Goal: Task Accomplishment & Management: Manage account settings

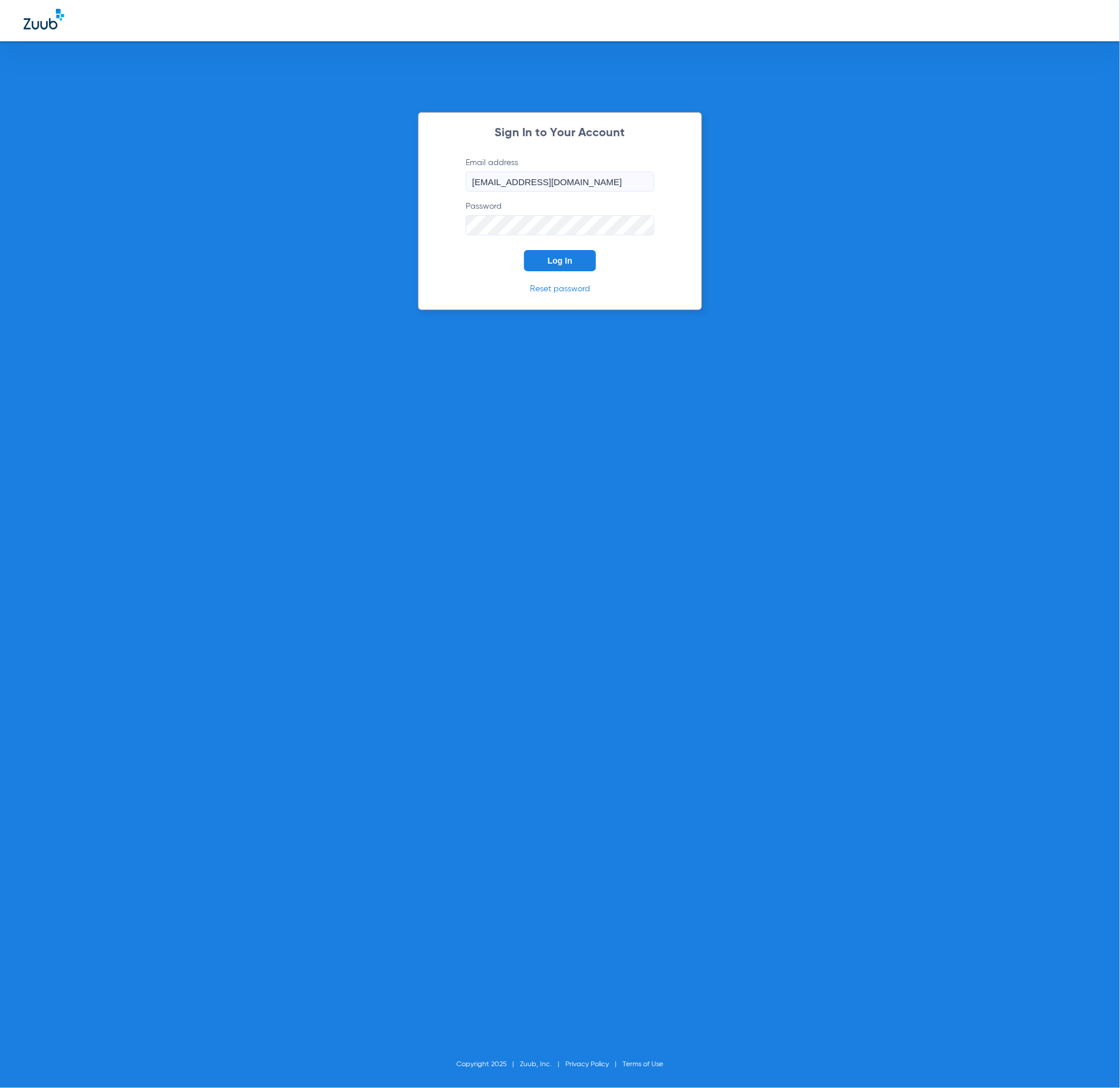
click at [565, 260] on span "Log In" at bounding box center [560, 260] width 25 height 10
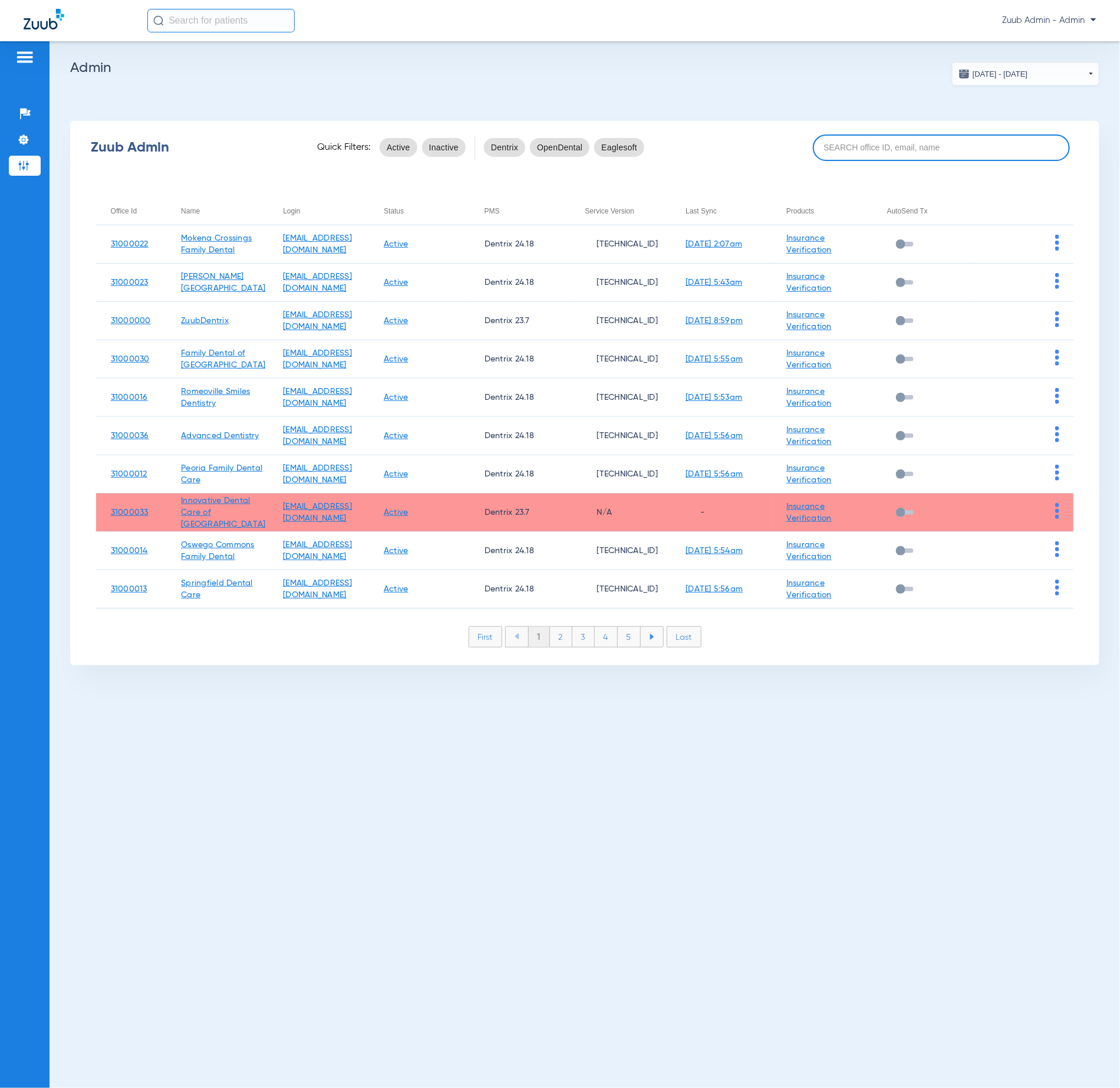
click at [910, 143] on input at bounding box center [942, 147] width 257 height 27
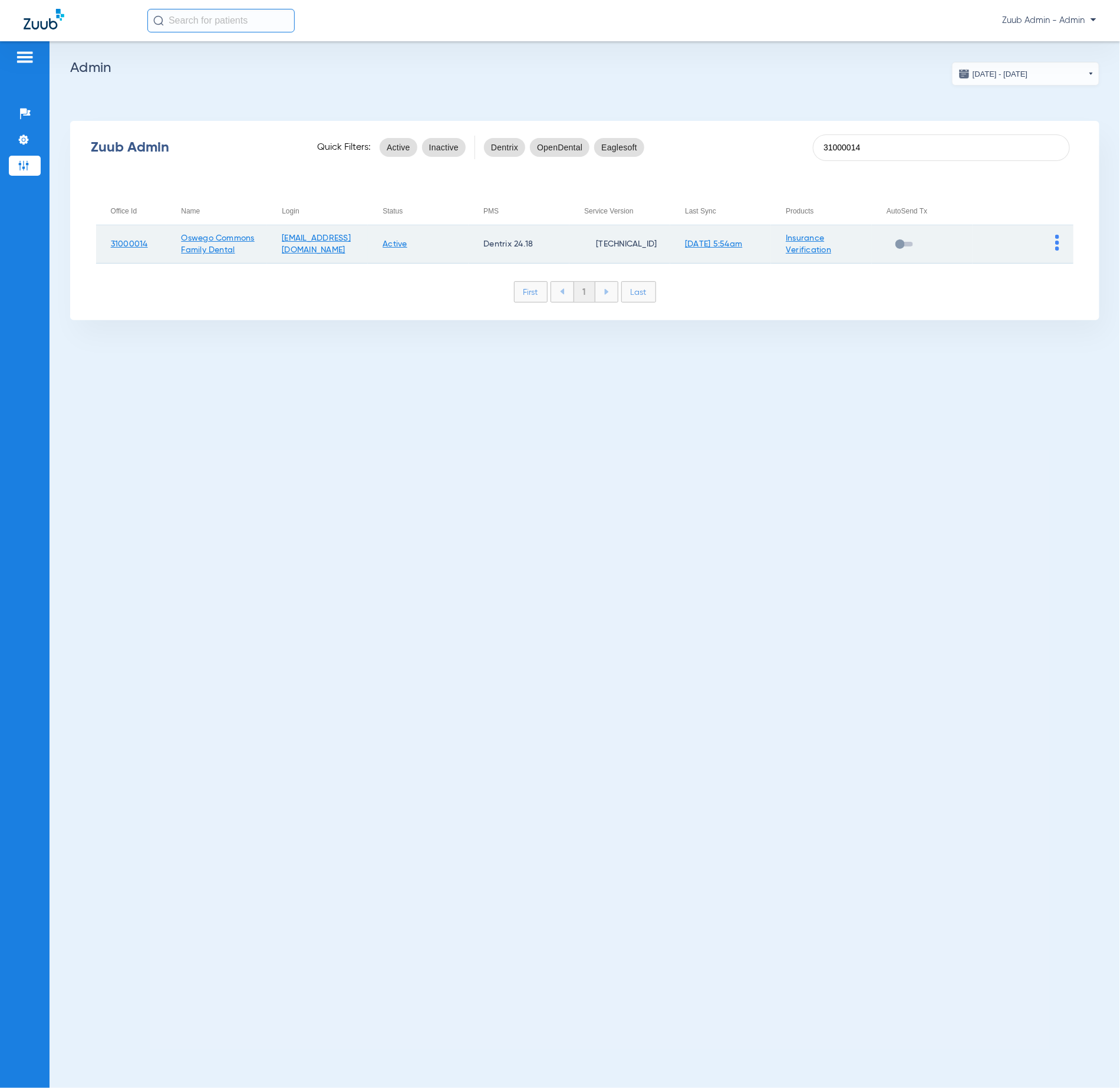
type input "31000014"
click at [1057, 238] on img at bounding box center [1058, 243] width 4 height 16
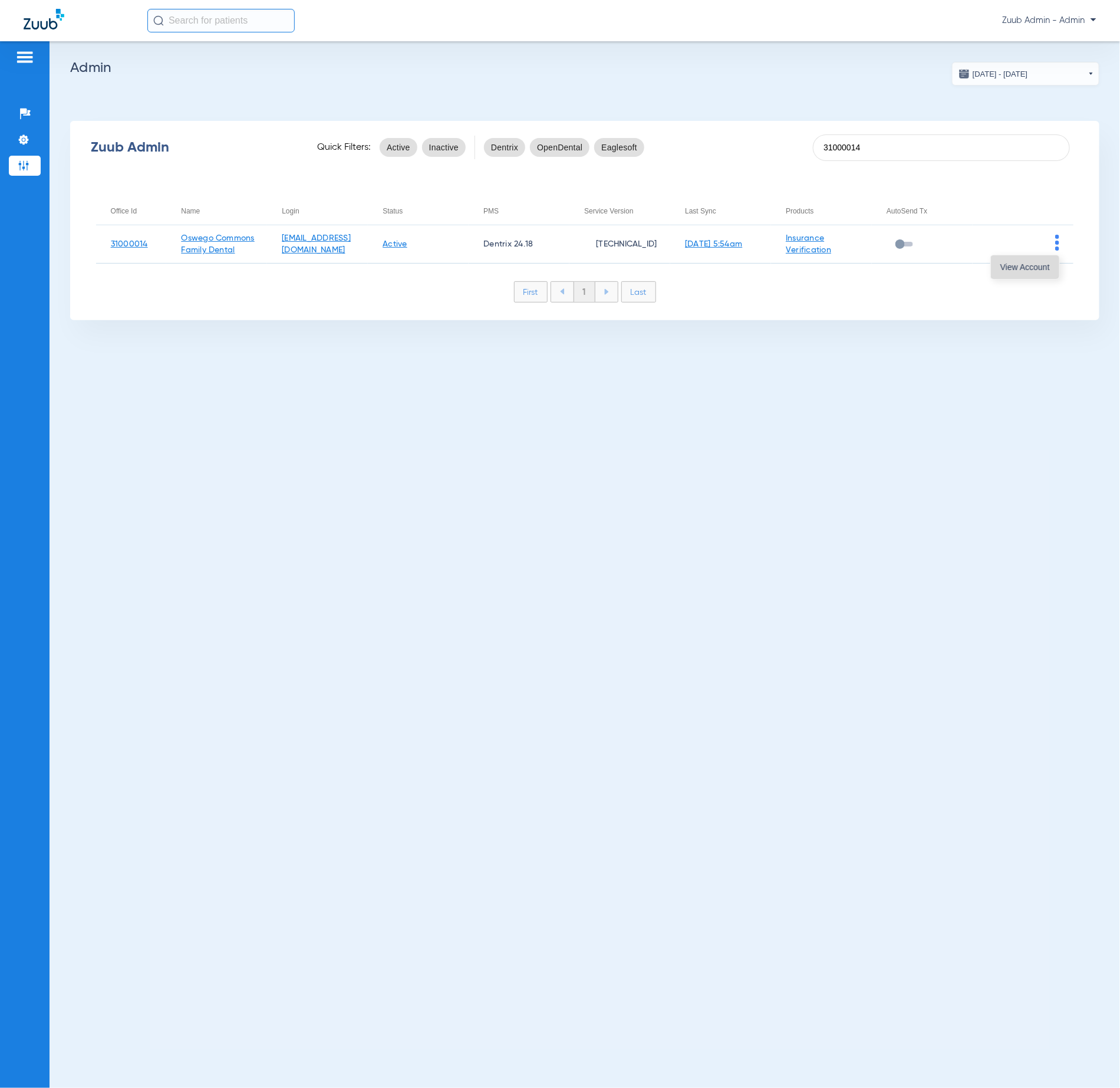
click at [1049, 267] on span "View Account" at bounding box center [1025, 268] width 49 height 9
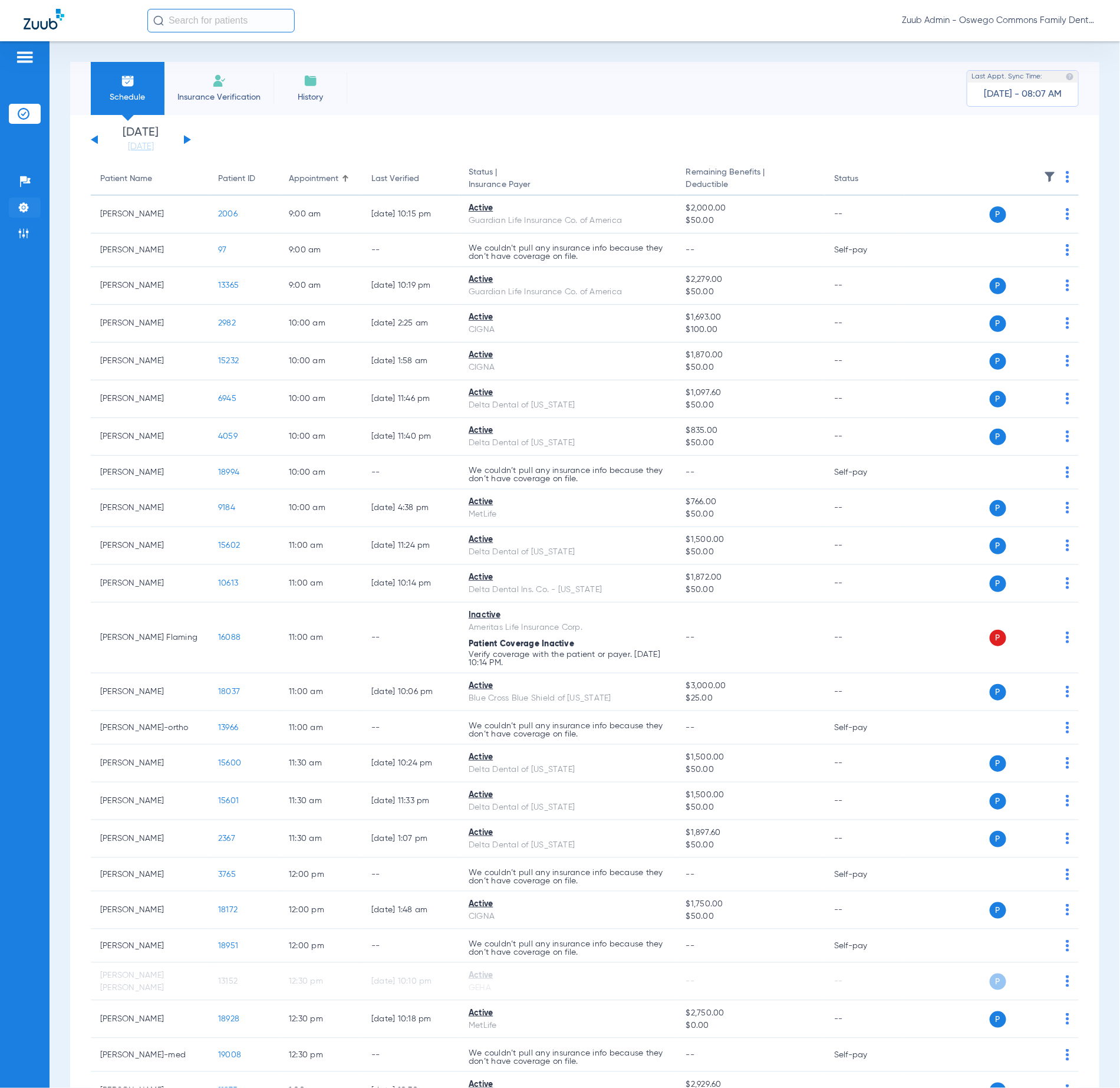
click at [29, 210] on img at bounding box center [23, 208] width 12 height 12
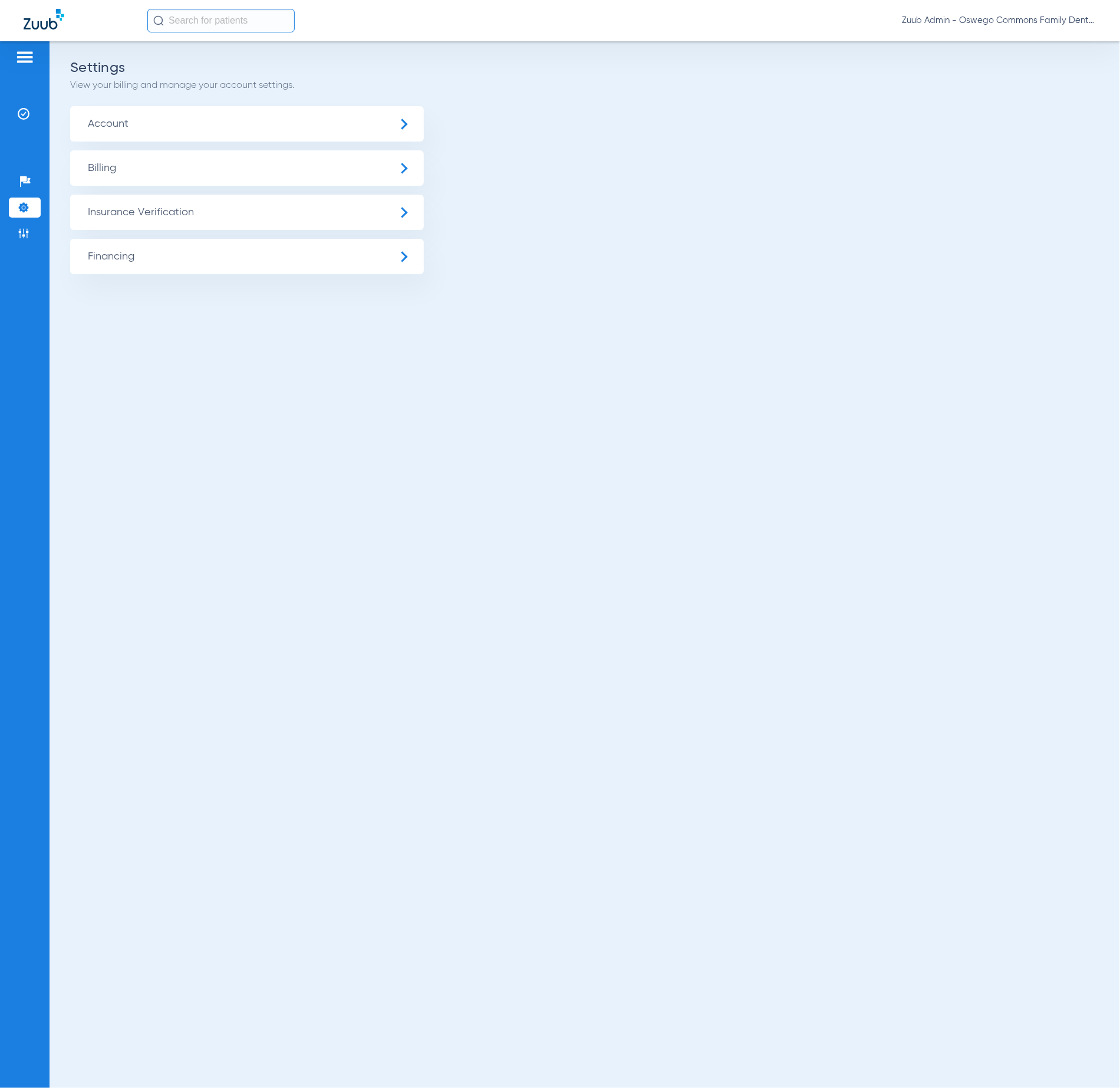
click at [178, 215] on span "Insurance Verification" at bounding box center [247, 212] width 353 height 36
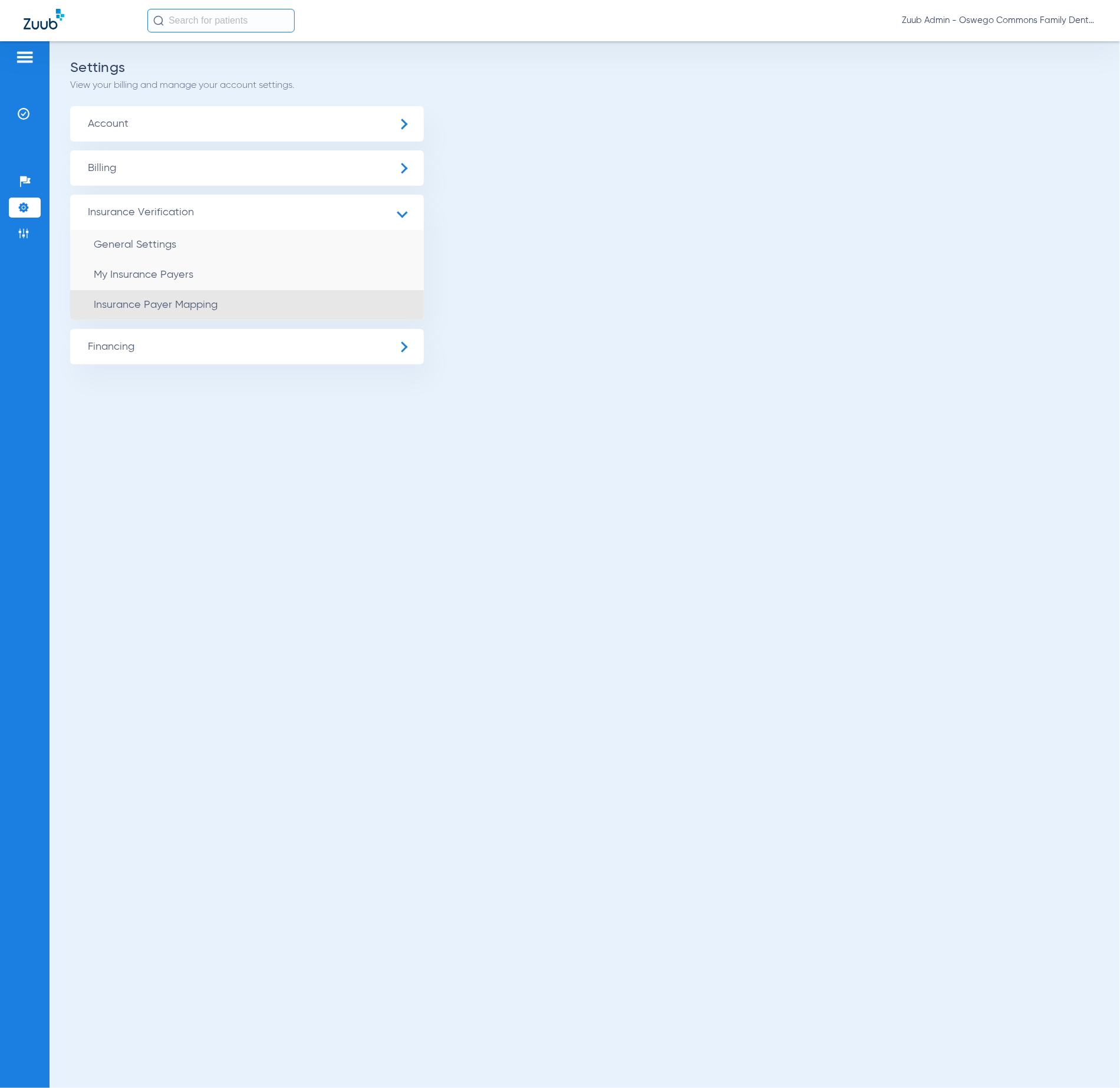
click at [277, 301] on li "Insurance Payer Mapping" at bounding box center [247, 305] width 353 height 30
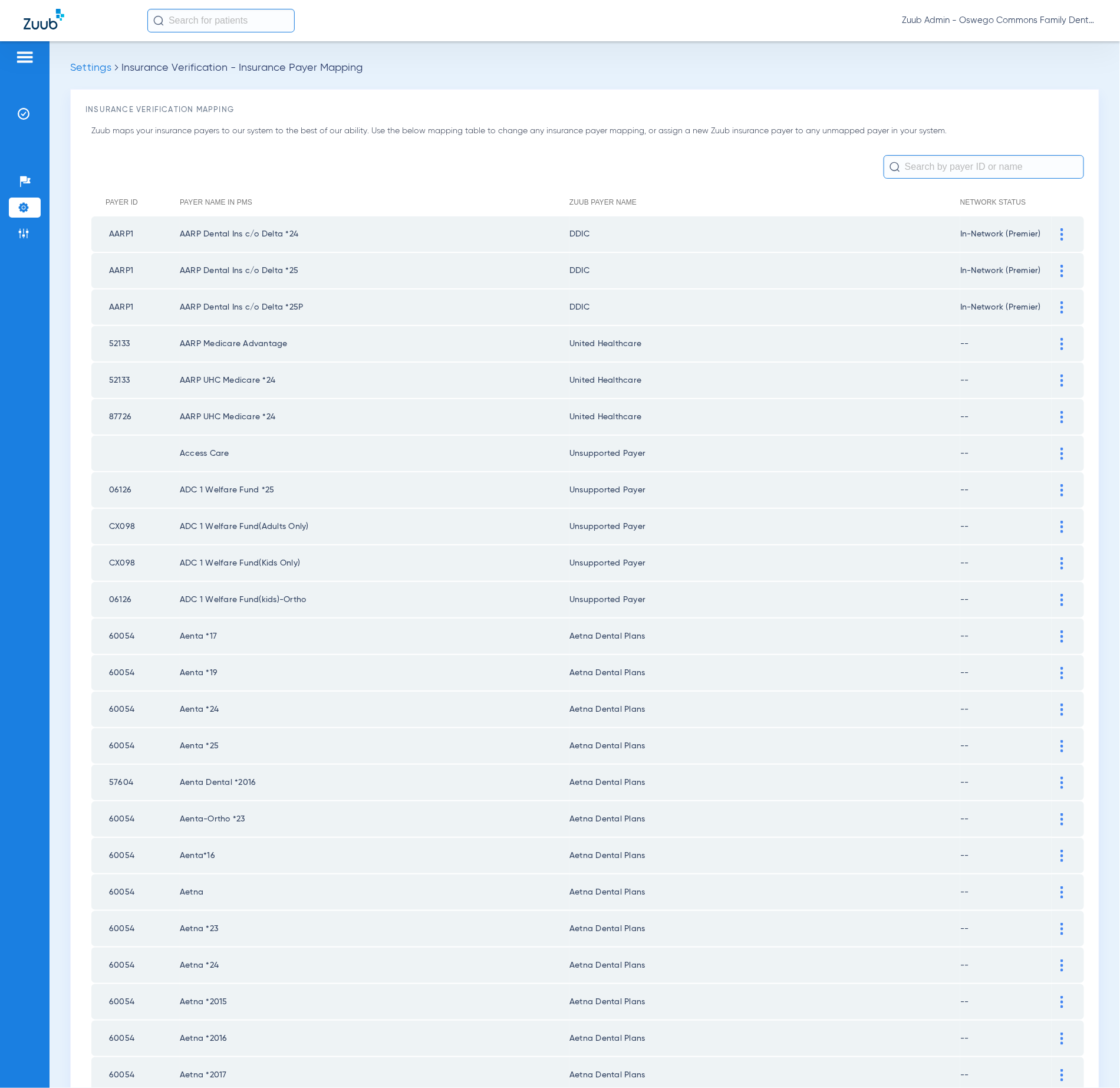
click at [964, 172] on input "text" at bounding box center [983, 166] width 200 height 23
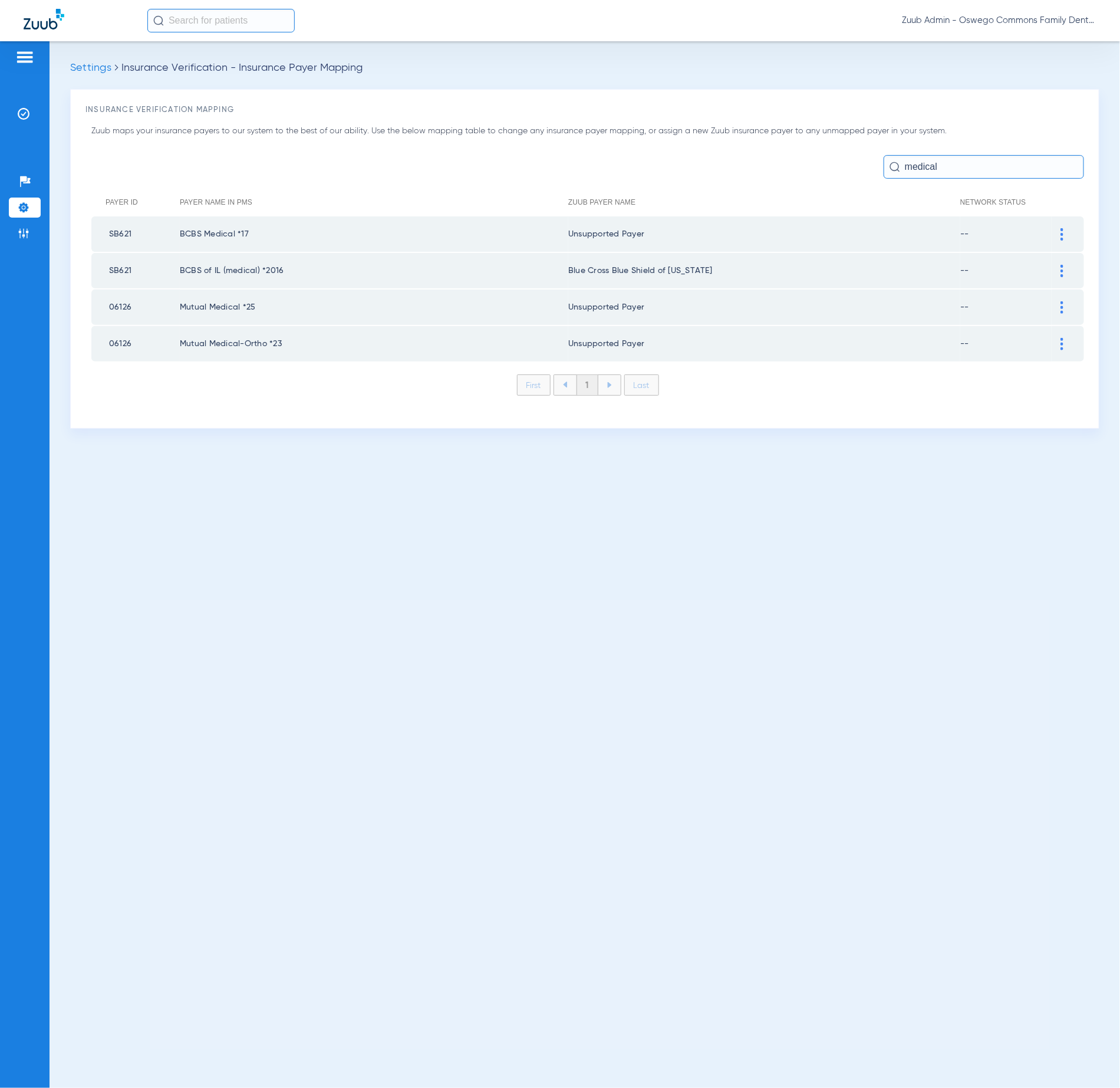
type input "medical"
click at [1064, 301] on div at bounding box center [1062, 308] width 21 height 12
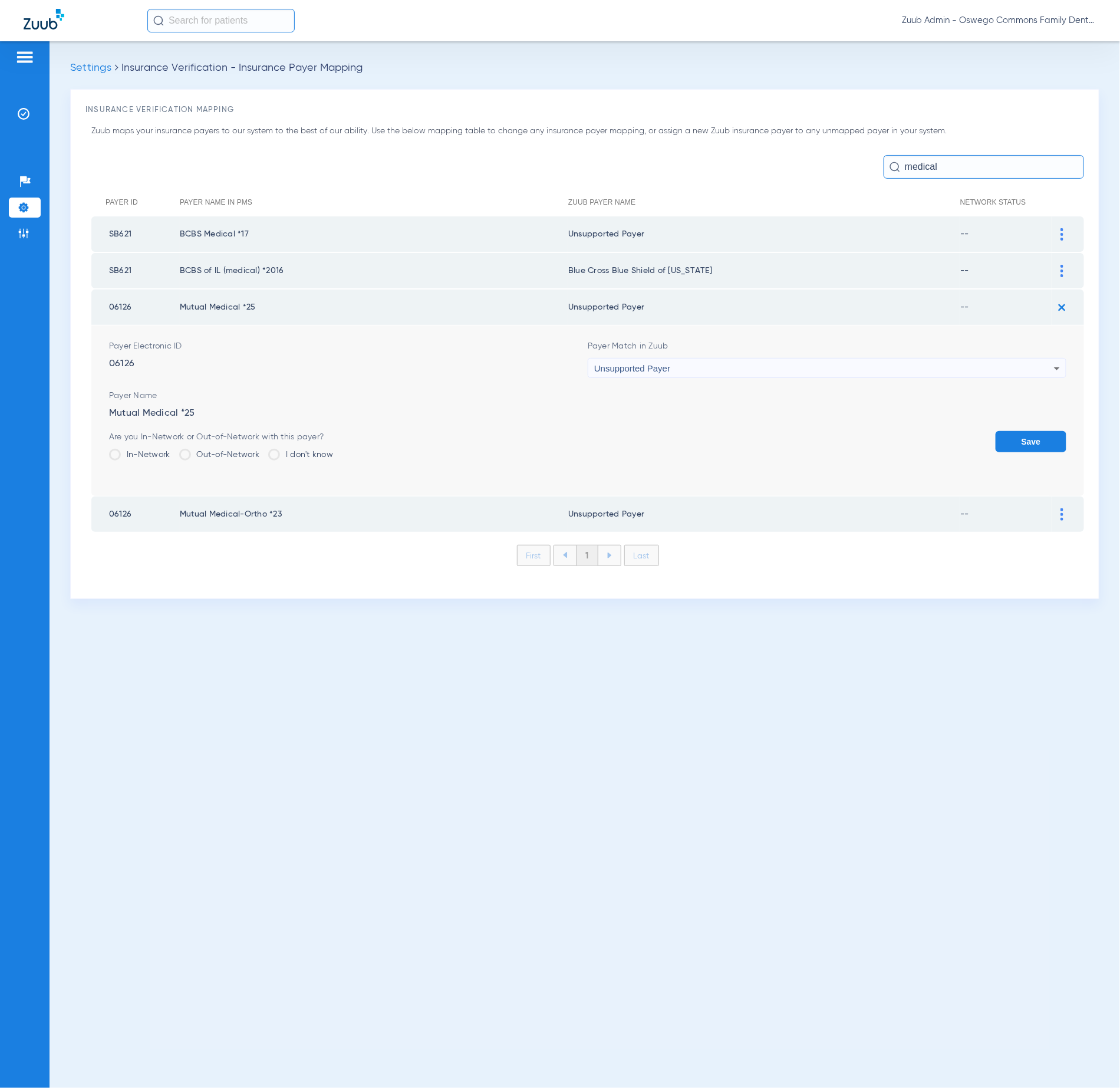
click at [689, 363] on div "Unsupported Payer" at bounding box center [824, 368] width 460 height 20
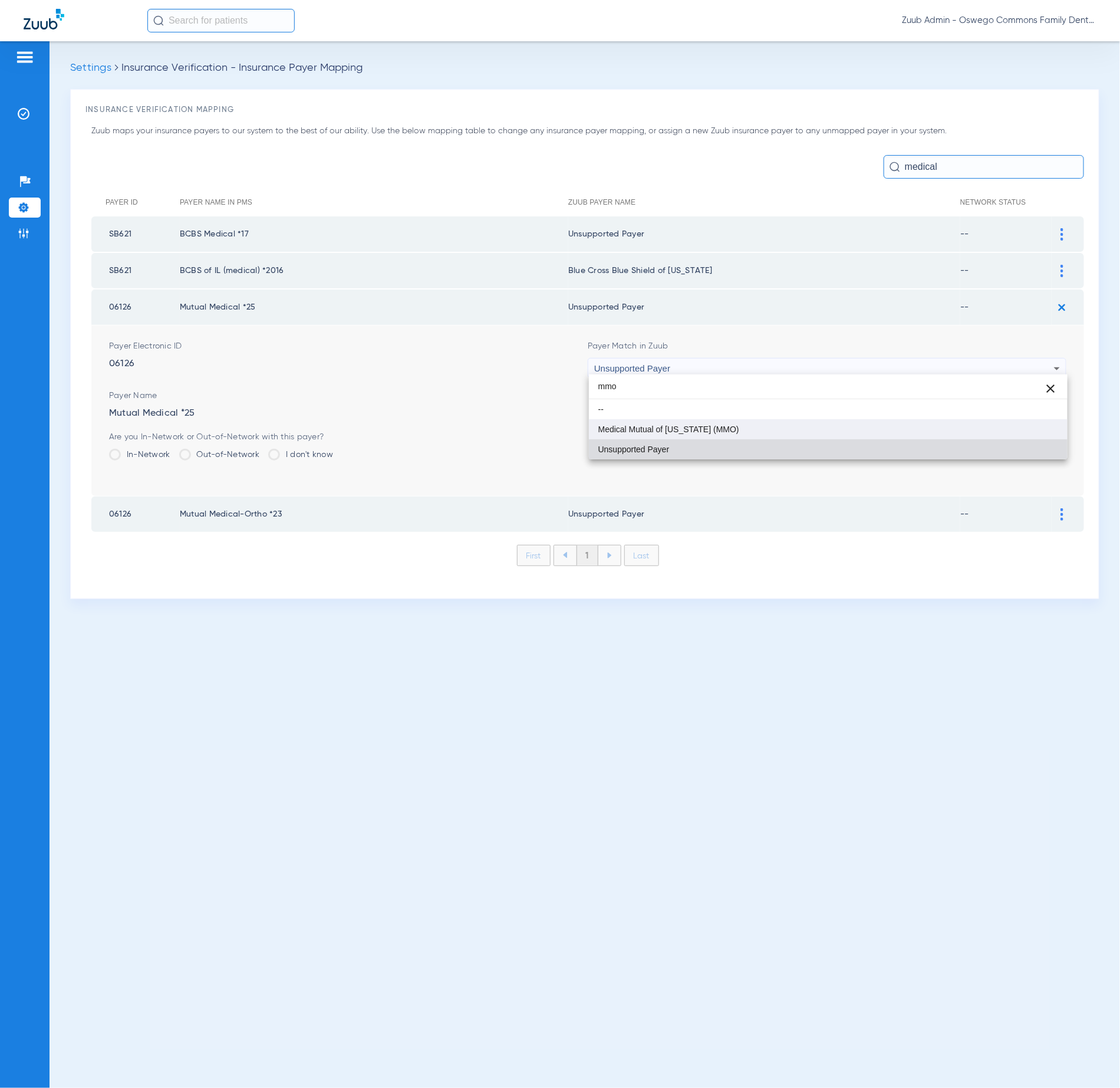
type input "mmo"
click at [714, 425] on mat-option "Medical Mutual of [US_STATE] (MMO)" at bounding box center [828, 429] width 479 height 20
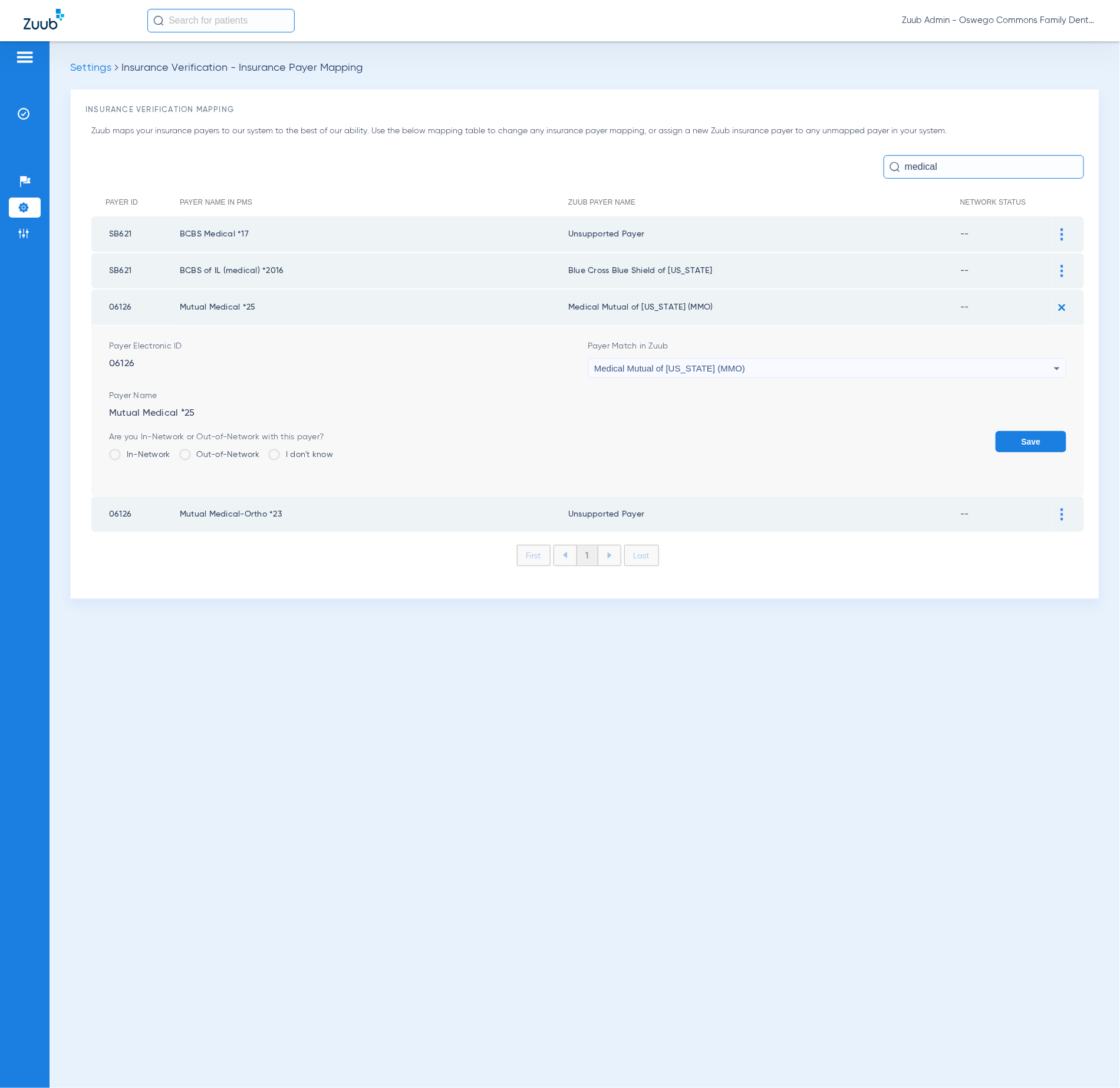
click at [1045, 435] on button "Save" at bounding box center [1032, 442] width 71 height 22
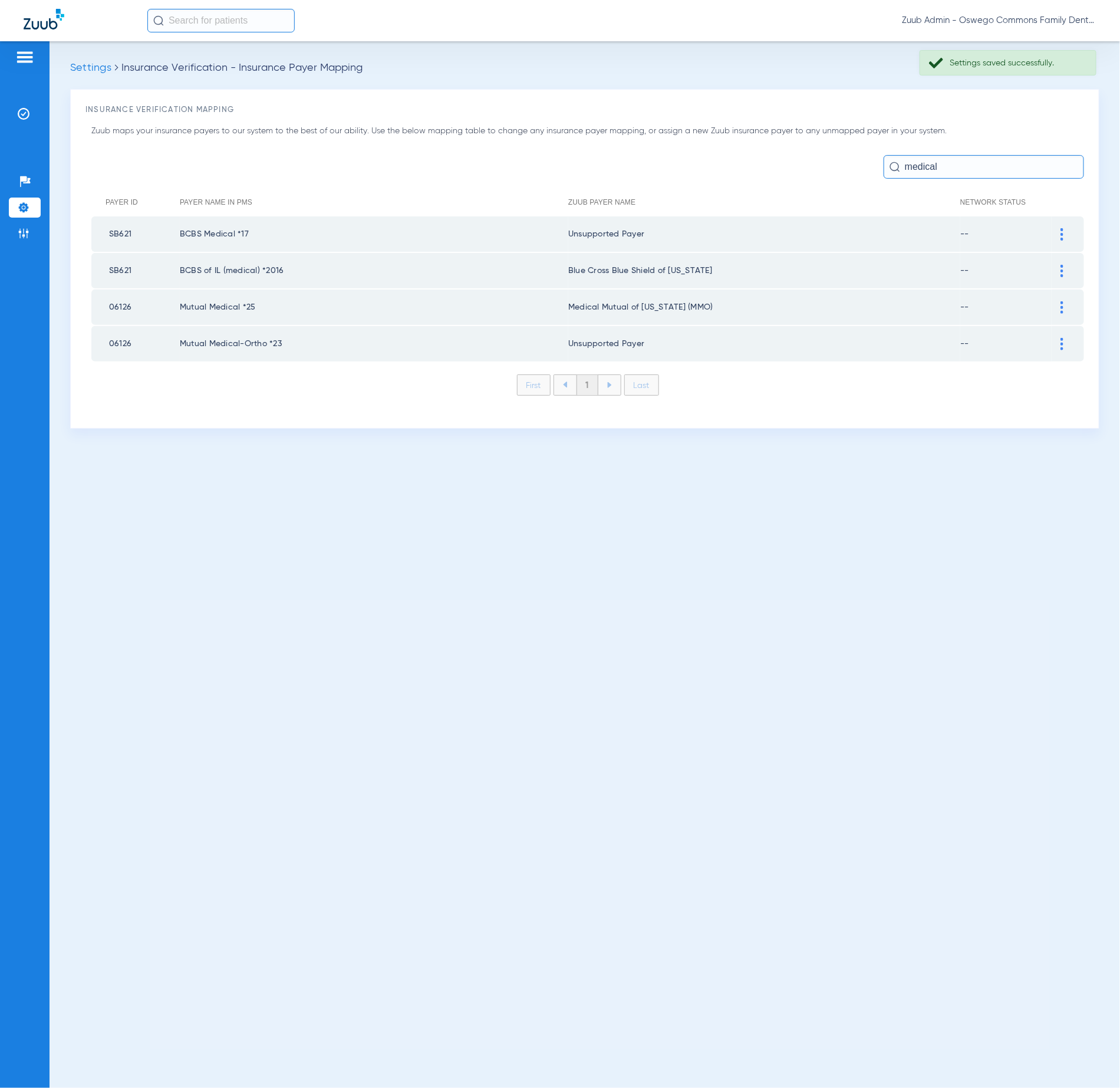
click at [1065, 338] on div at bounding box center [1062, 344] width 21 height 12
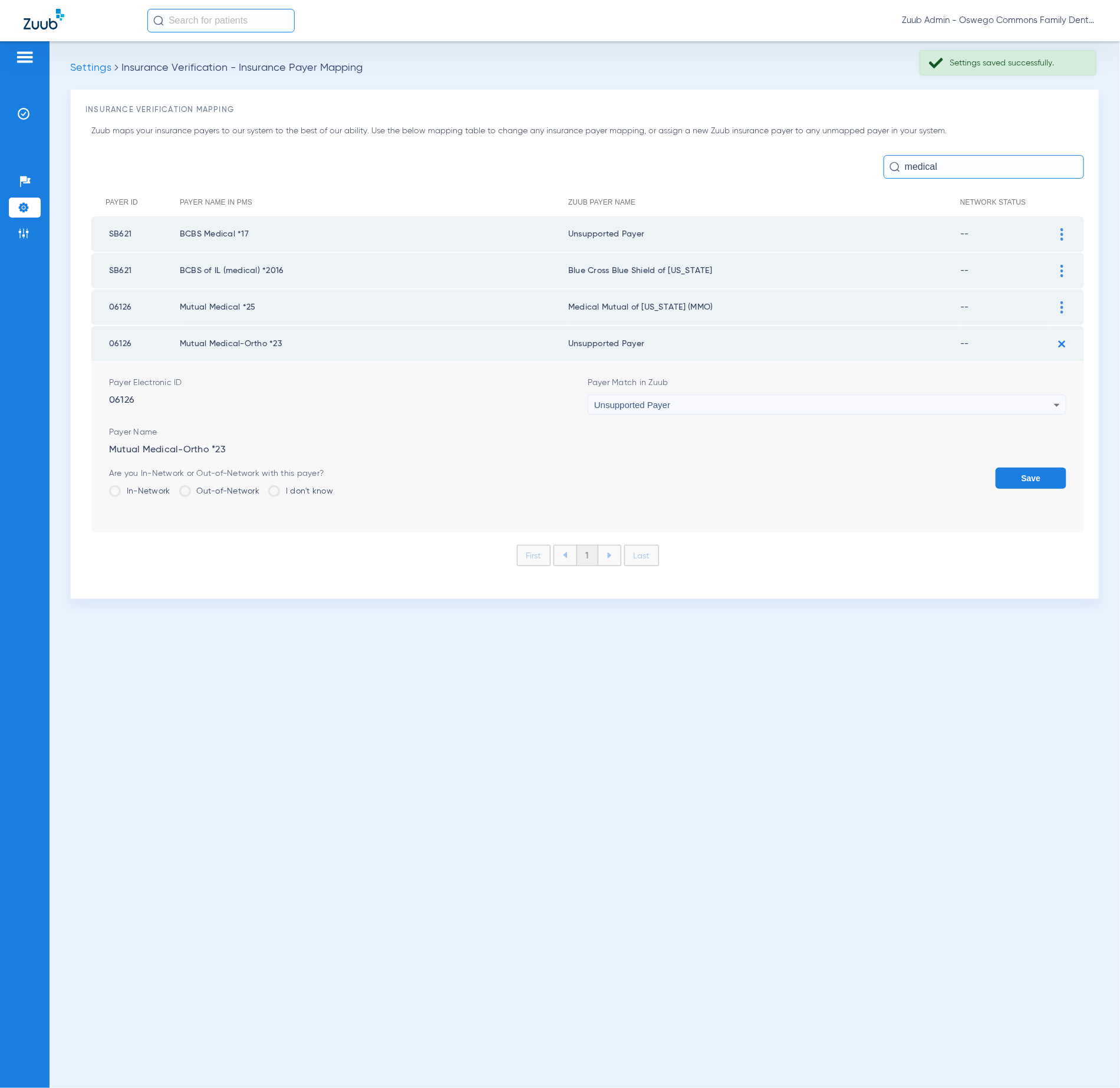
click at [625, 400] on span "Unsupported Payer" at bounding box center [632, 405] width 76 height 10
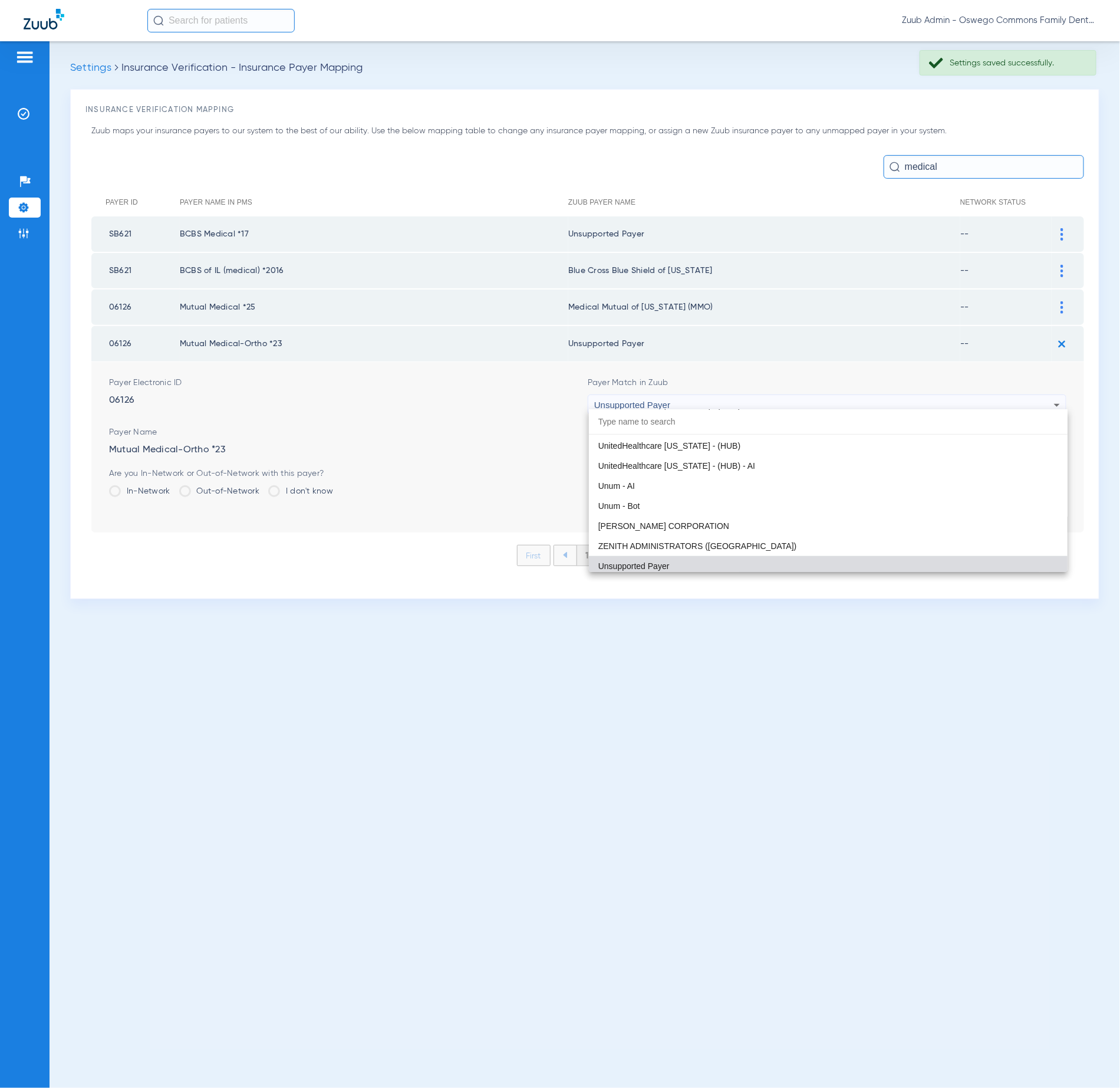
type input ","
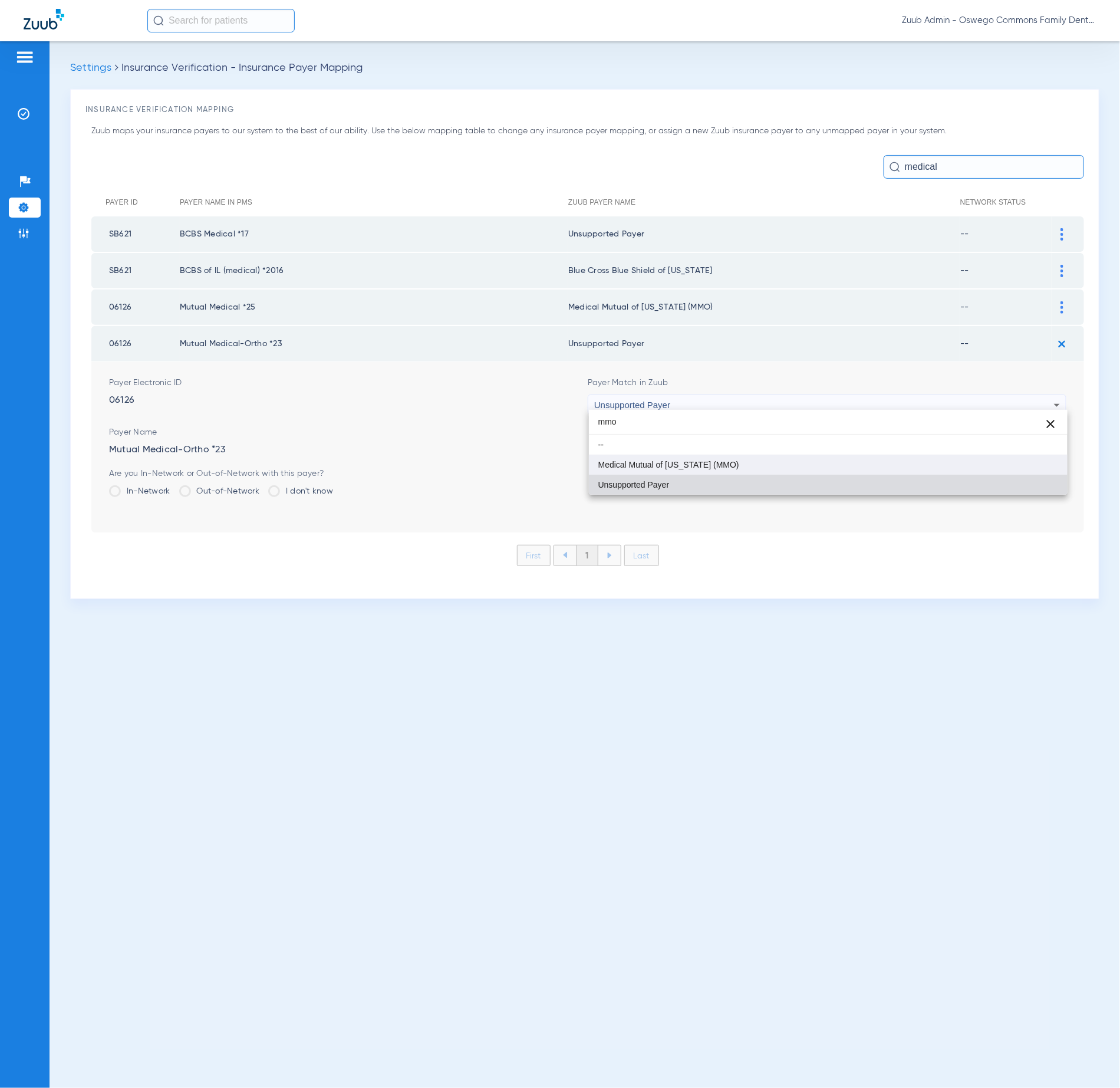
type input "mmo"
click at [796, 460] on mat-option "Medical Mutual of [US_STATE] (MMO)" at bounding box center [828, 464] width 479 height 20
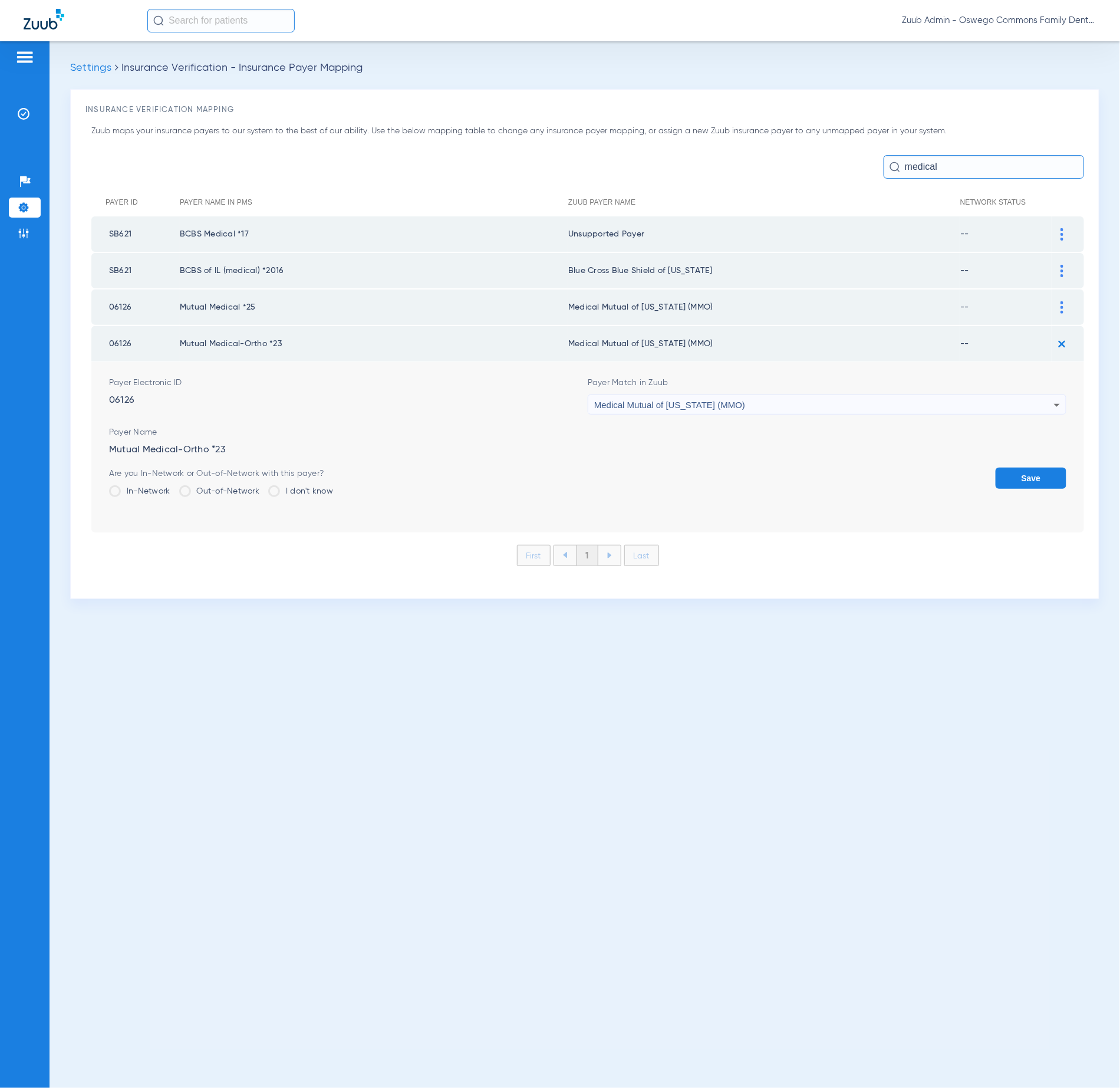
click at [1030, 470] on button "Save" at bounding box center [1032, 478] width 71 height 22
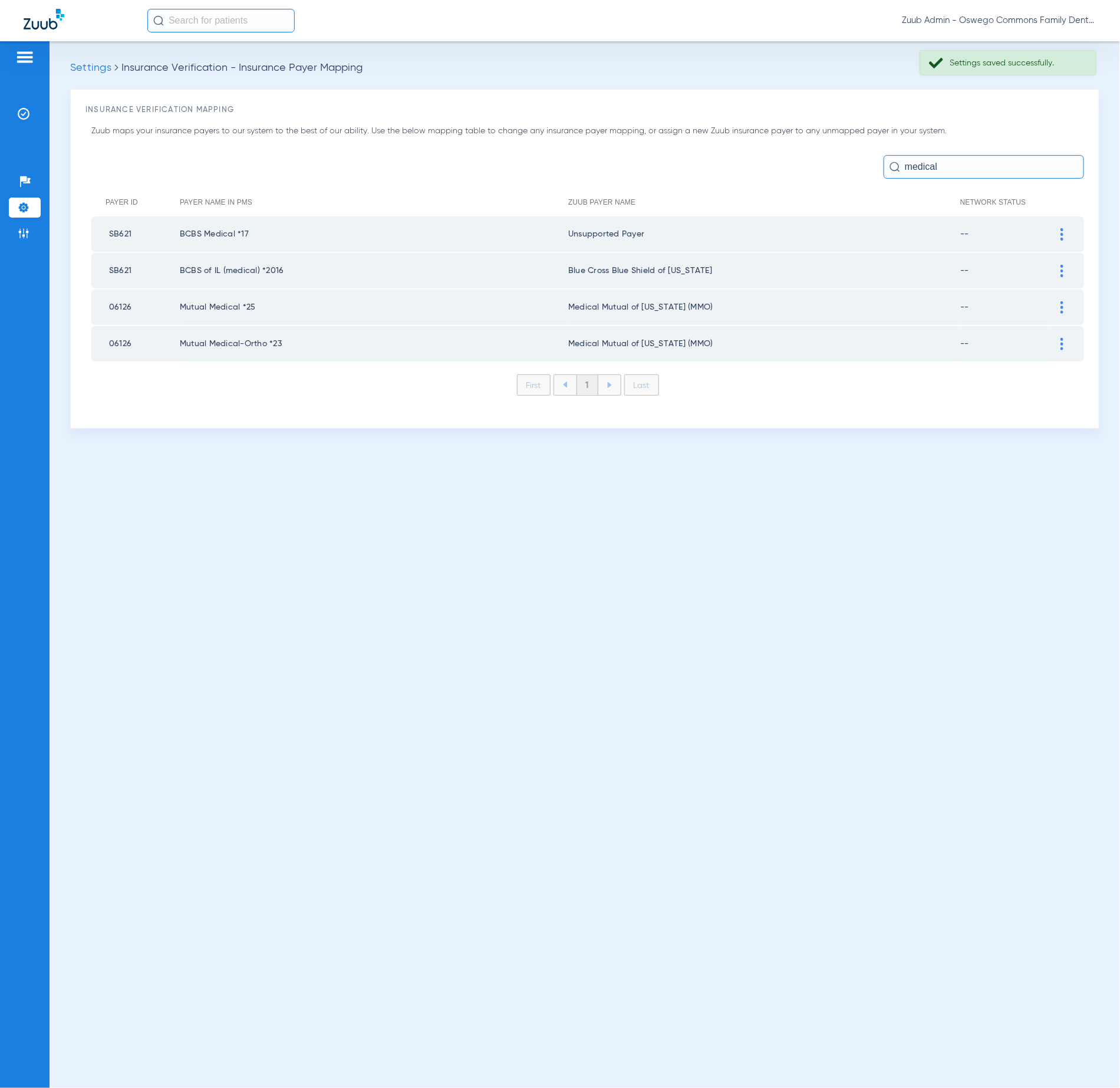
drag, startPoint x: 955, startPoint y: 169, endPoint x: 871, endPoint y: 162, distance: 84.3
click at [871, 162] on div "medical" at bounding box center [588, 166] width 993 height 23
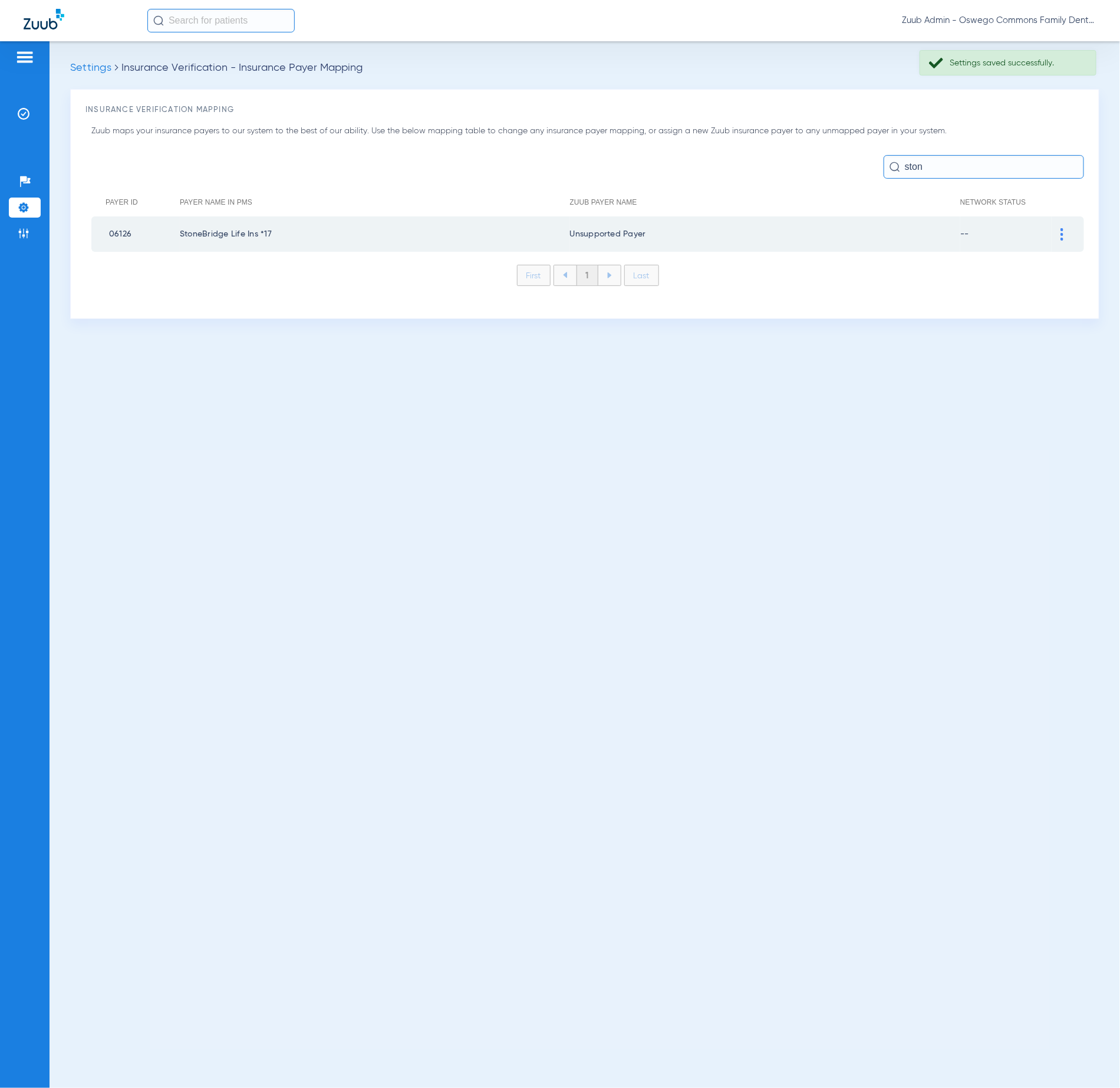
type input "ston"
click at [1062, 238] on img at bounding box center [1062, 234] width 3 height 12
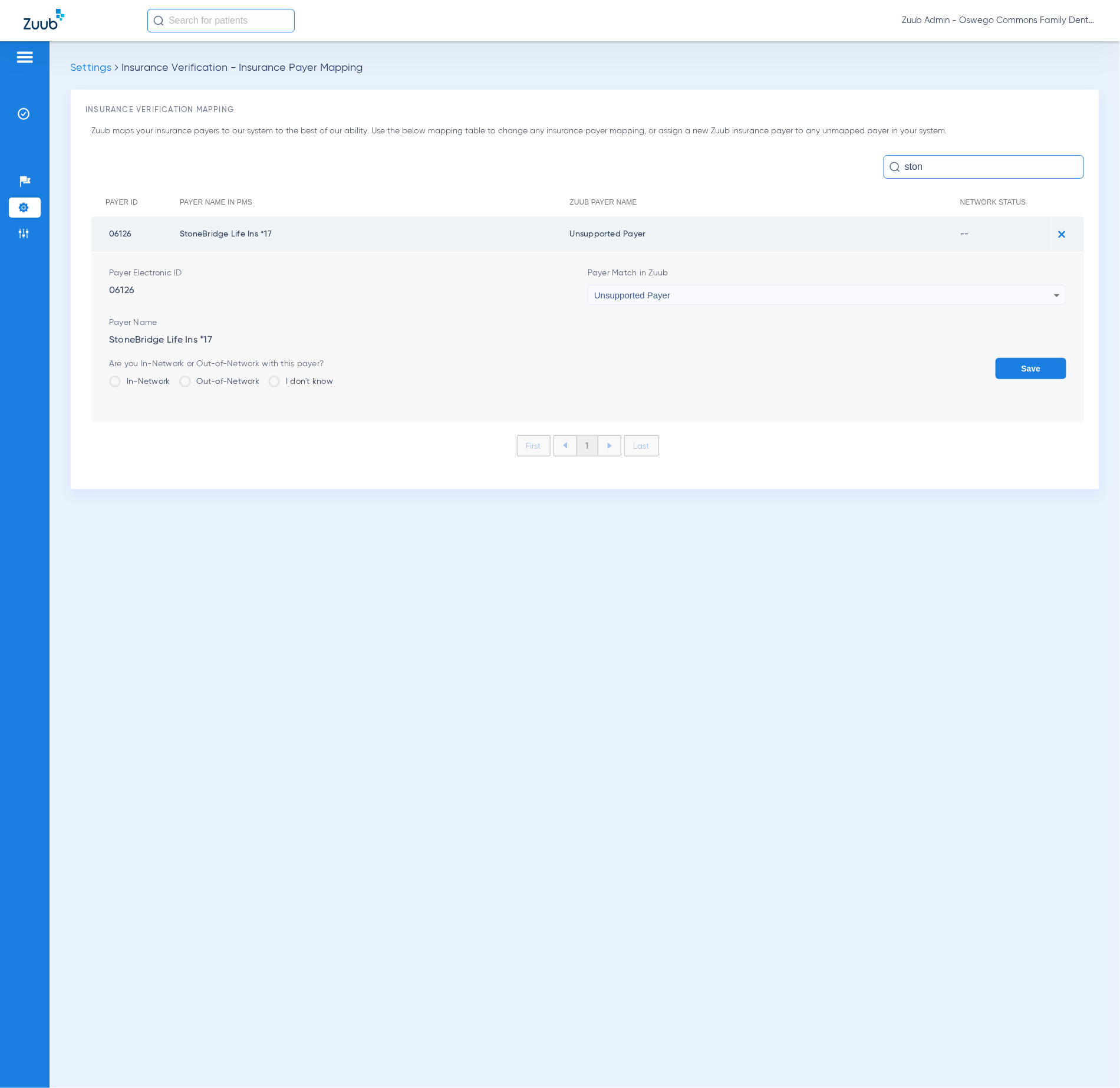
click at [701, 296] on div "Unsupported Payer" at bounding box center [824, 295] width 460 height 20
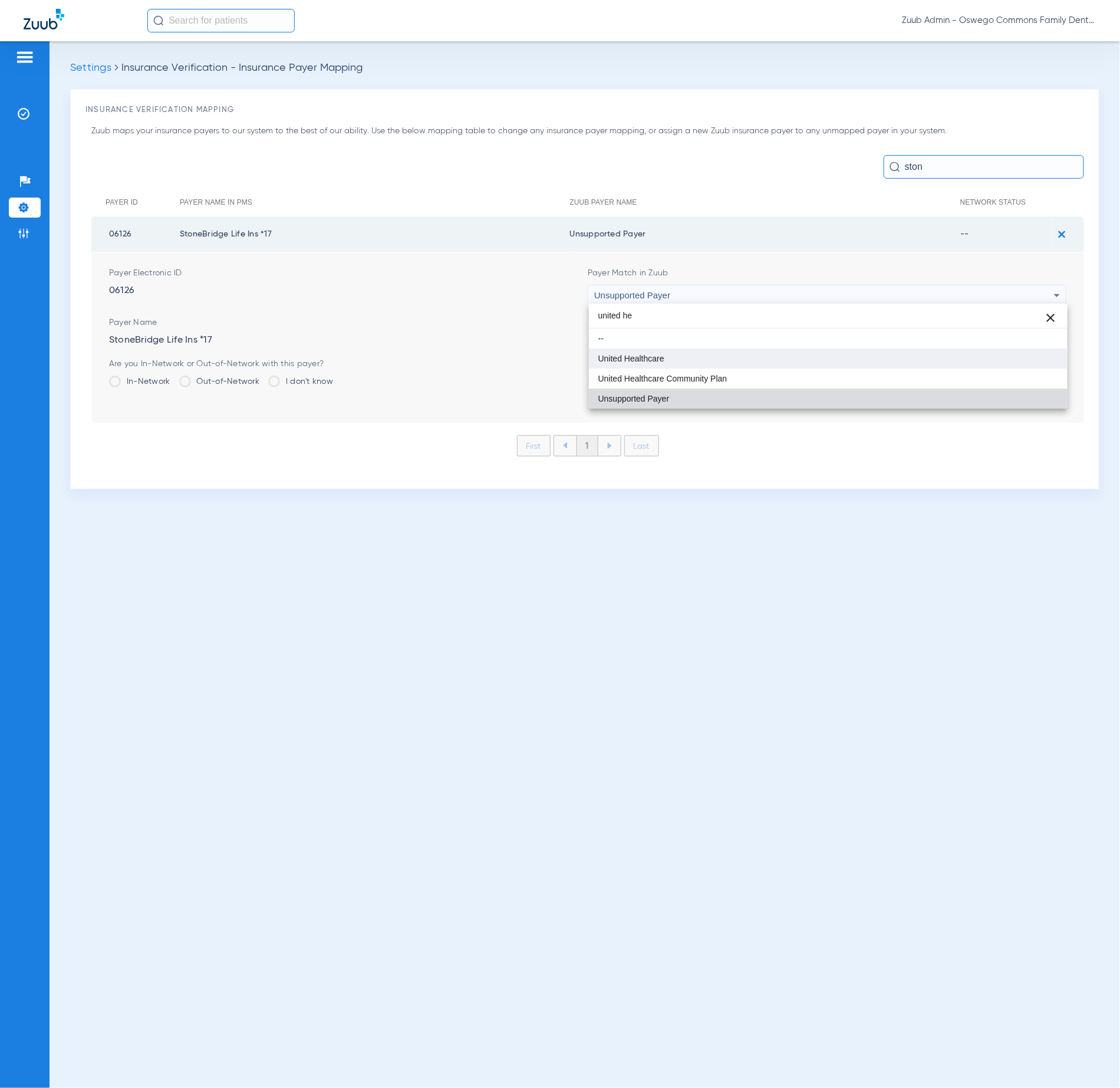
type input "united he"
click at [722, 365] on mat-option "United Healthcare" at bounding box center [828, 358] width 479 height 20
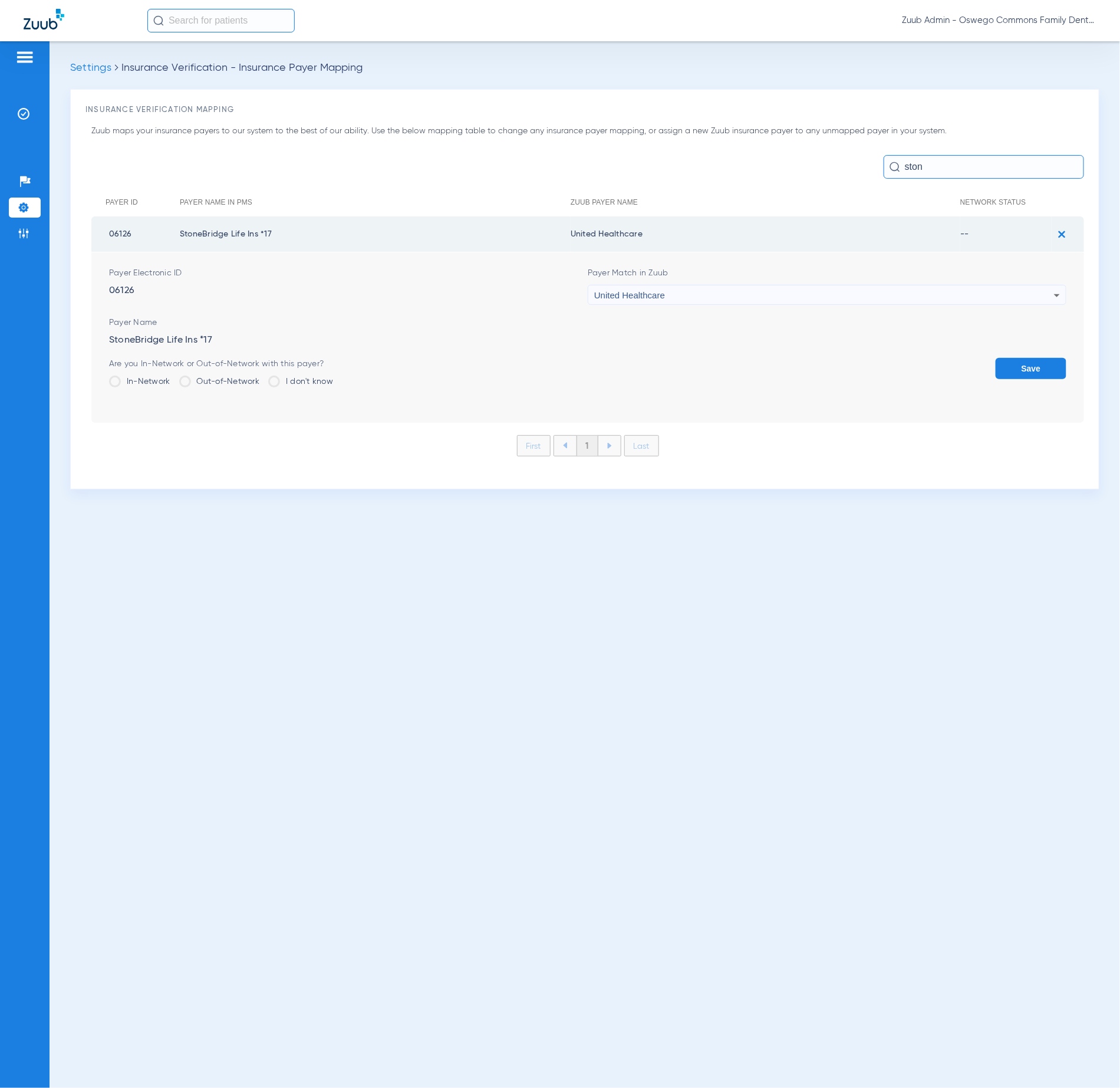
click at [1013, 362] on button "Save" at bounding box center [1032, 368] width 71 height 22
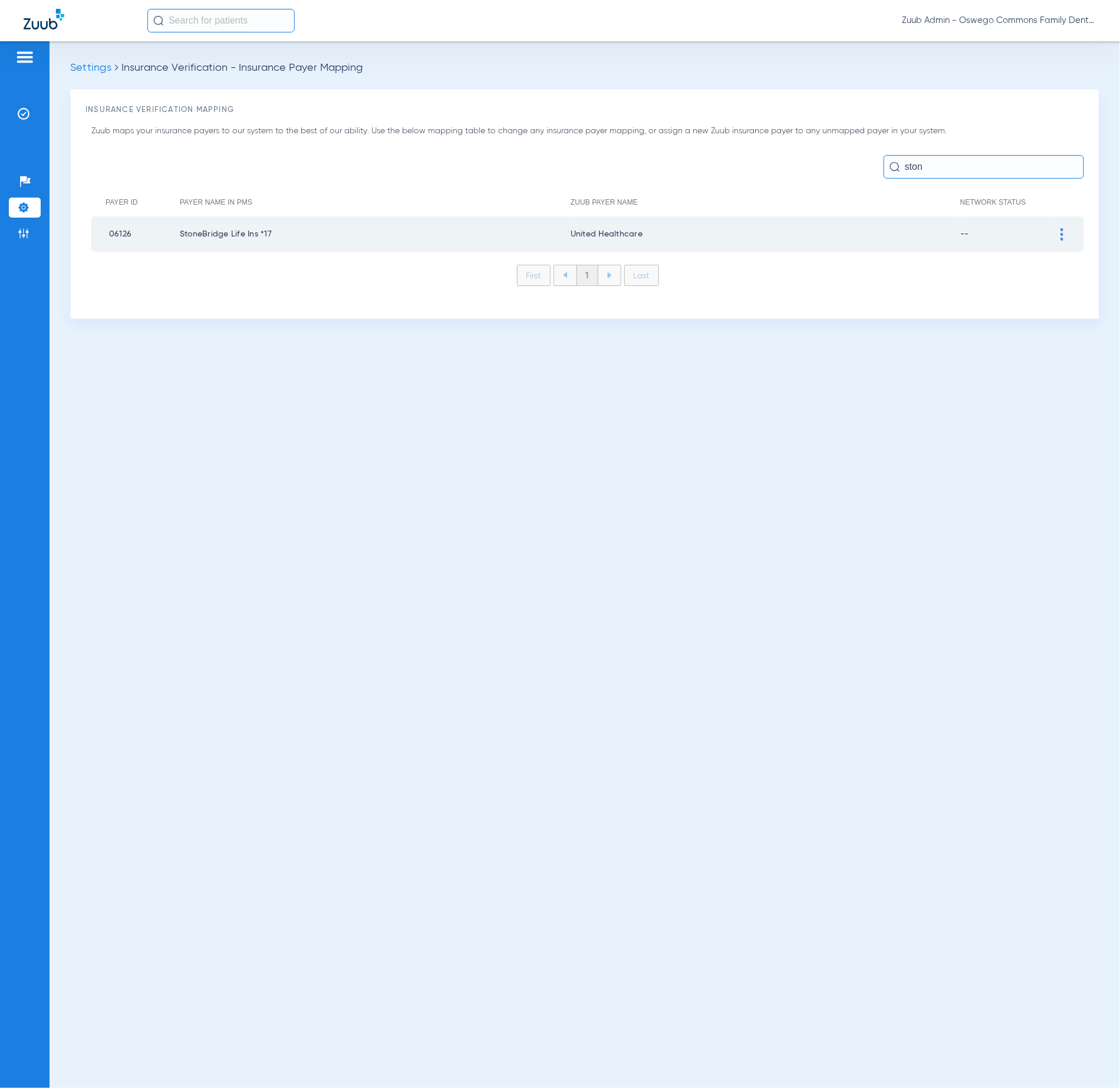
click at [954, 169] on input "ston" at bounding box center [983, 166] width 200 height 23
click at [1063, 233] on img at bounding box center [1062, 234] width 3 height 12
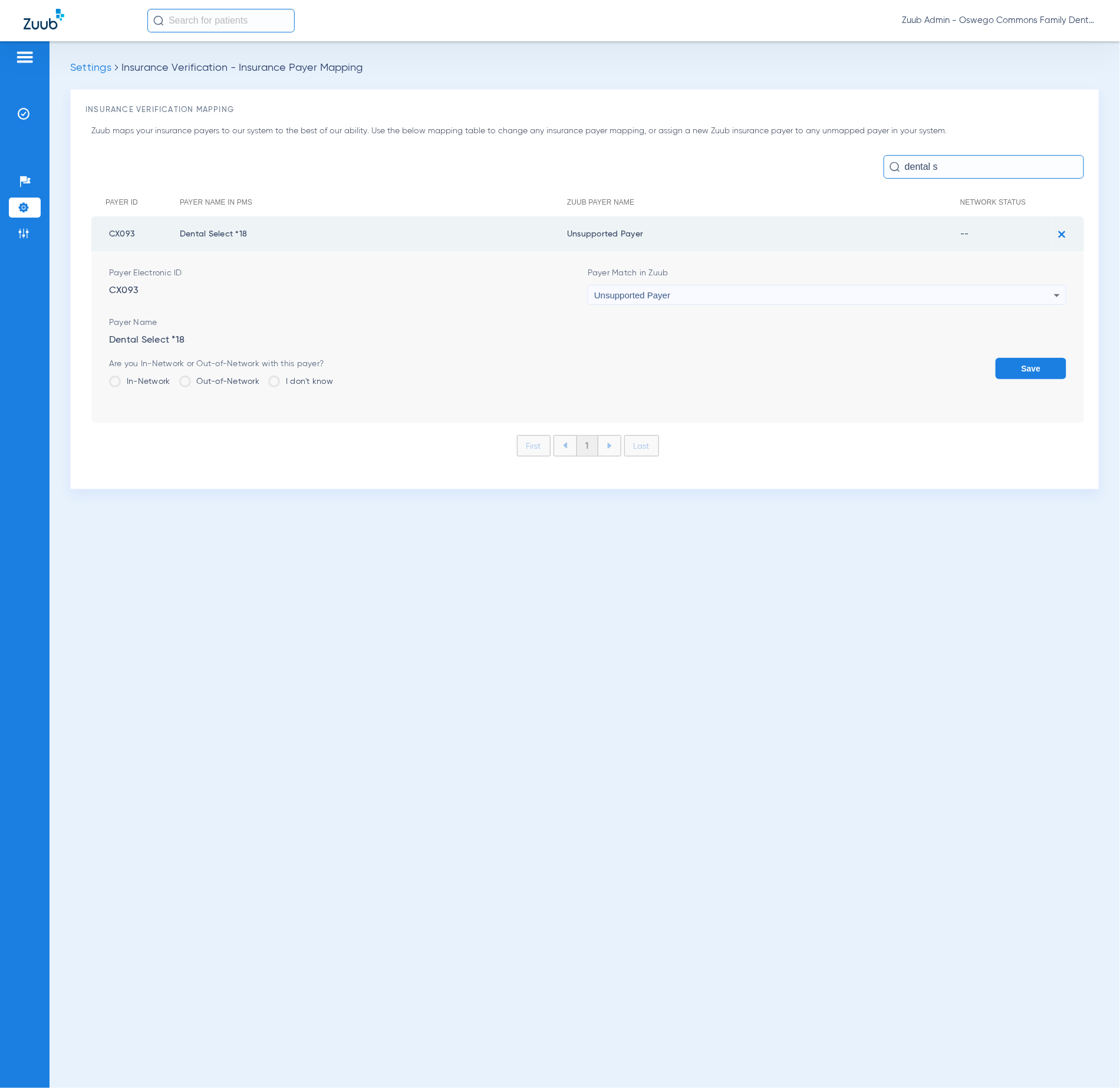
click at [740, 289] on div "Unsupported Payer" at bounding box center [824, 295] width 460 height 20
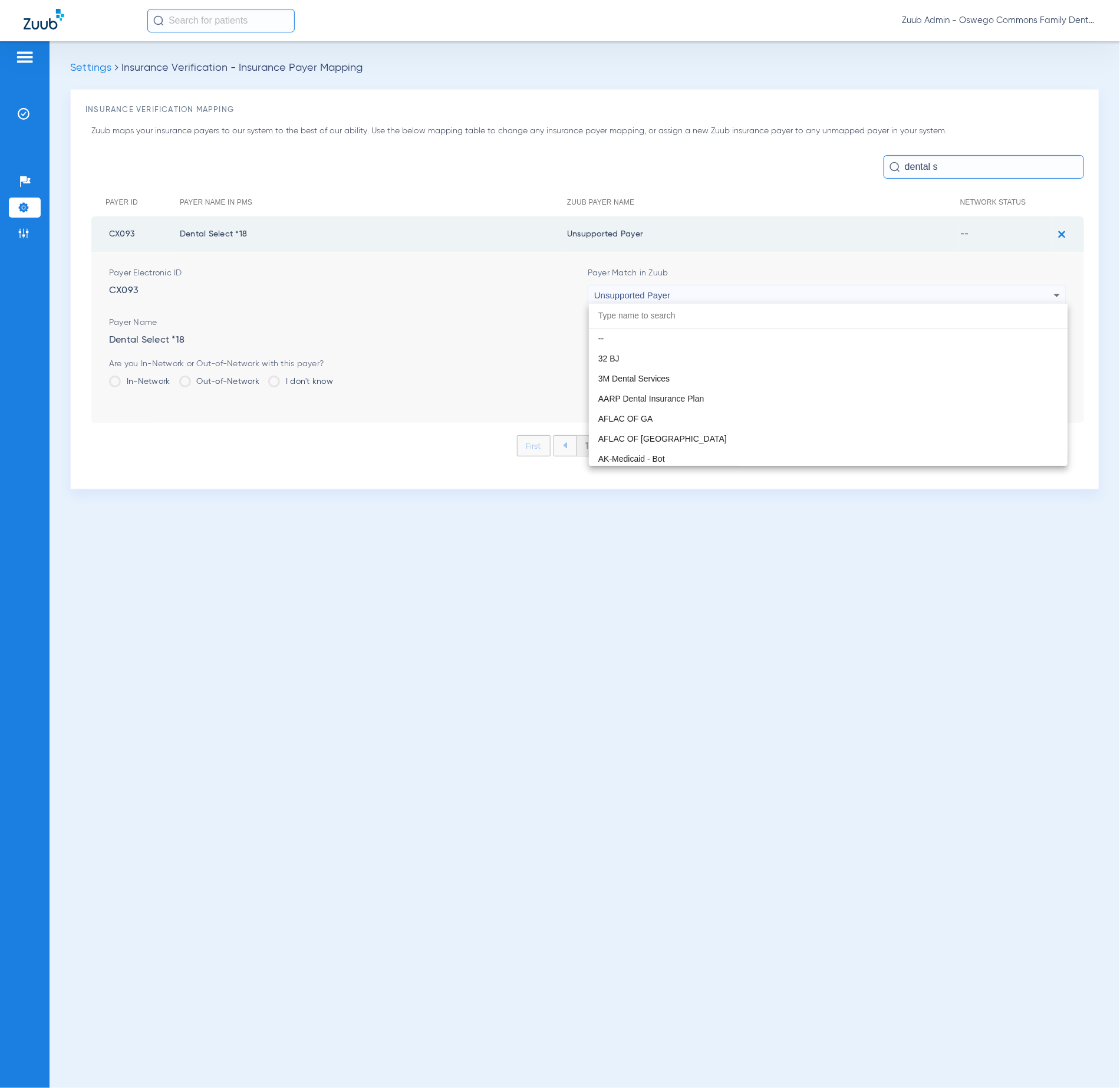
scroll to position [9483, 0]
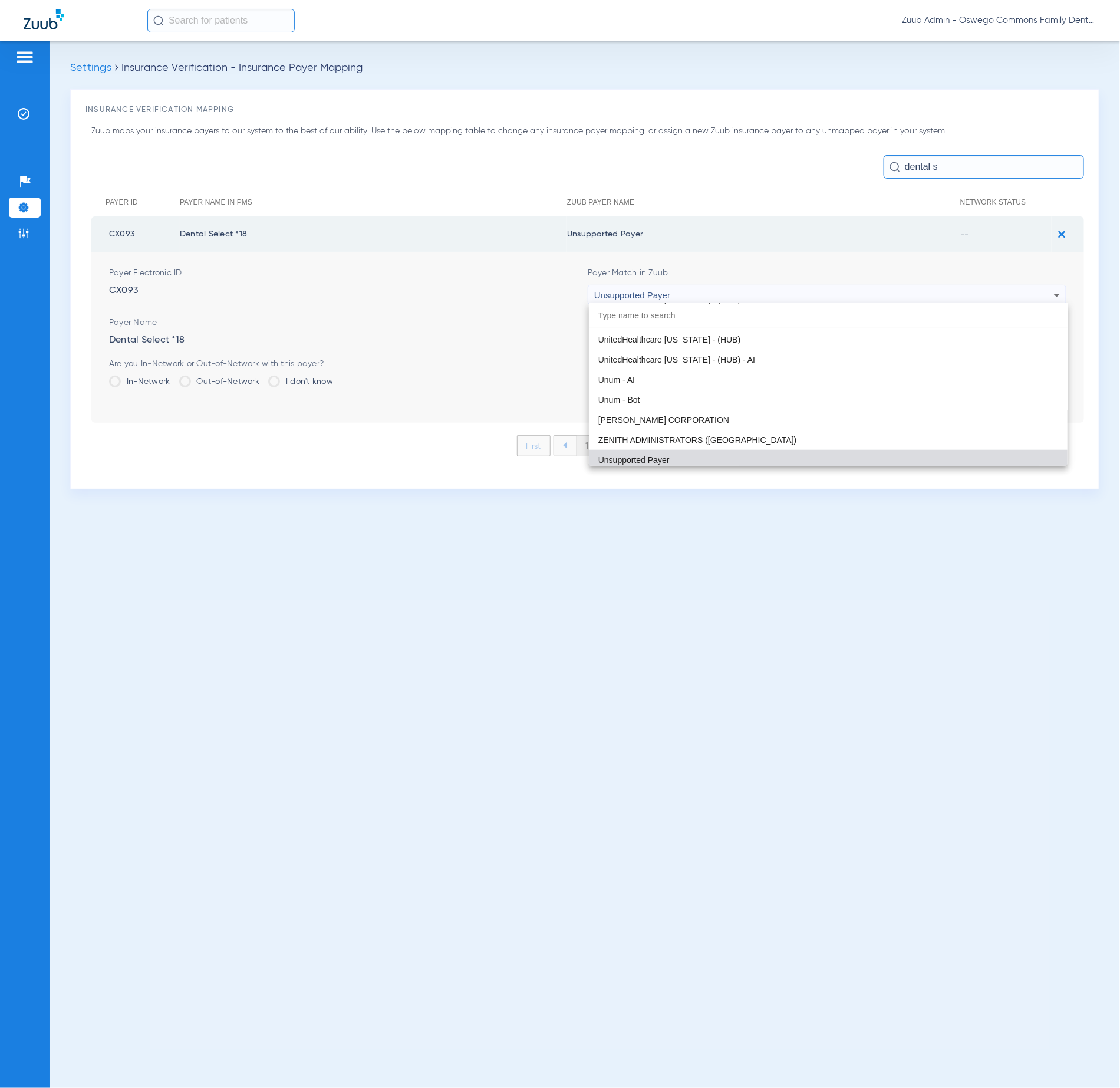
click at [904, 177] on div at bounding box center [560, 544] width 1120 height 1088
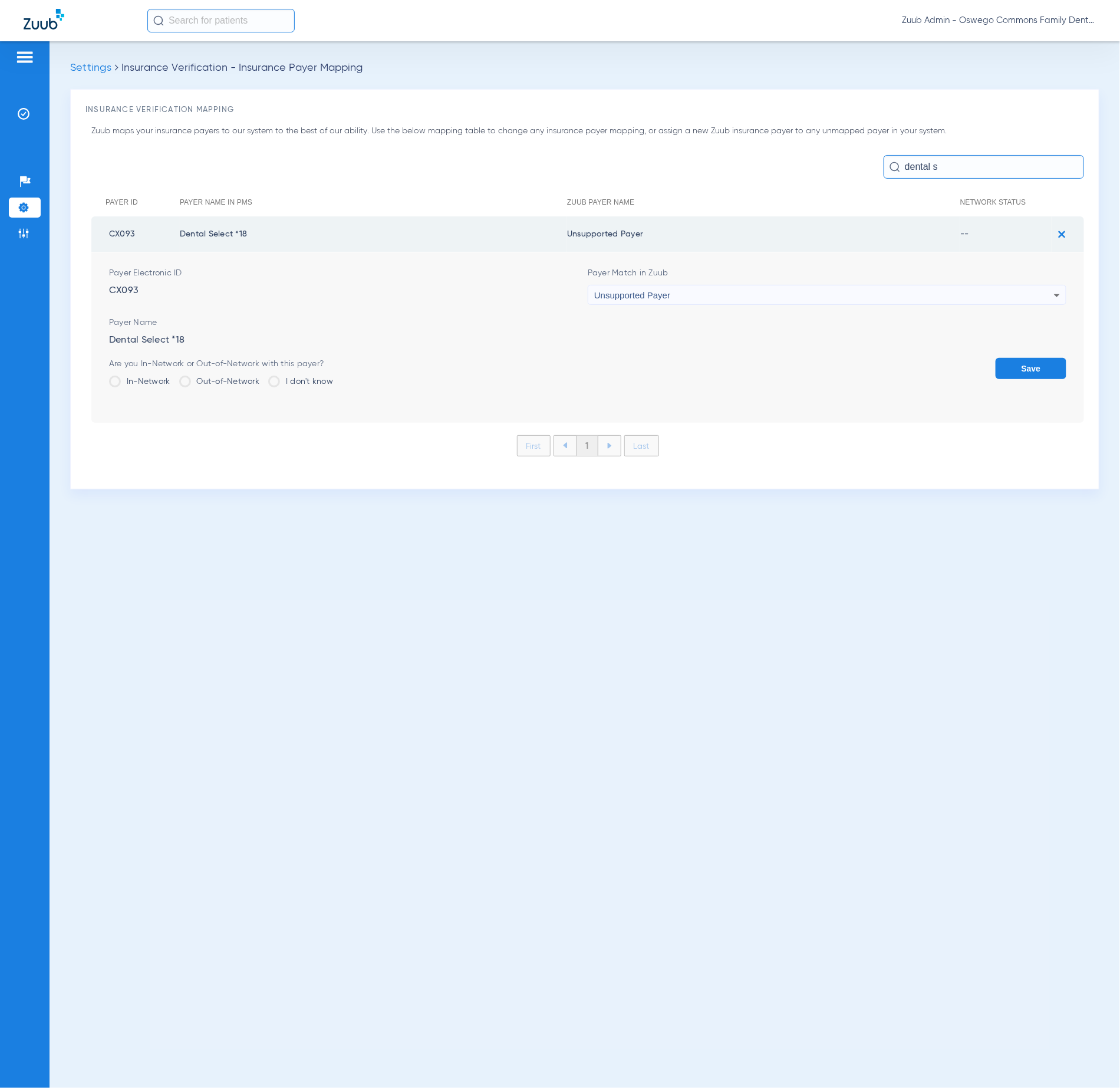
drag, startPoint x: 906, startPoint y: 169, endPoint x: 977, endPoint y: 175, distance: 71.3
click at [977, 175] on input "dental s" at bounding box center [983, 166] width 200 height 23
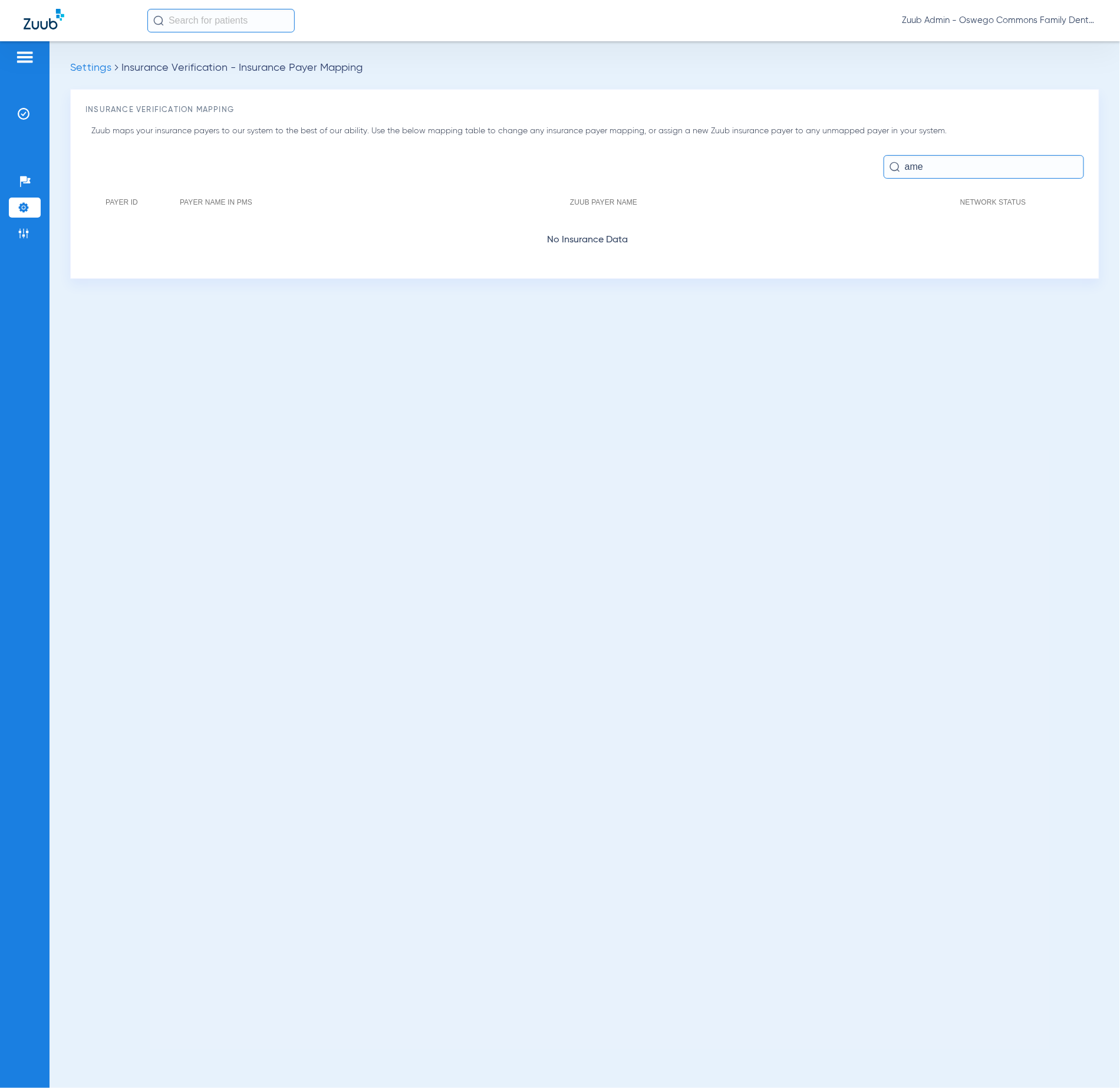
type input "ame4"
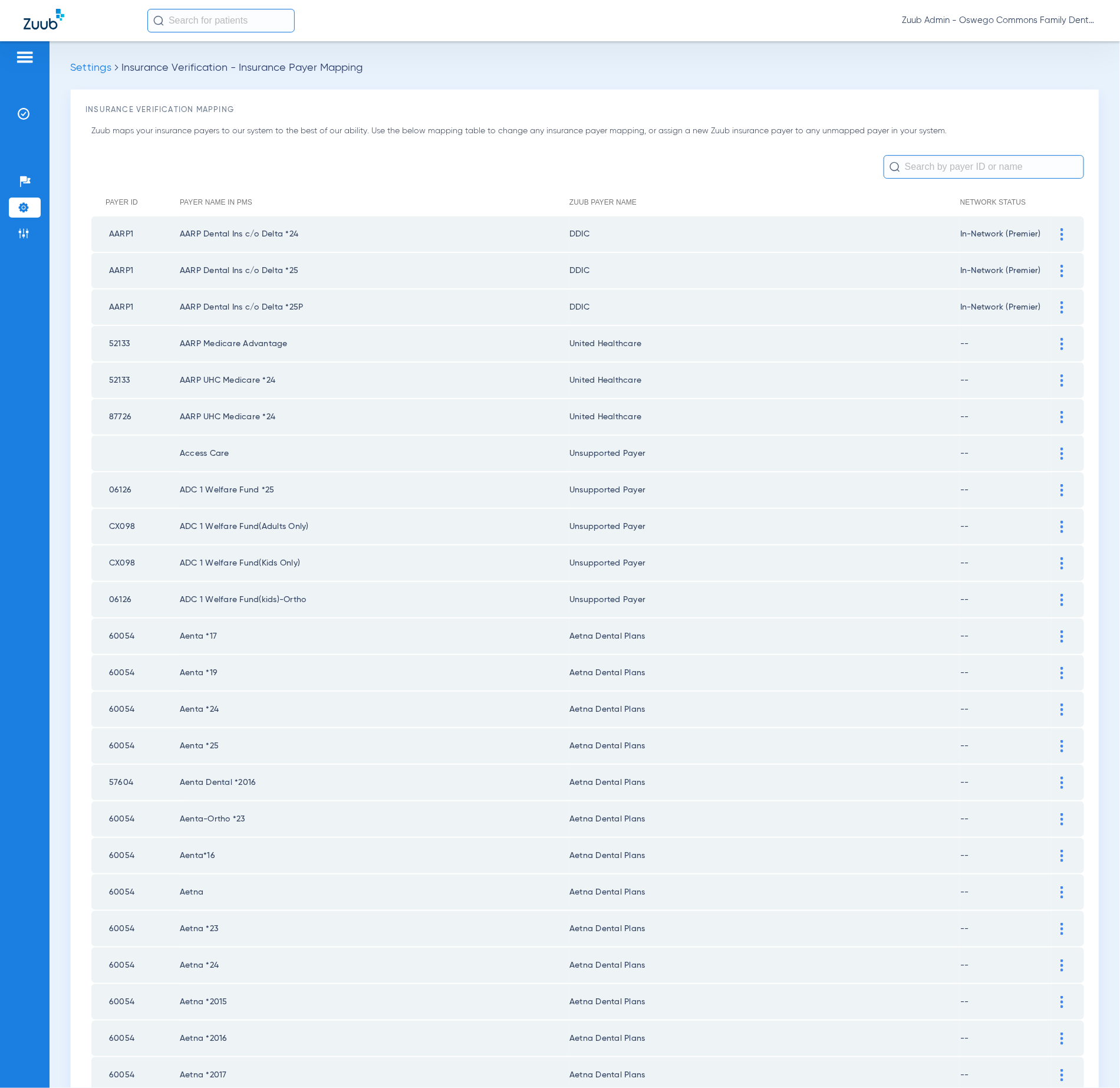
drag, startPoint x: 23, startPoint y: 228, endPoint x: 51, endPoint y: 226, distance: 28.1
click at [24, 228] on img at bounding box center [23, 234] width 12 height 12
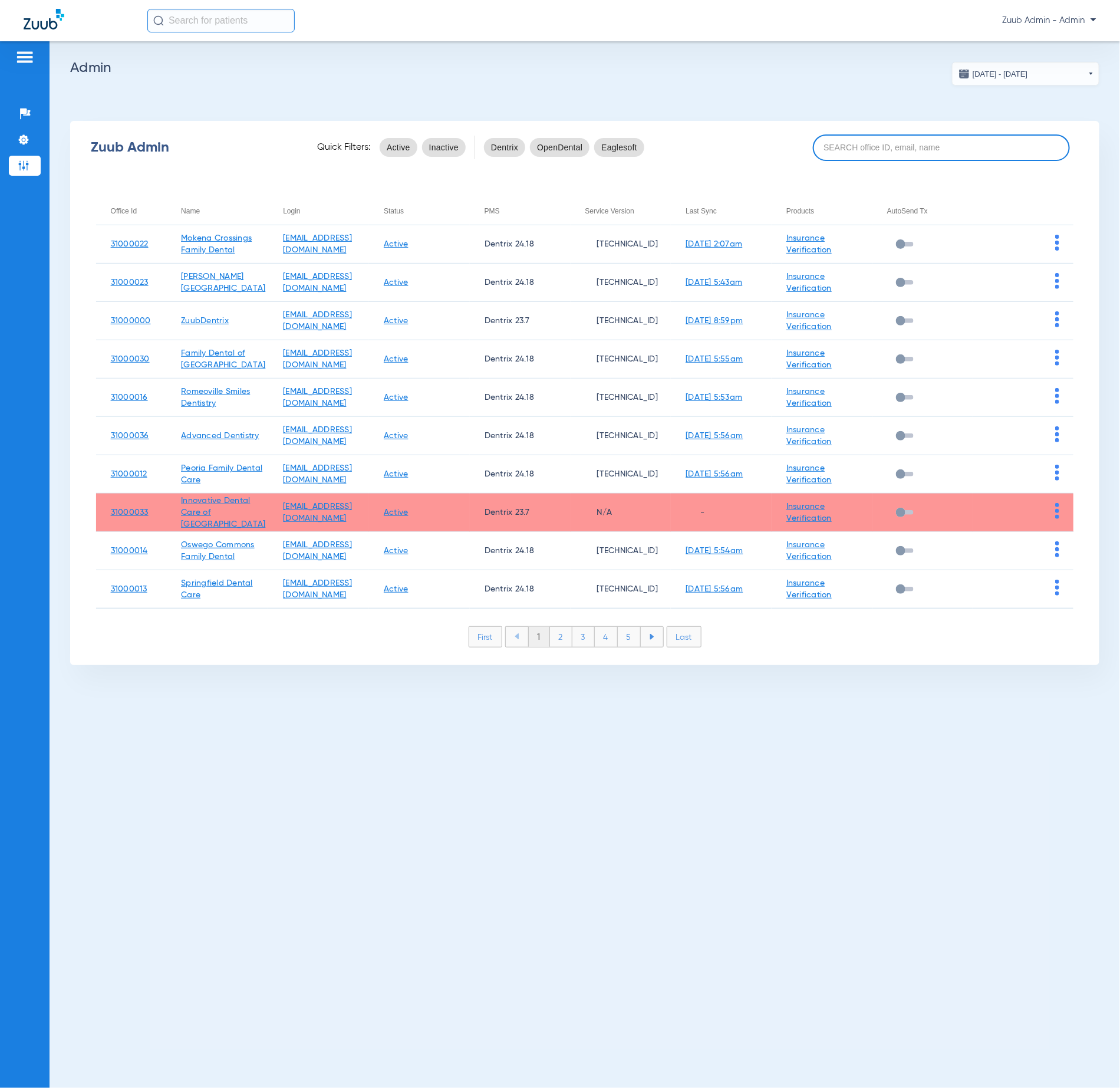
click at [891, 147] on input at bounding box center [942, 147] width 257 height 27
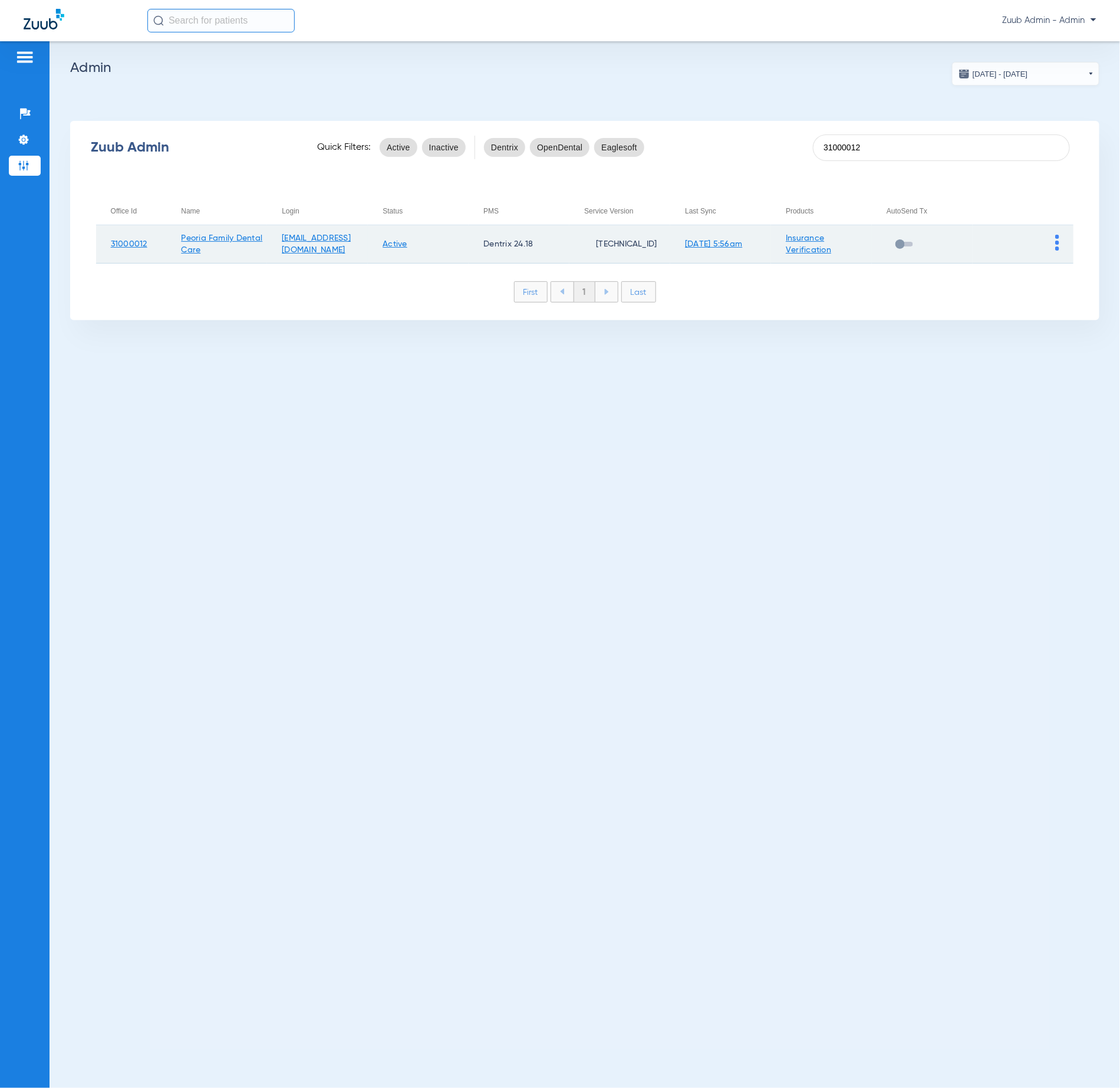
type input "31000012"
click at [1058, 243] on img at bounding box center [1058, 243] width 4 height 16
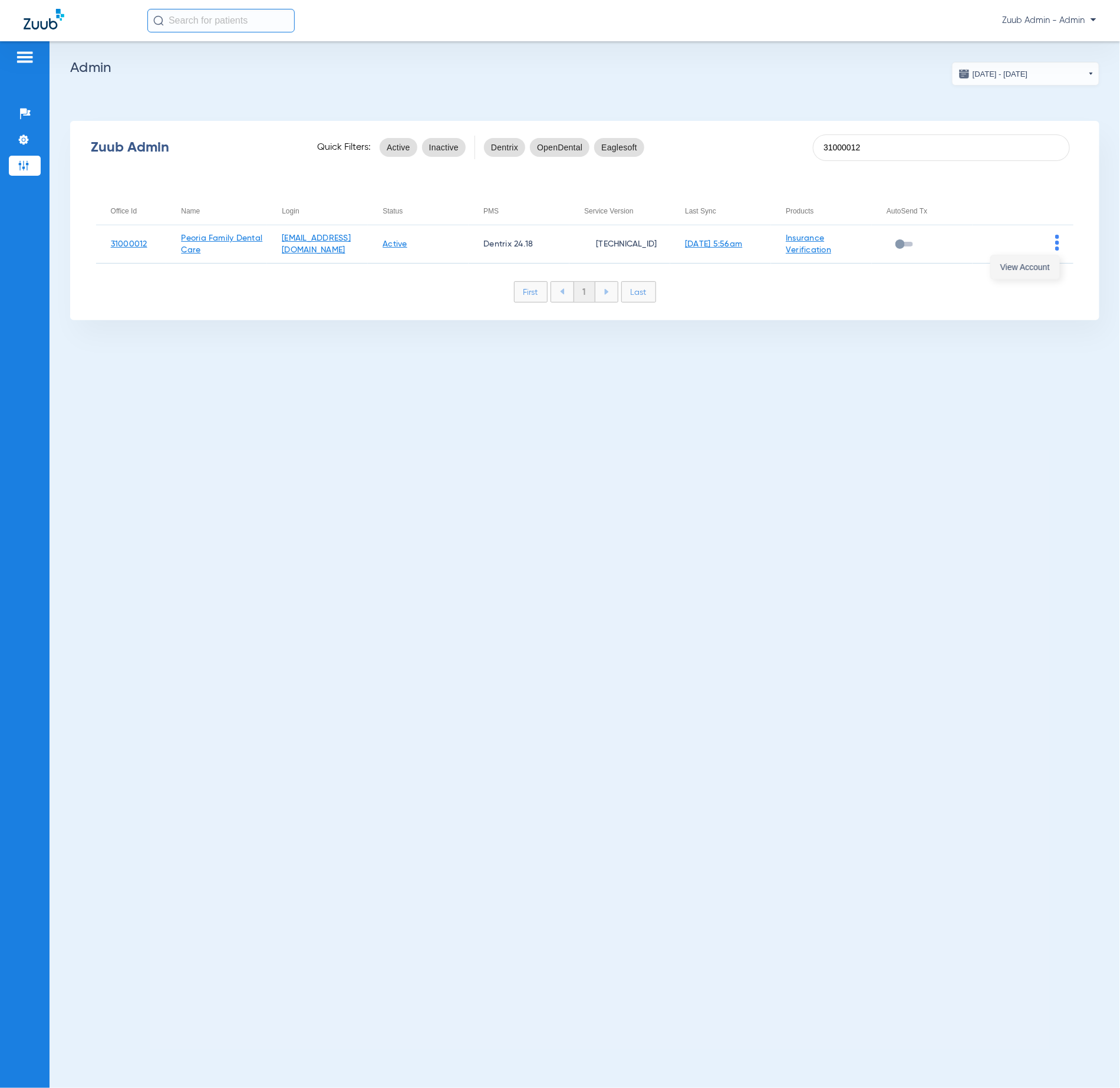
click at [1020, 266] on span "View Account" at bounding box center [1025, 268] width 49 height 9
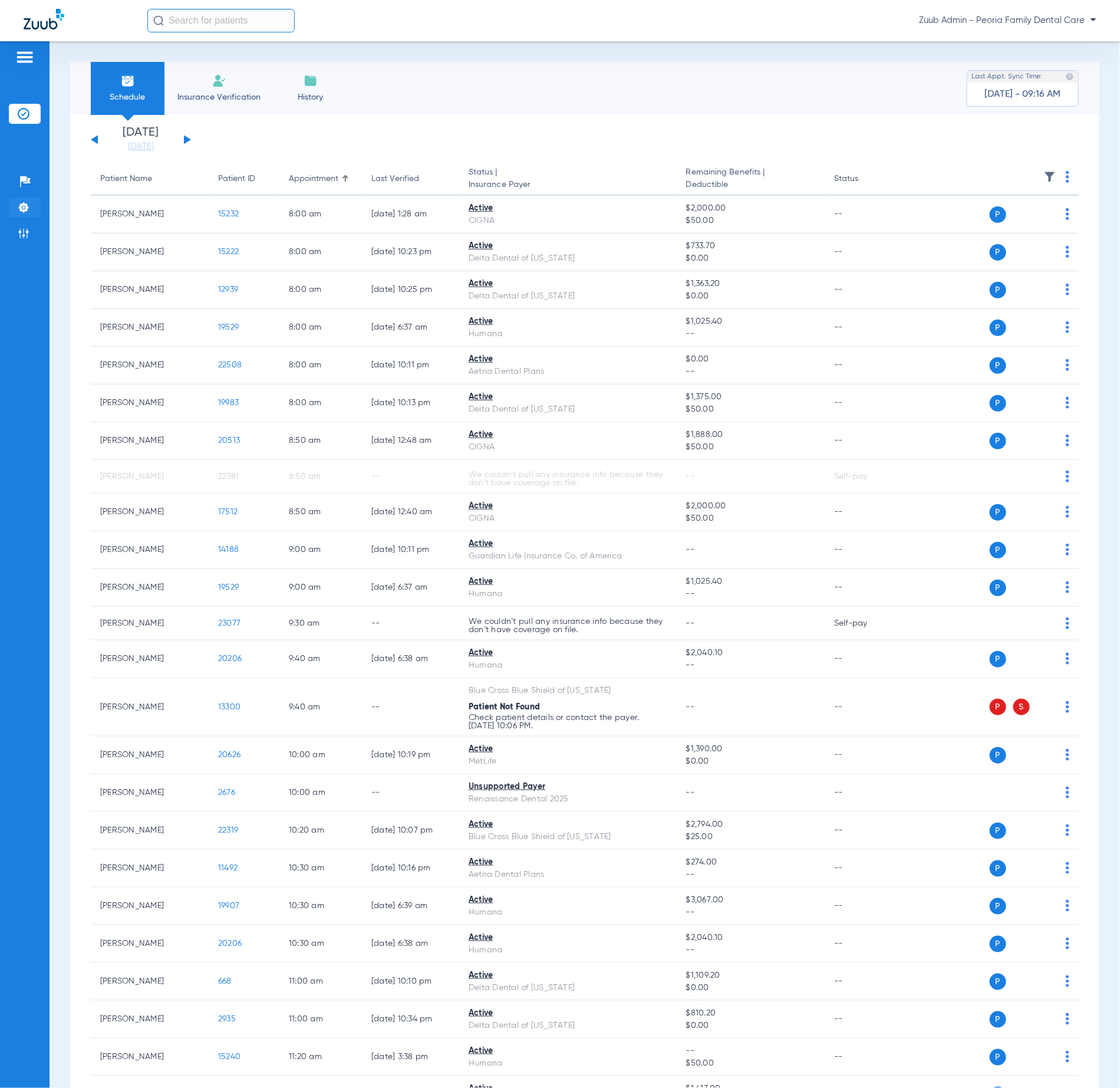
click at [29, 208] on img at bounding box center [23, 208] width 12 height 12
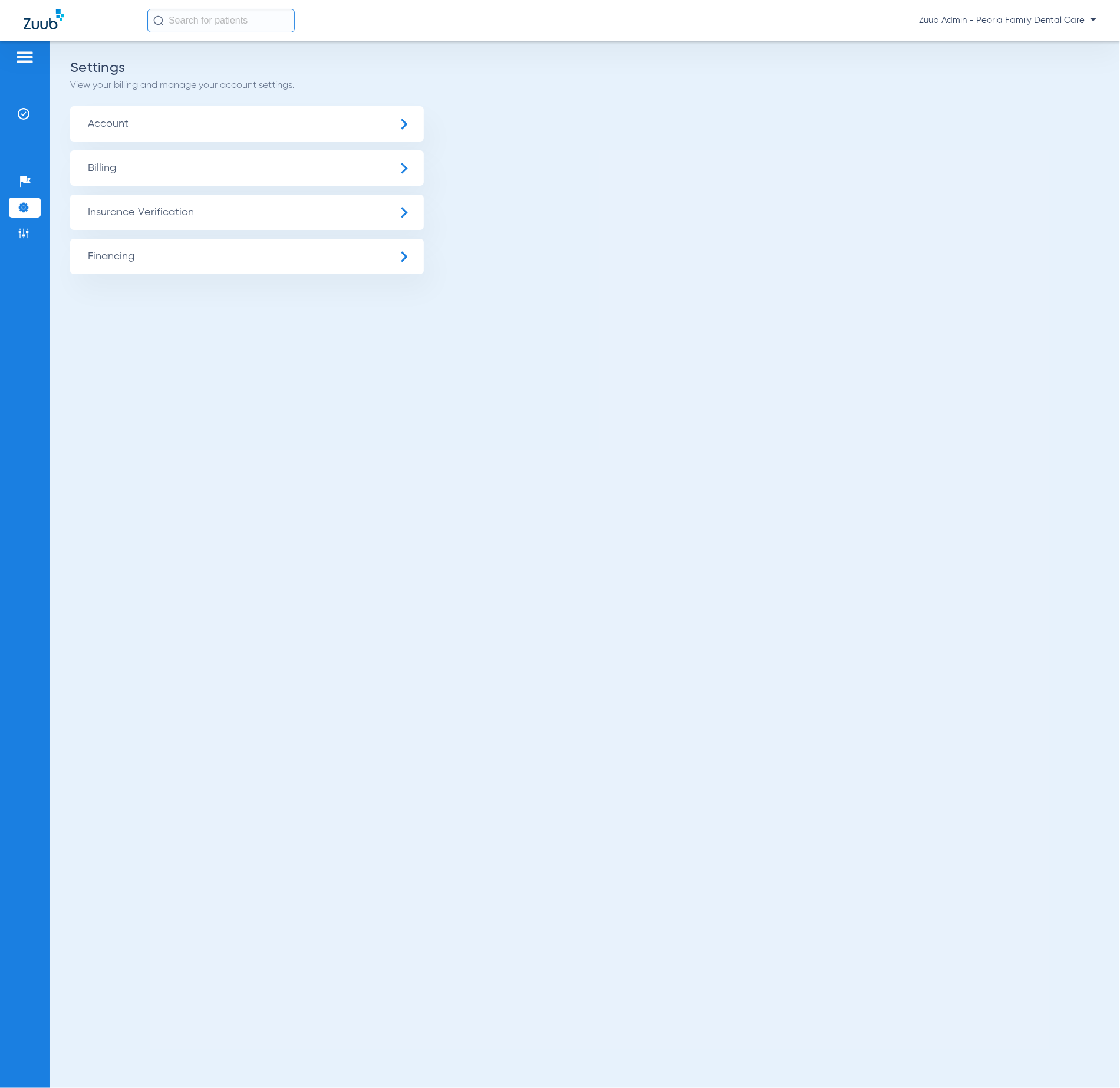
click at [301, 223] on span "Insurance Verification" at bounding box center [247, 212] width 353 height 36
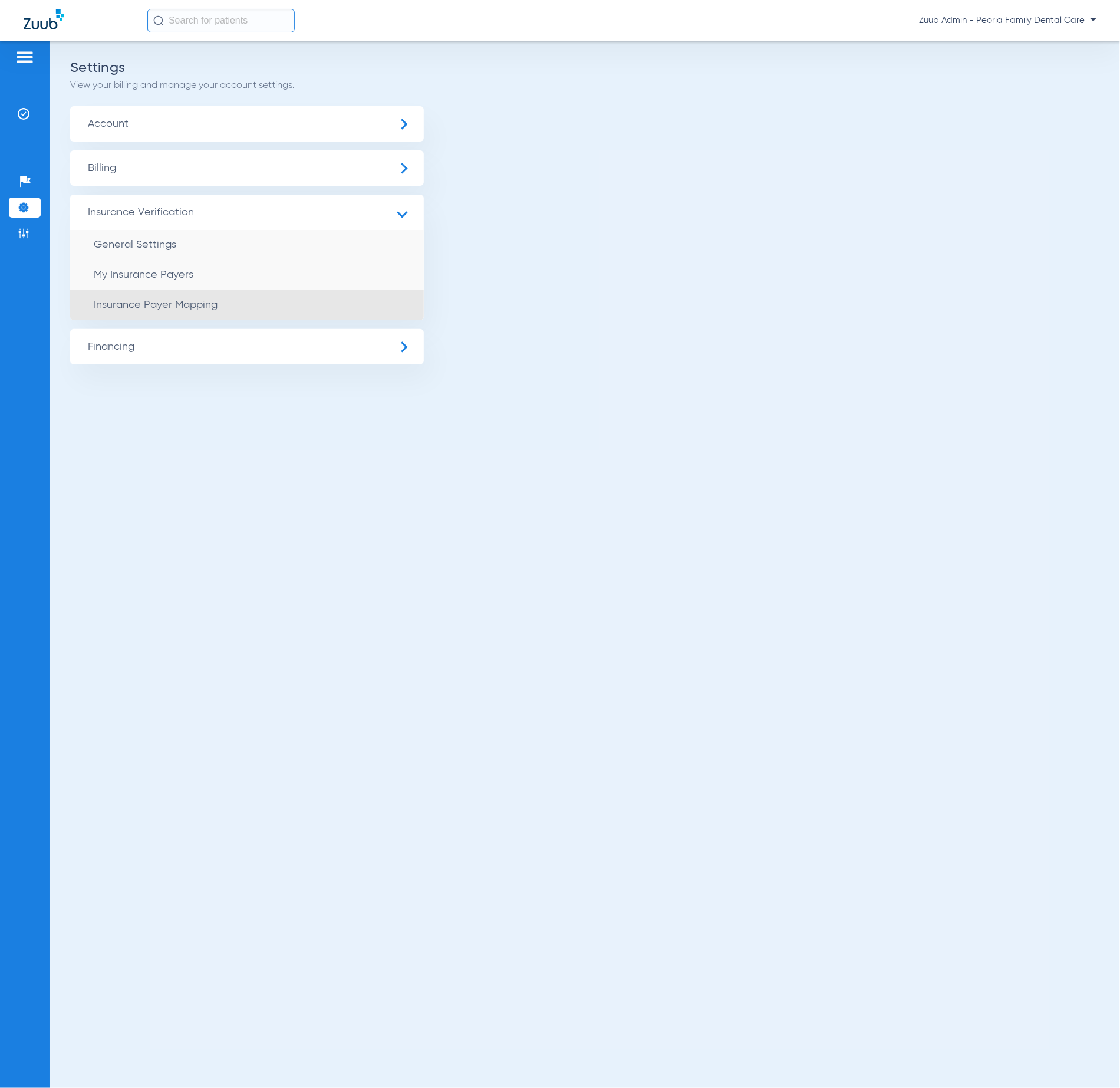
click at [329, 296] on li "Insurance Payer Mapping" at bounding box center [247, 305] width 353 height 30
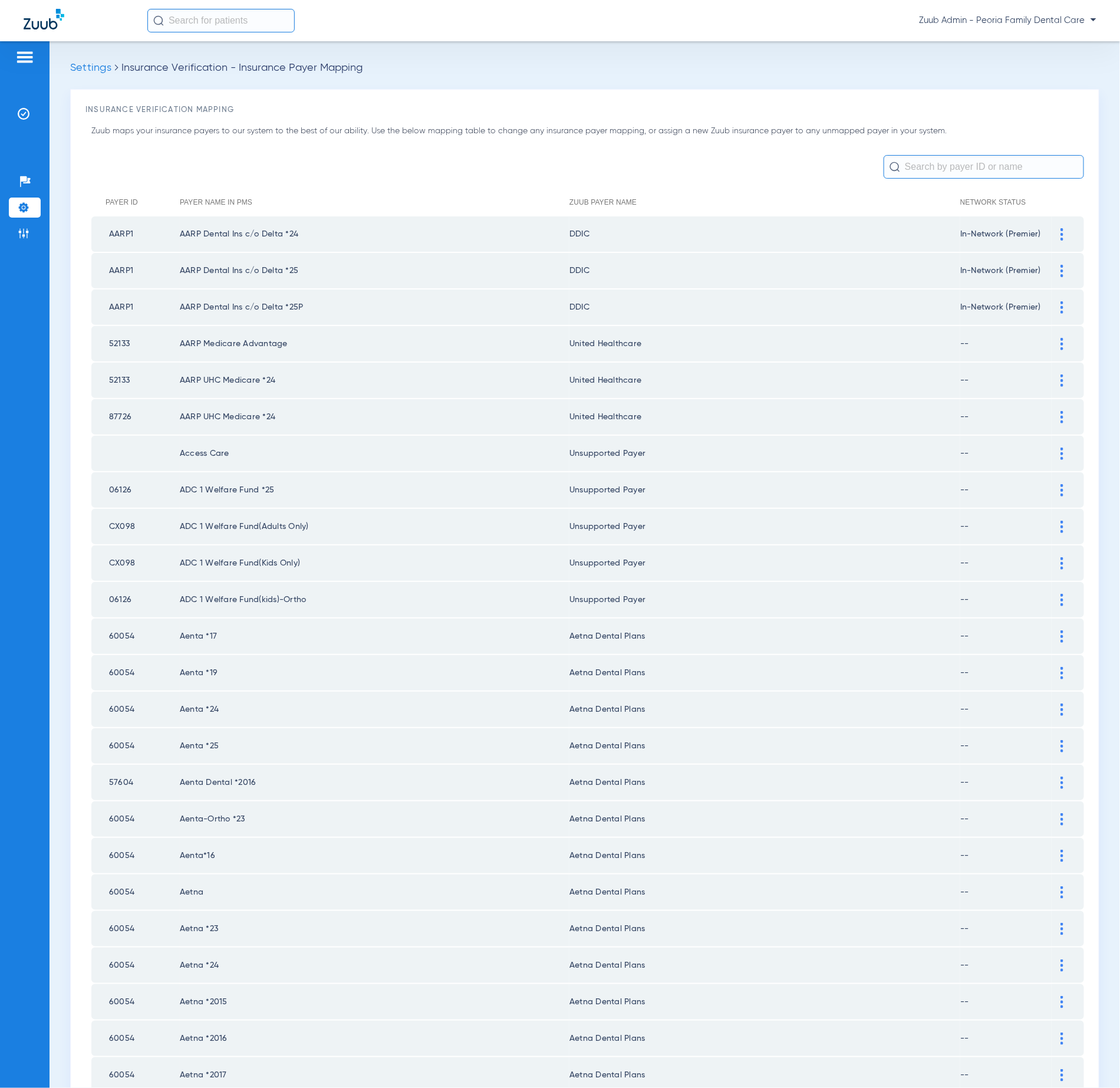
click at [925, 164] on input "text" at bounding box center [983, 166] width 200 height 23
click at [924, 165] on input "m" at bounding box center [983, 166] width 200 height 23
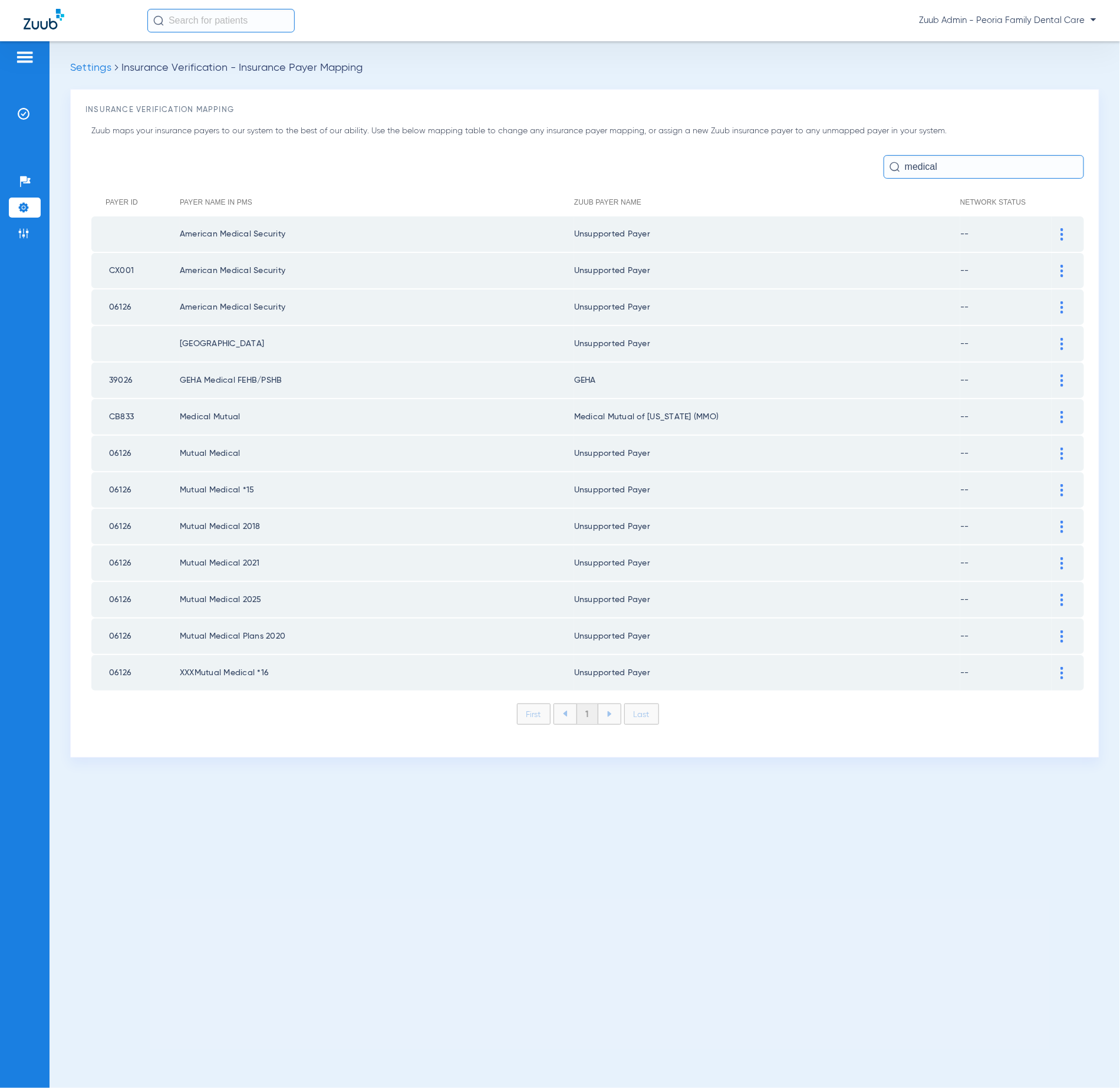
type input "medical"
click at [1058, 448] on div at bounding box center [1062, 454] width 21 height 12
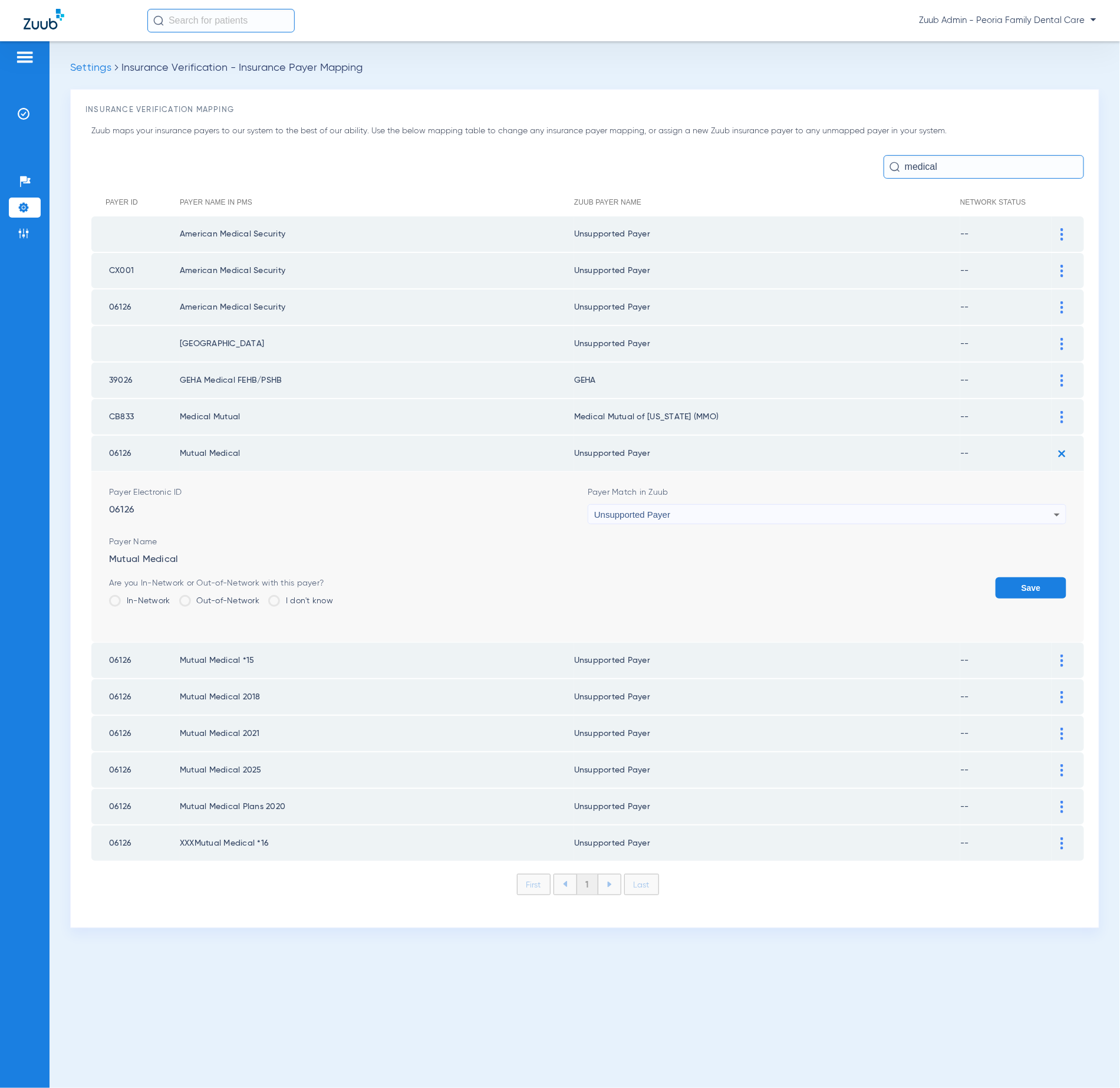
click at [699, 505] on div "Unsupported Payer" at bounding box center [824, 515] width 460 height 20
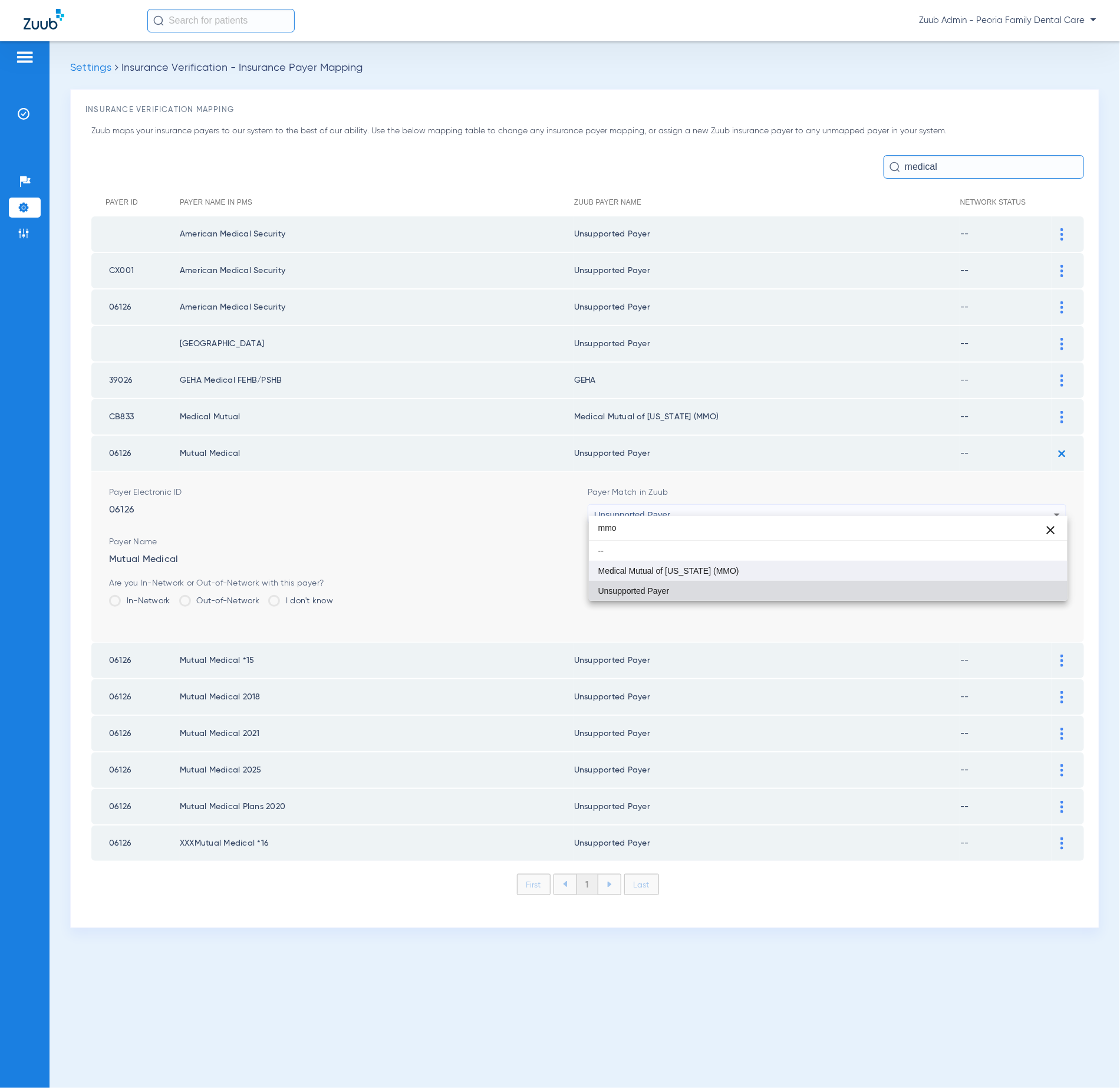
type input "mmo"
click at [762, 567] on mat-option "Medical Mutual of [US_STATE] (MMO)" at bounding box center [828, 570] width 479 height 20
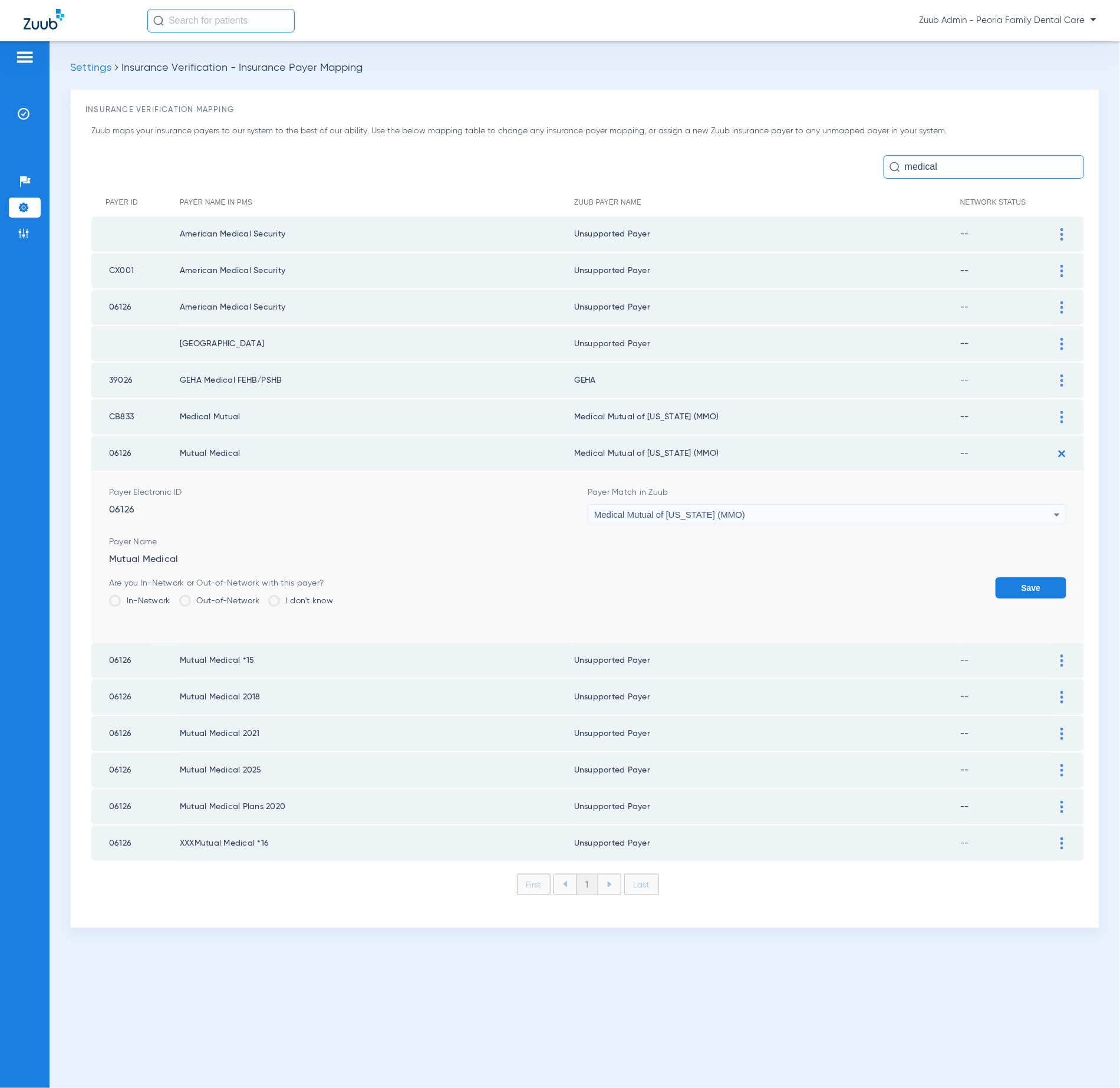
click at [1047, 577] on button "Save" at bounding box center [1032, 587] width 71 height 22
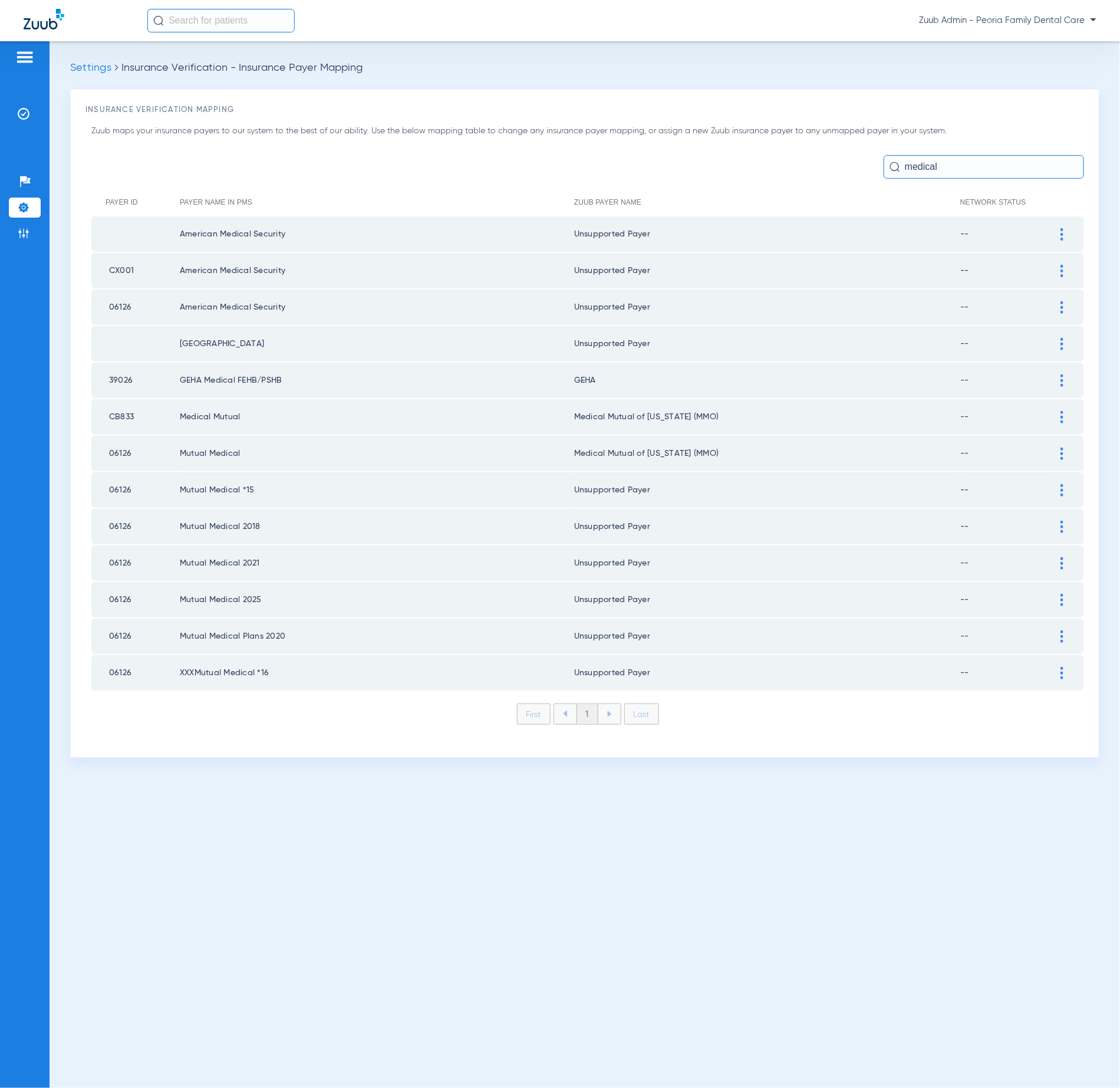
click at [1063, 484] on img at bounding box center [1062, 490] width 3 height 12
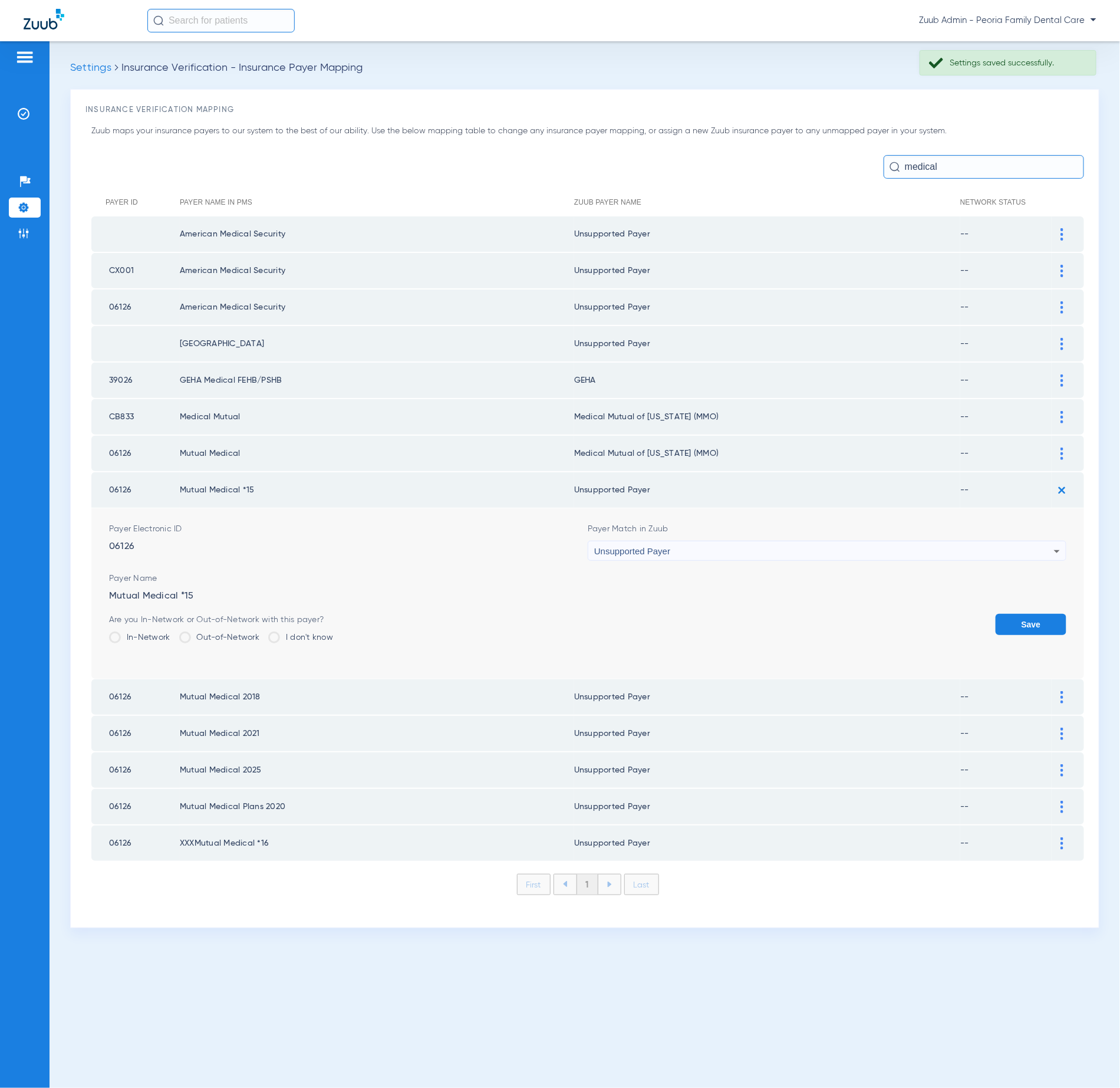
click at [715, 542] on div "Unsupported Payer" at bounding box center [824, 551] width 460 height 20
type input "mmo"
click at [734, 609] on mat-option "Medical Mutual of [US_STATE] (MMO)" at bounding box center [828, 606] width 479 height 20
click at [1017, 616] on button "Save" at bounding box center [1032, 625] width 71 height 22
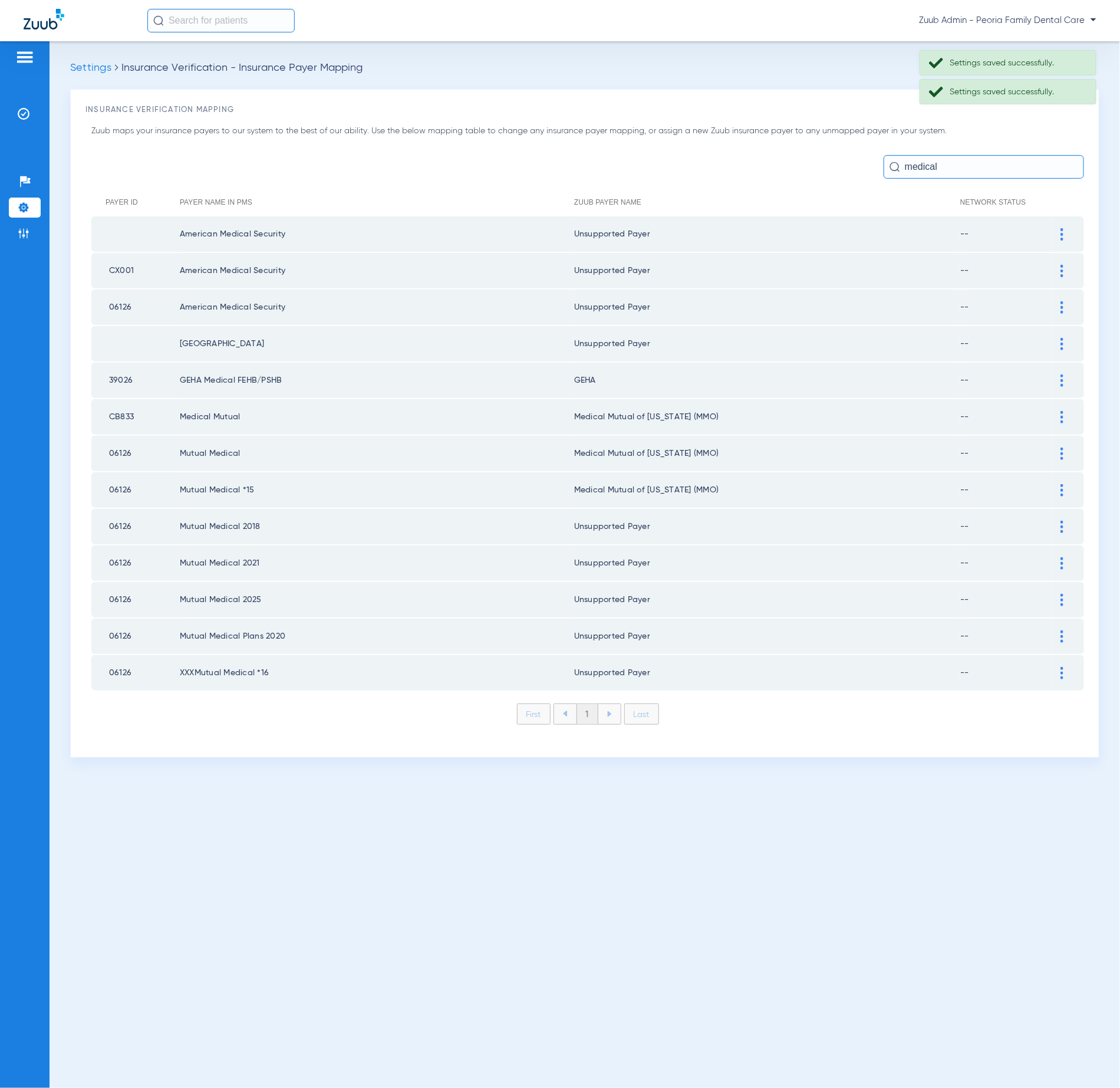
click at [1060, 508] on td at bounding box center [1067, 526] width 32 height 36
click at [1063, 521] on img at bounding box center [1062, 527] width 3 height 12
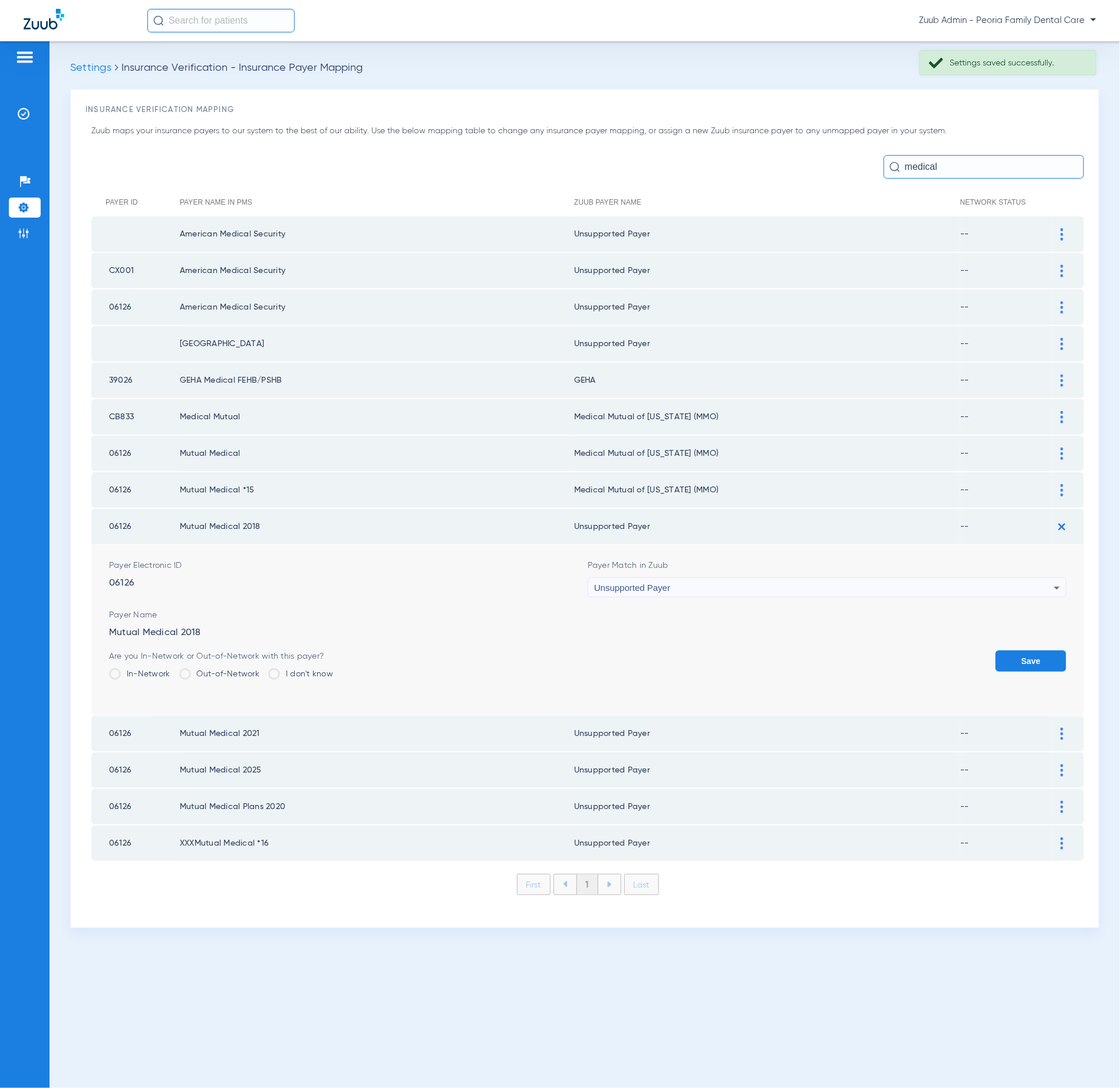
click at [727, 578] on div "Unsupported Payer" at bounding box center [824, 587] width 460 height 20
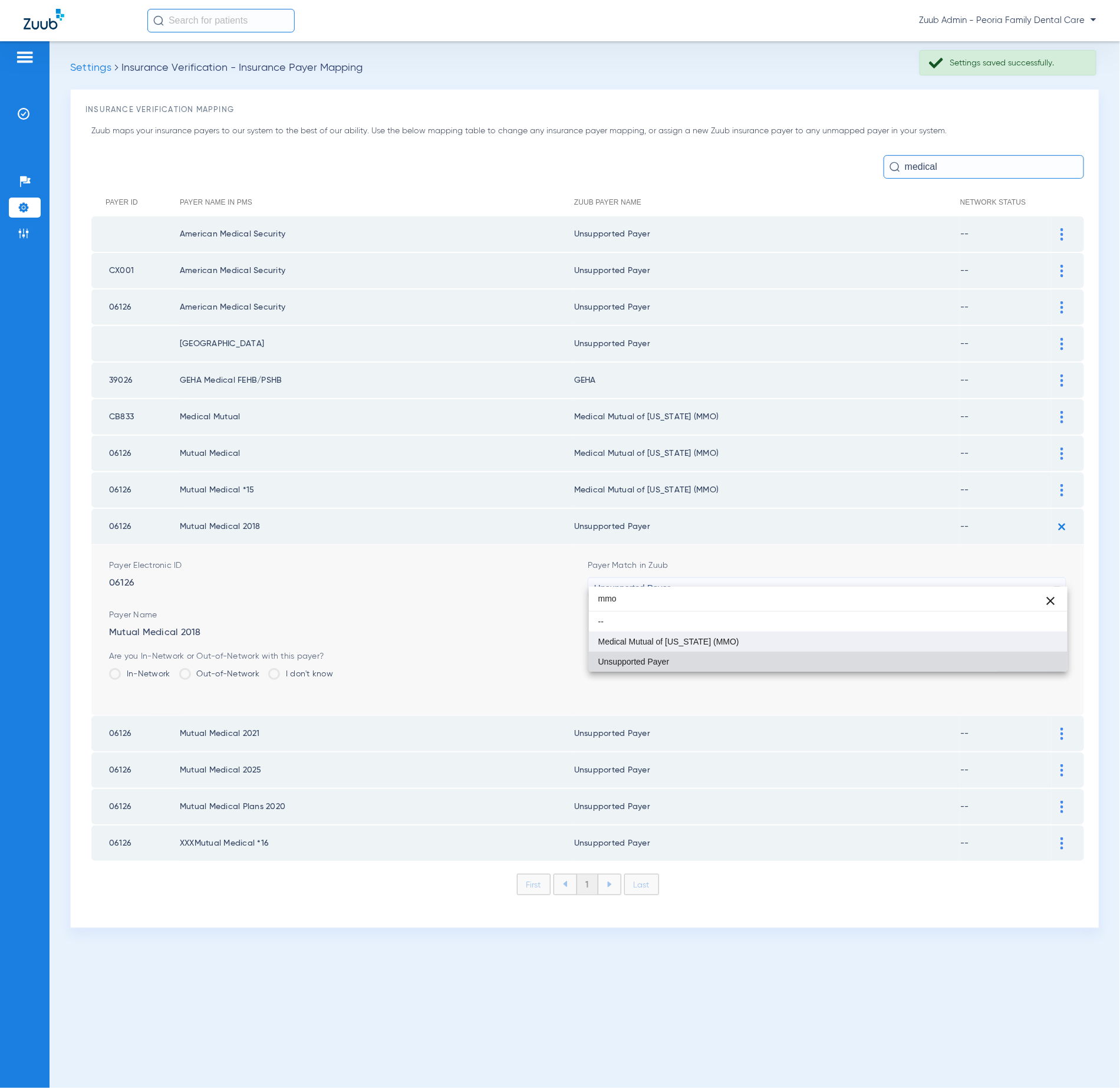
type input "mmo"
click at [765, 642] on mat-option "Medical Mutual of [US_STATE] (MMO)" at bounding box center [828, 641] width 479 height 20
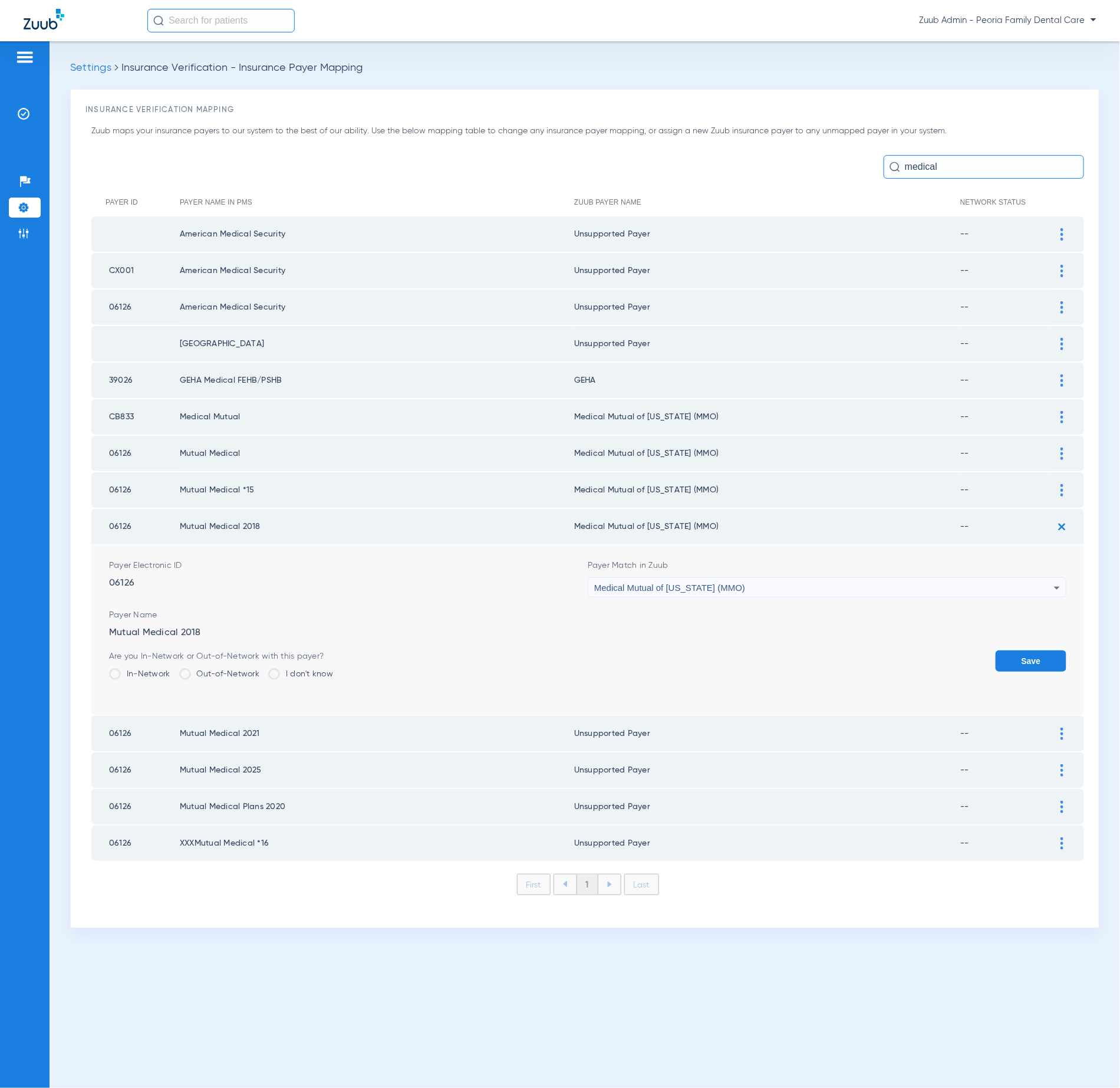
click at [1027, 651] on button "Save" at bounding box center [1032, 661] width 71 height 22
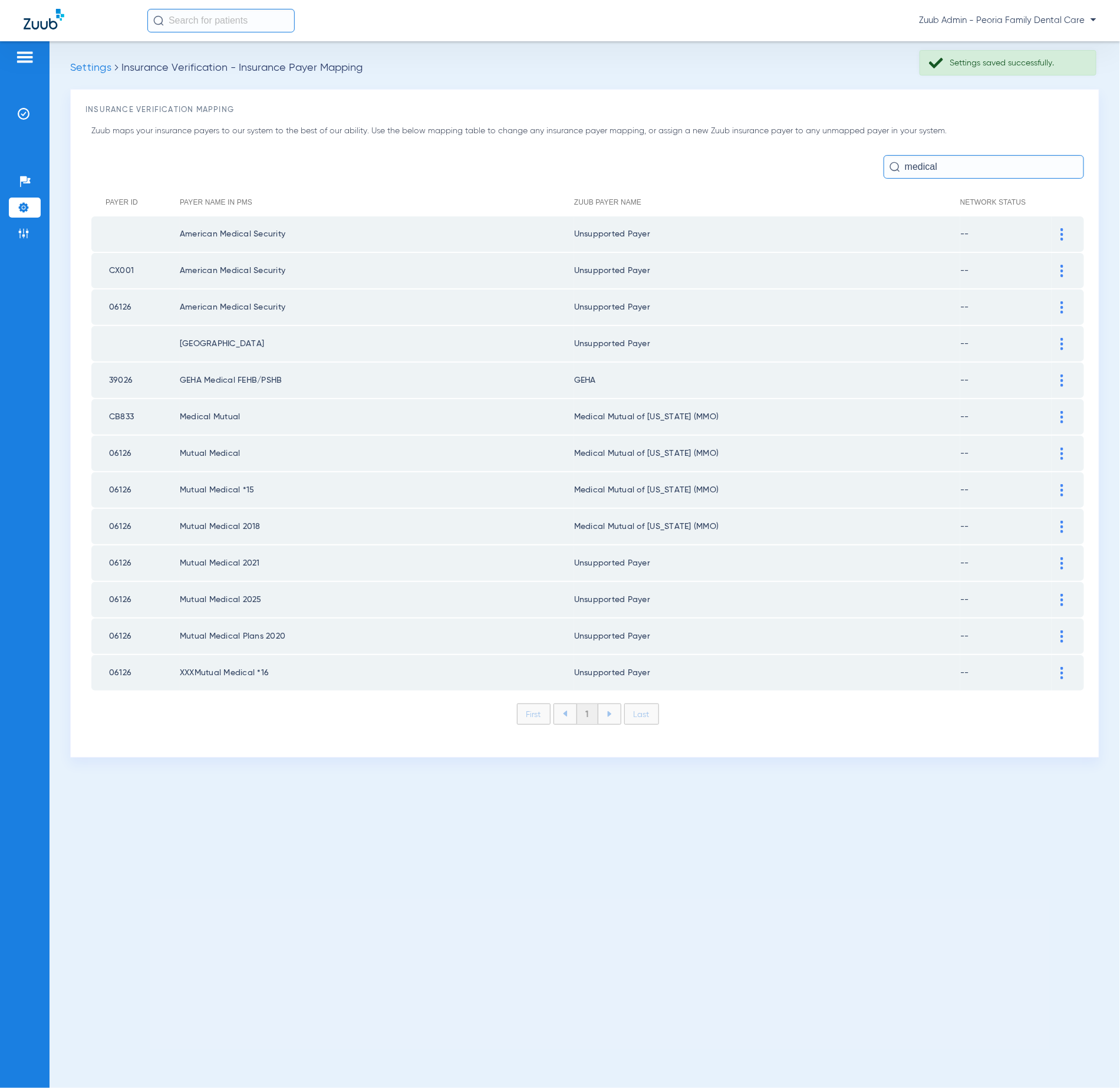
click at [1065, 557] on div at bounding box center [1062, 563] width 21 height 12
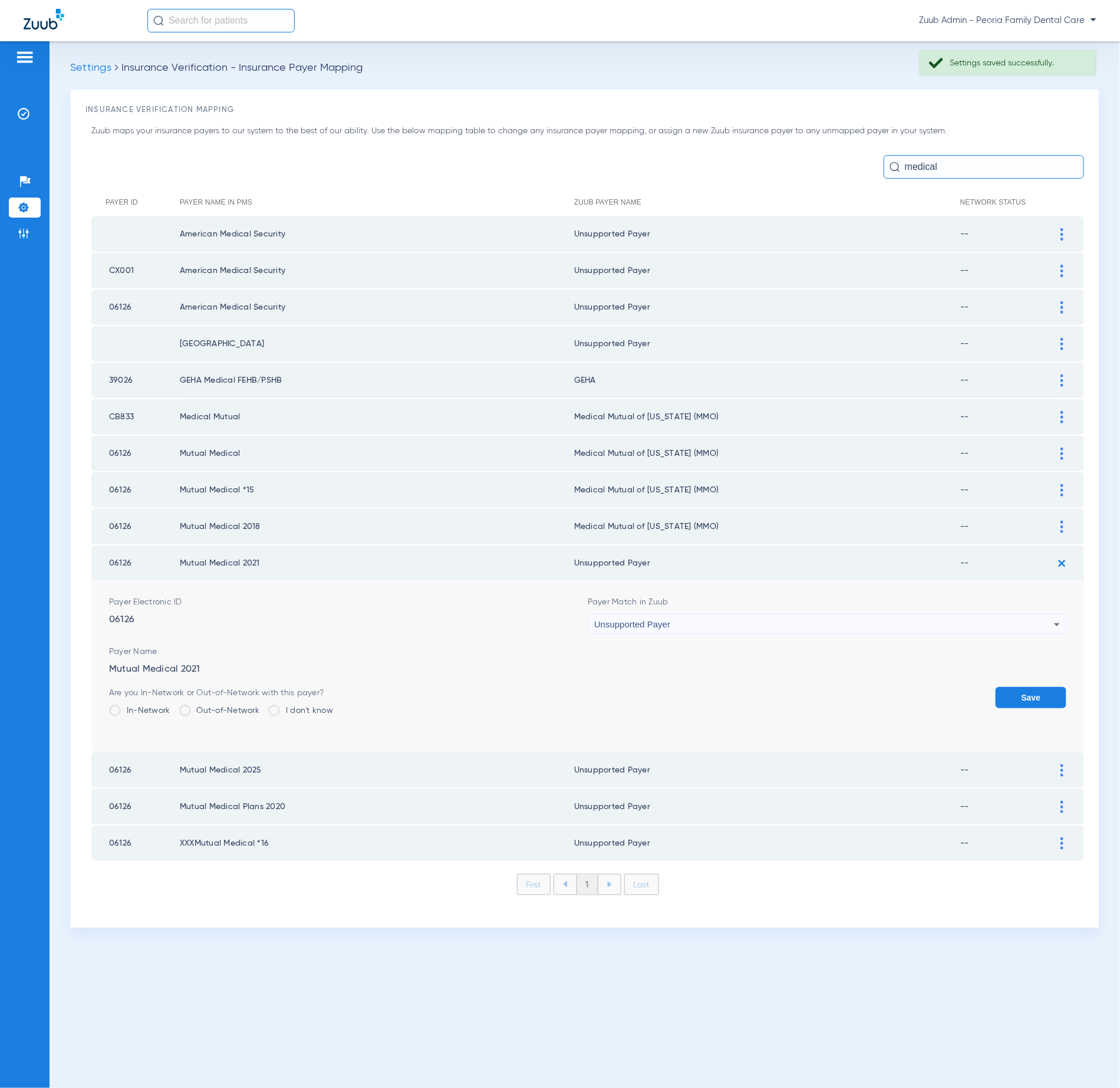
click at [722, 616] on div "Unsupported Payer" at bounding box center [824, 624] width 460 height 20
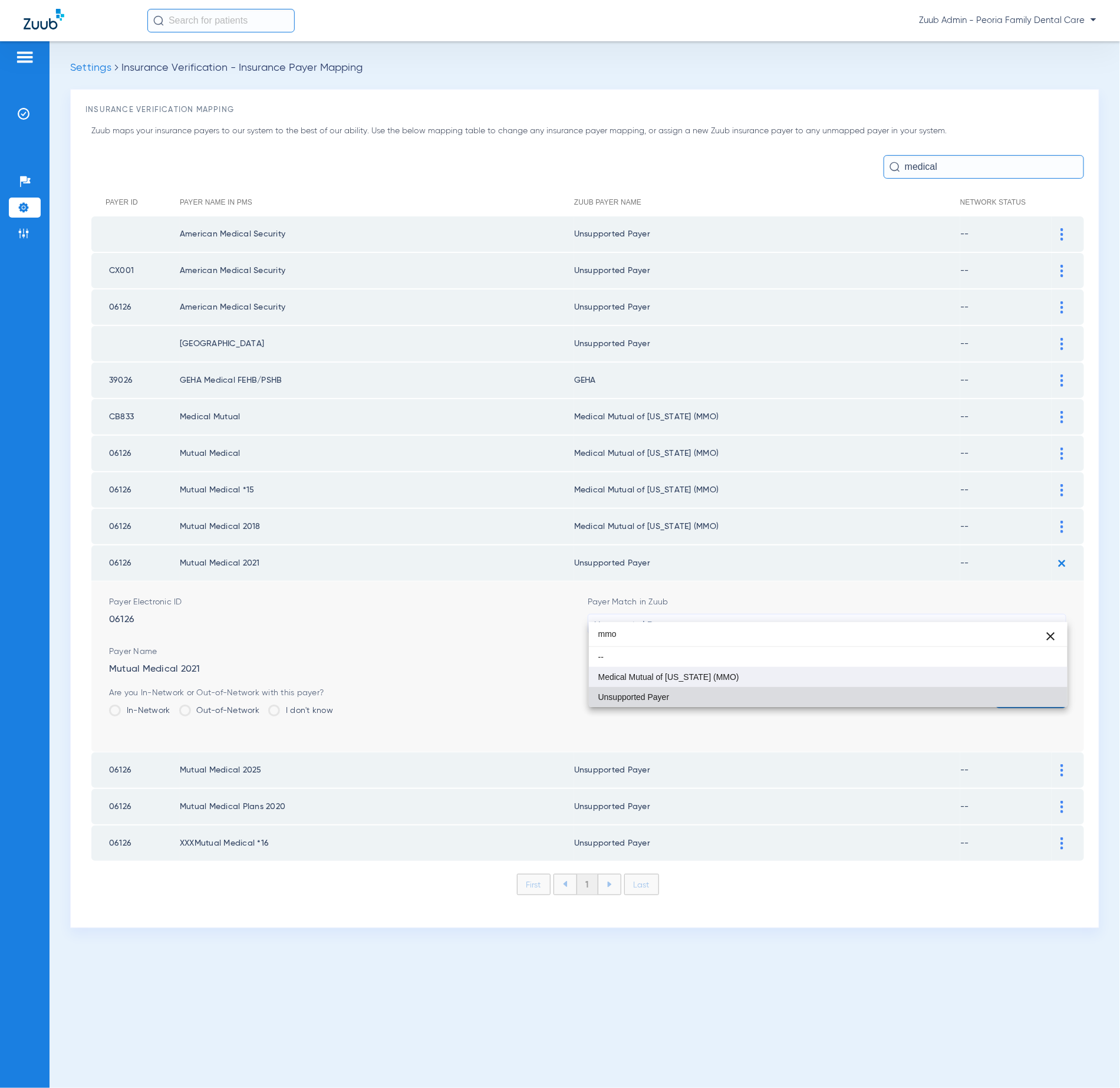
type input "mmo"
click at [743, 671] on mat-option "Medical Mutual of [US_STATE] (MMO)" at bounding box center [828, 677] width 479 height 20
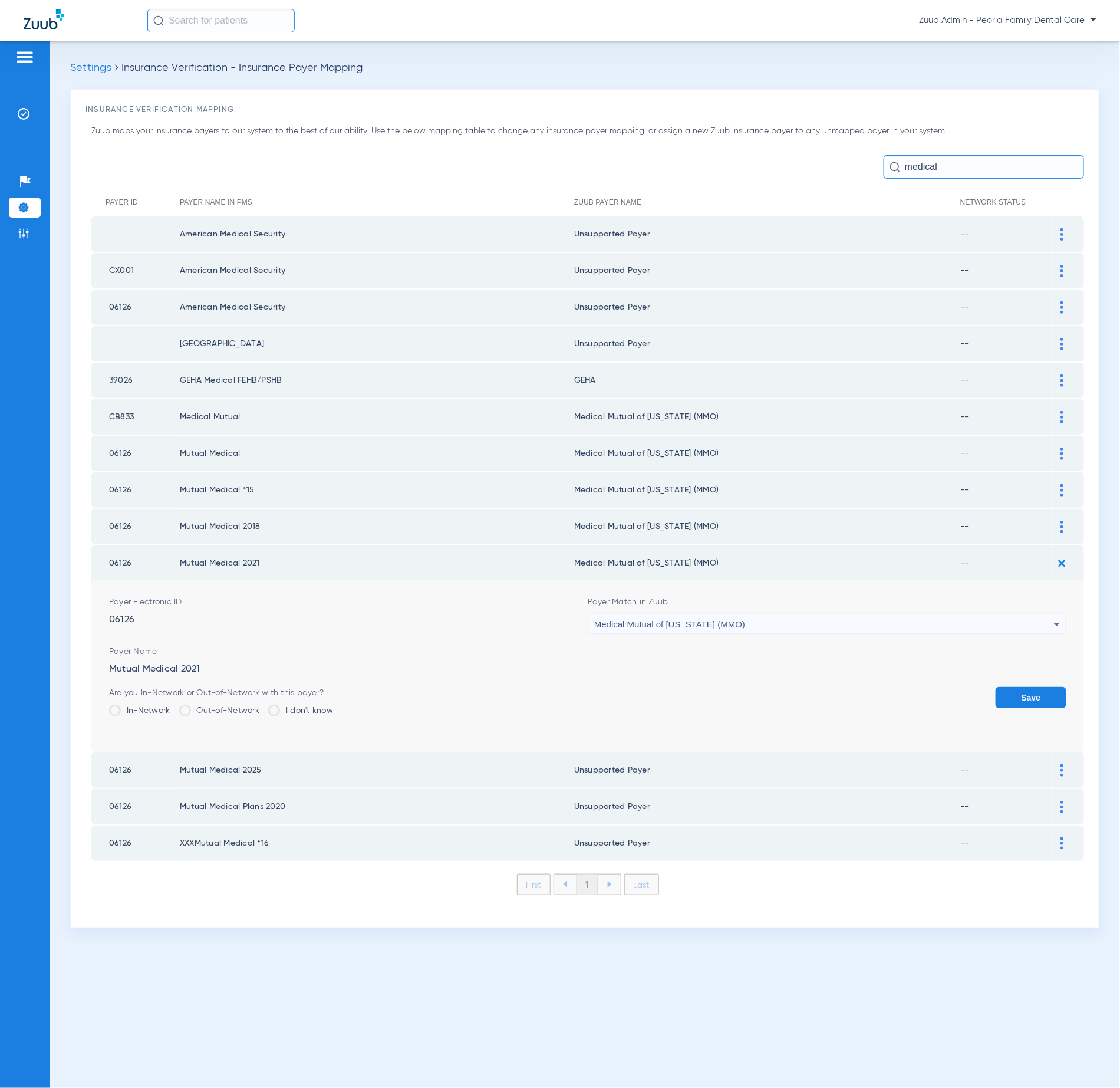
click at [1043, 687] on button "Save" at bounding box center [1032, 697] width 71 height 22
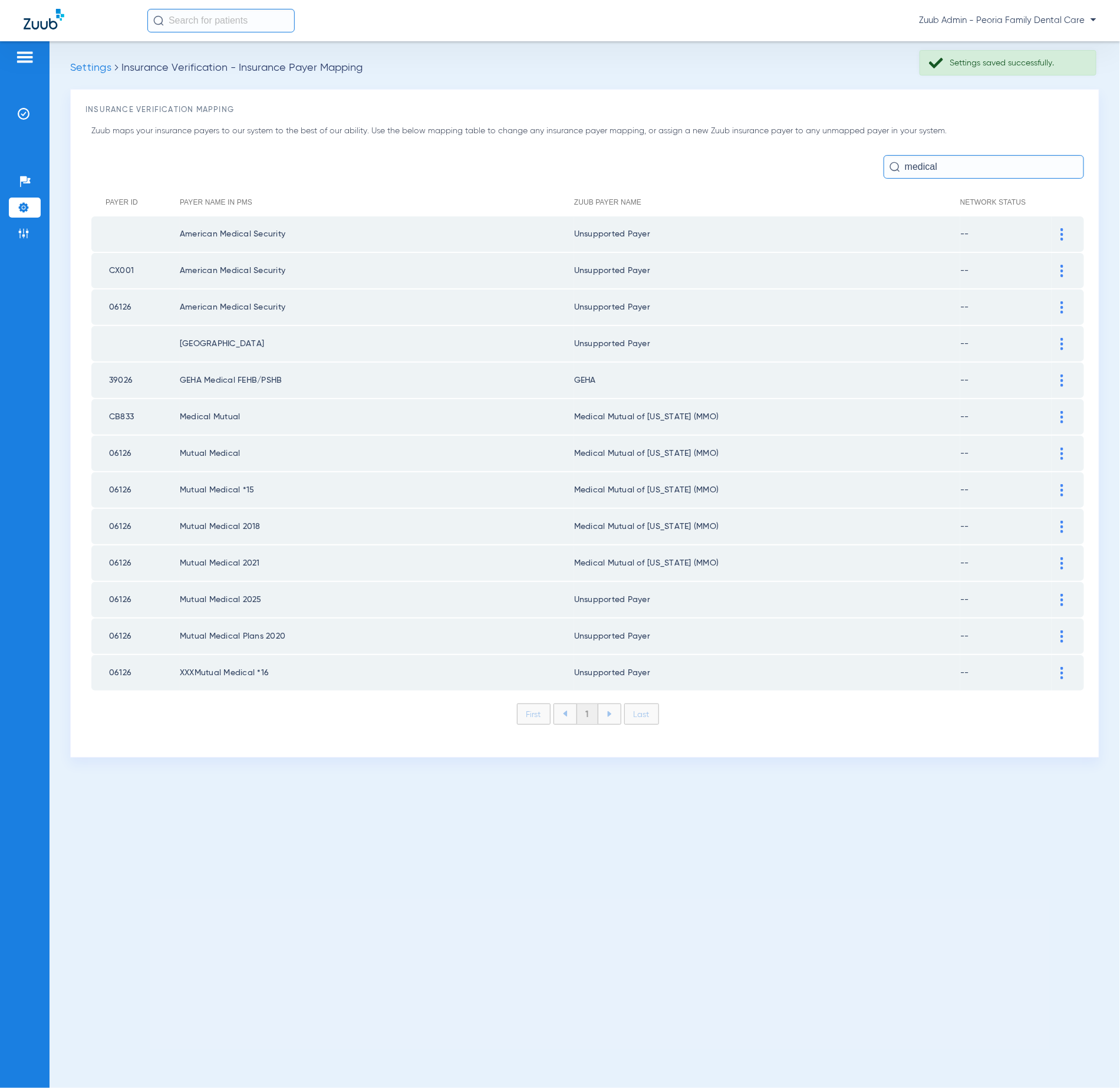
click at [1062, 594] on img at bounding box center [1062, 600] width 3 height 12
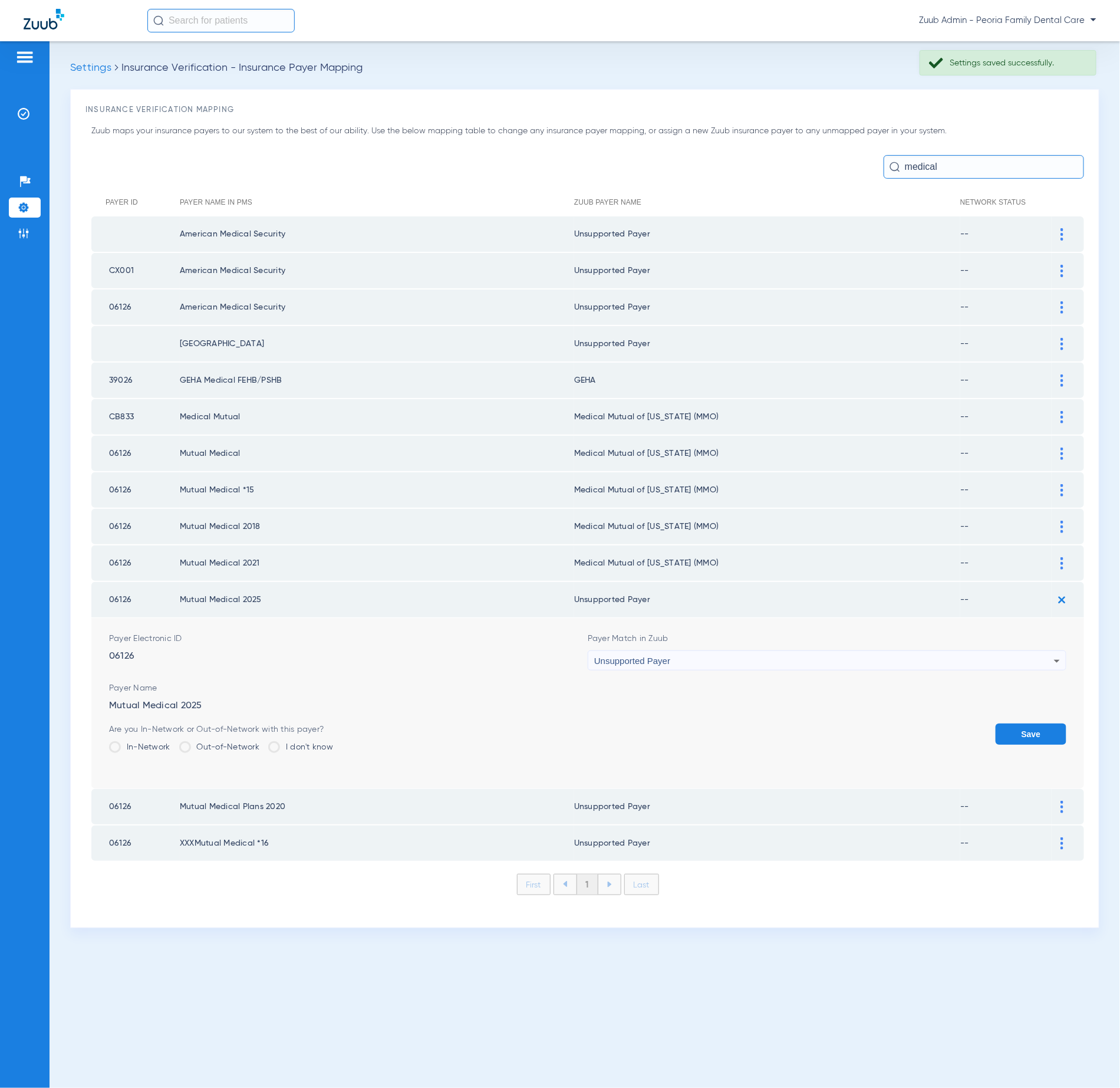
click at [721, 651] on div "Unsupported Payer" at bounding box center [824, 661] width 460 height 20
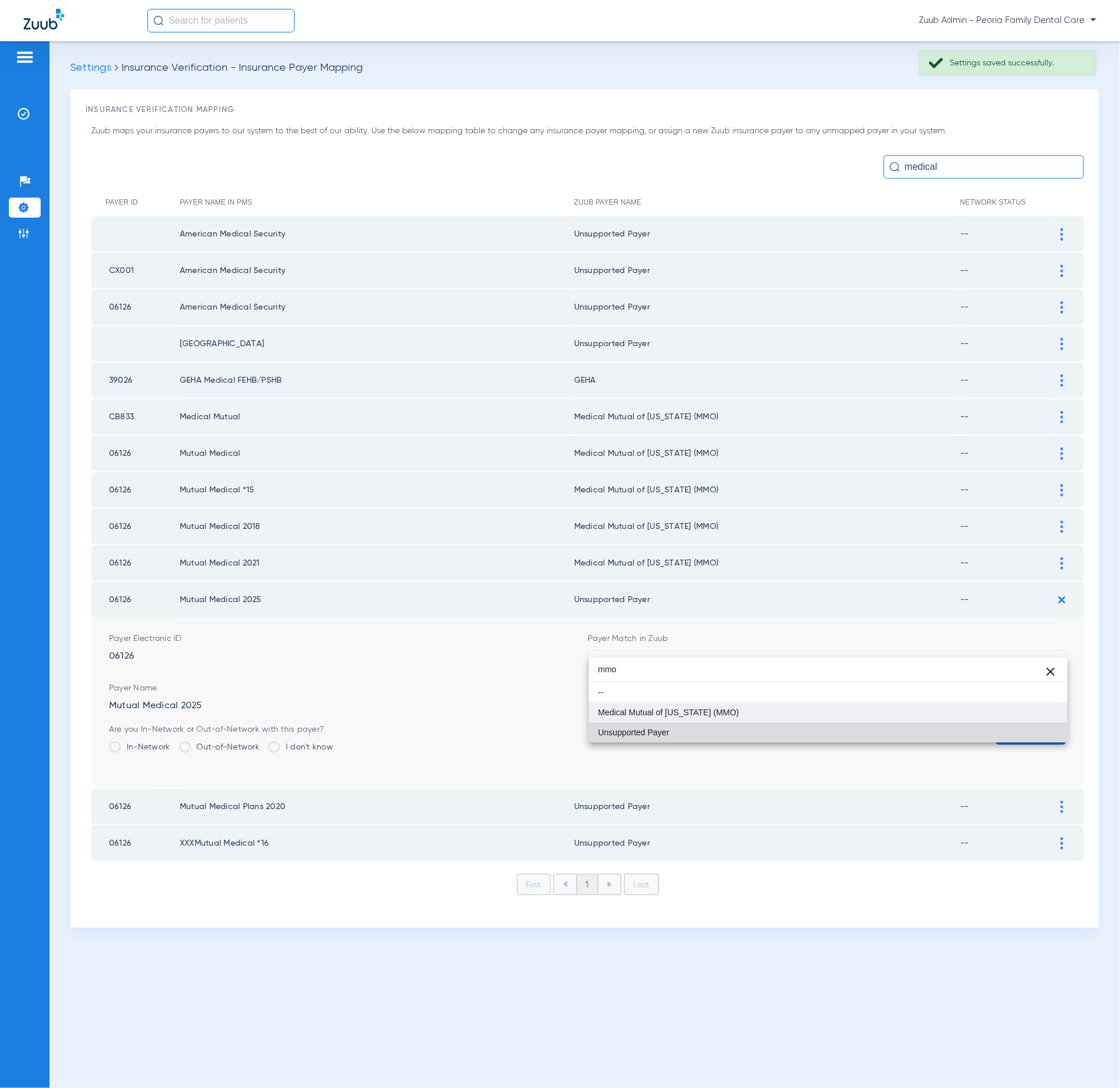
type input "mmo"
click at [771, 705] on mat-option "Medical Mutual of [US_STATE] (MMO)" at bounding box center [828, 712] width 479 height 20
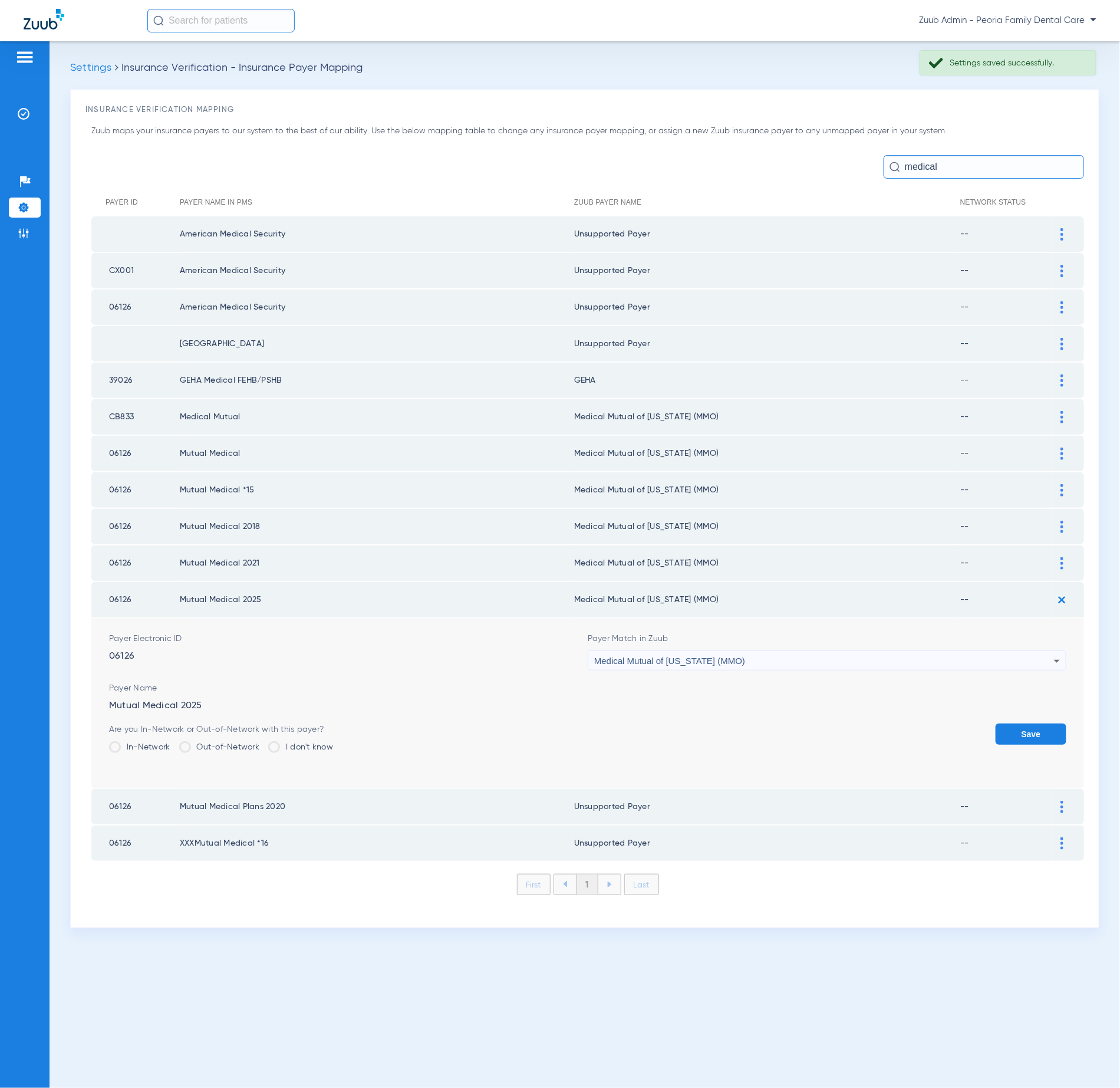
click at [1045, 723] on button "Save" at bounding box center [1032, 734] width 71 height 22
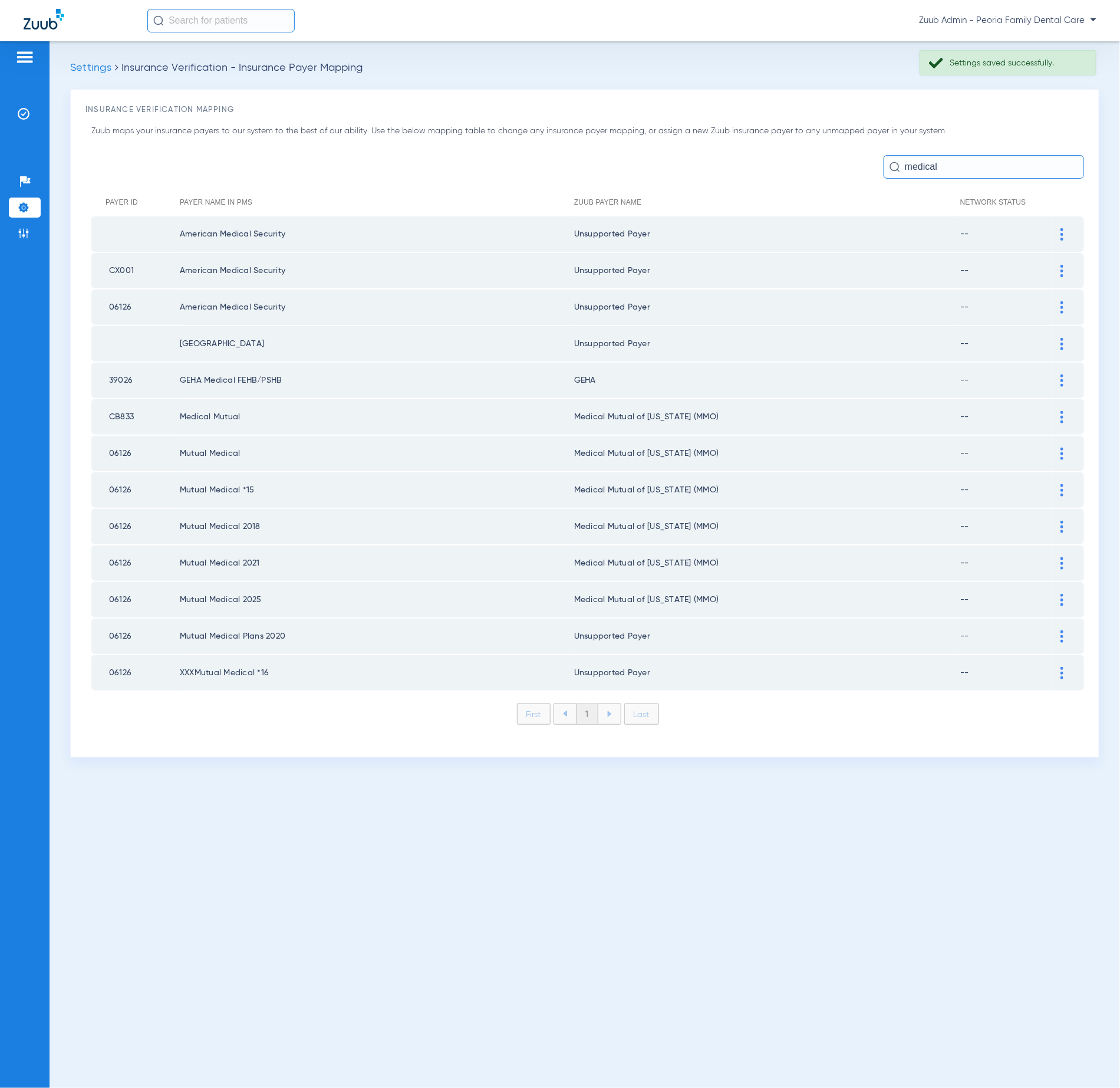
click at [1066, 631] on div at bounding box center [1062, 637] width 21 height 12
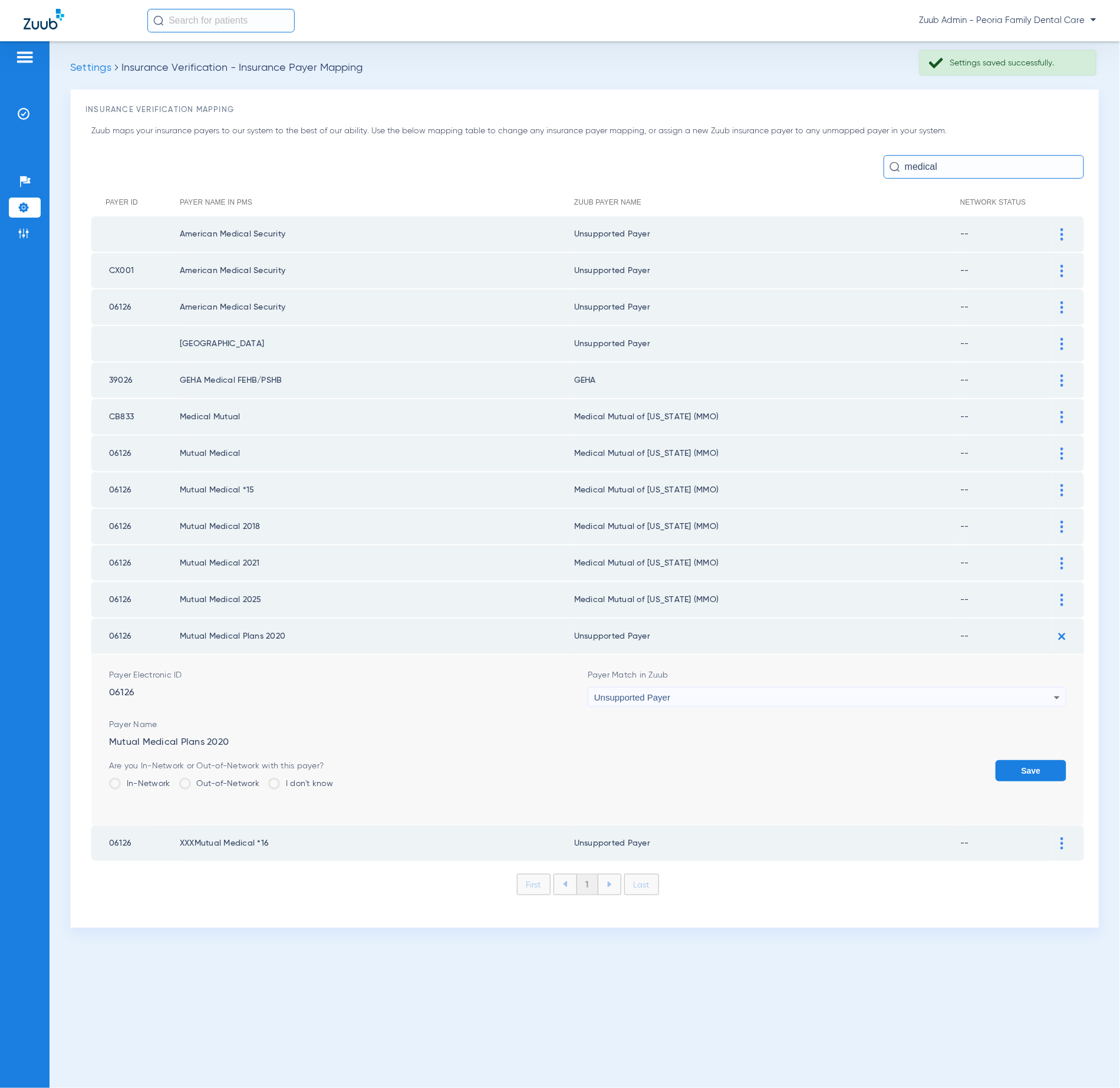
click at [679, 688] on div "Unsupported Payer" at bounding box center [824, 697] width 460 height 20
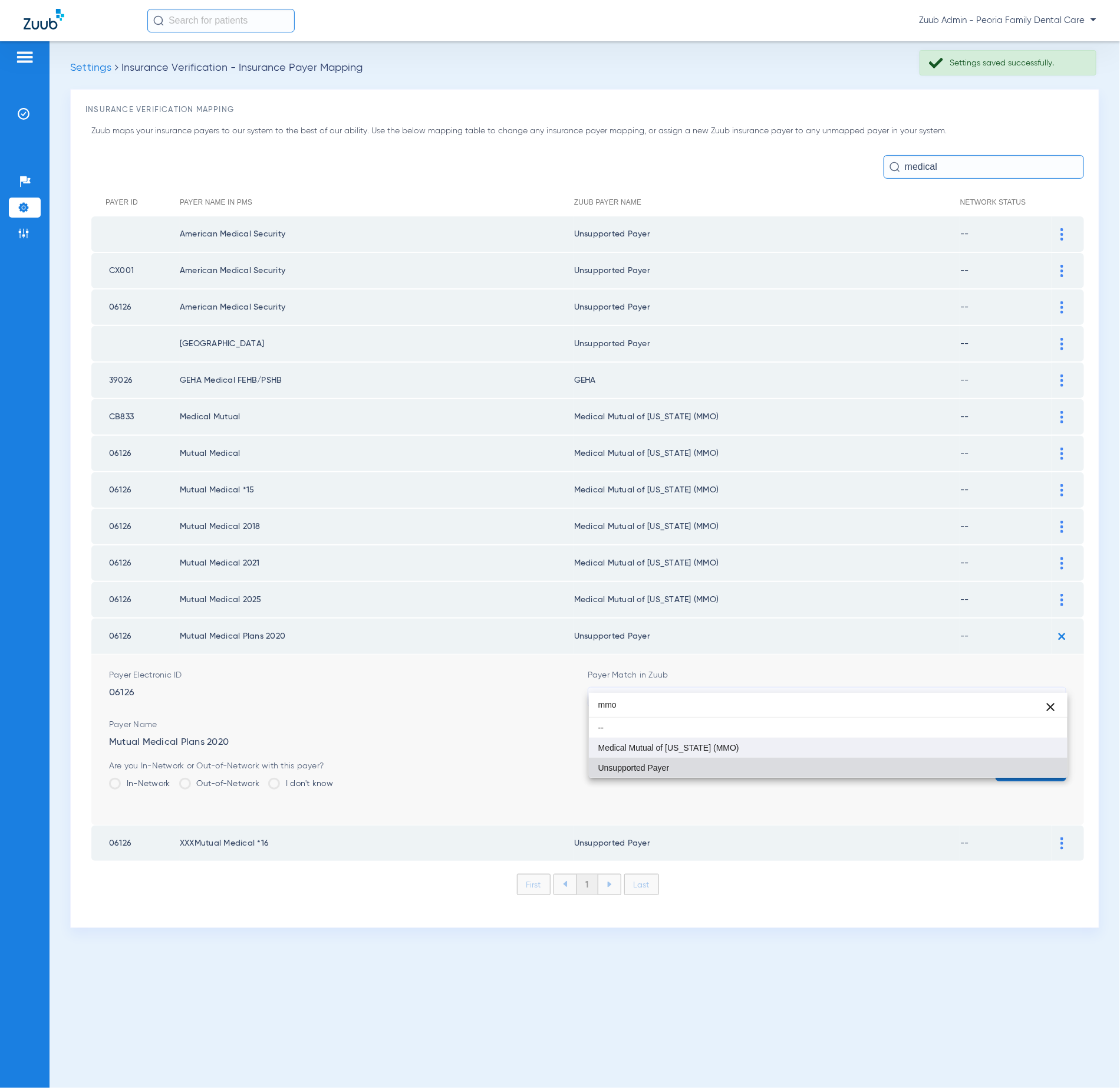
type input "mmo"
click at [724, 740] on mat-option "Medical Mutual of [US_STATE] (MMO)" at bounding box center [828, 748] width 479 height 20
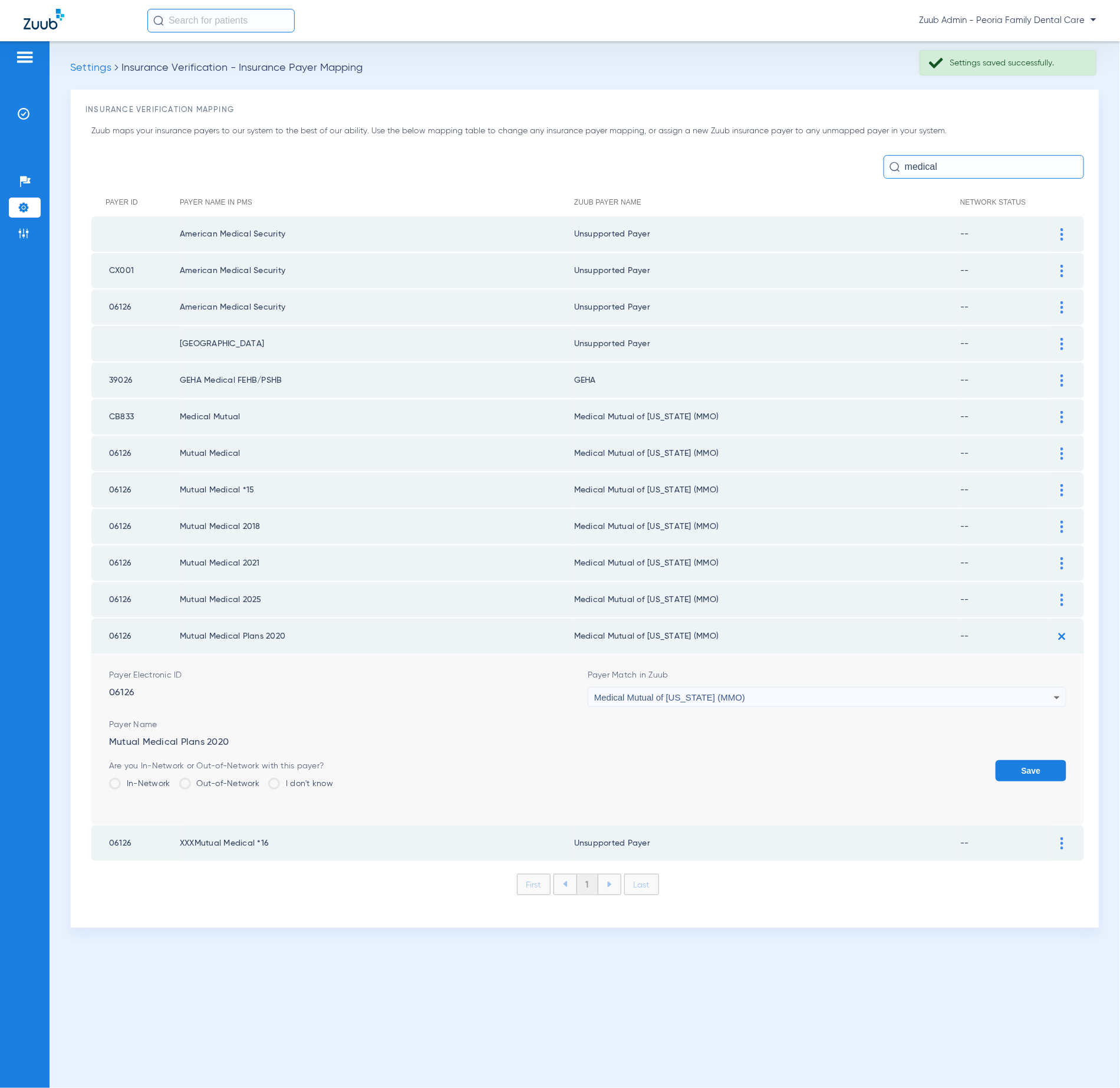
click at [1012, 760] on button "Save" at bounding box center [1032, 770] width 71 height 22
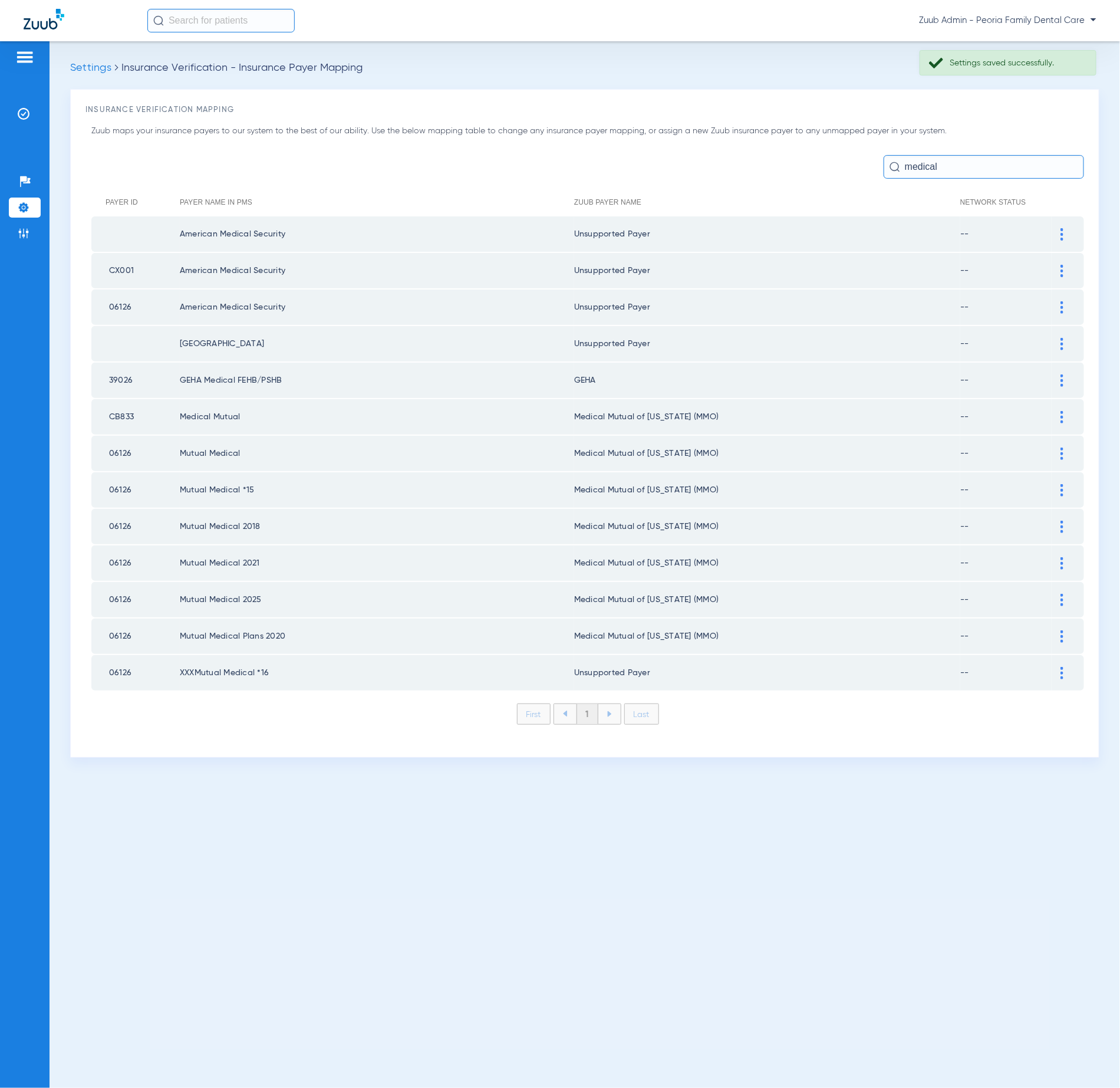
click at [1069, 655] on td at bounding box center [1067, 672] width 32 height 36
click at [1065, 667] on div at bounding box center [1062, 673] width 21 height 12
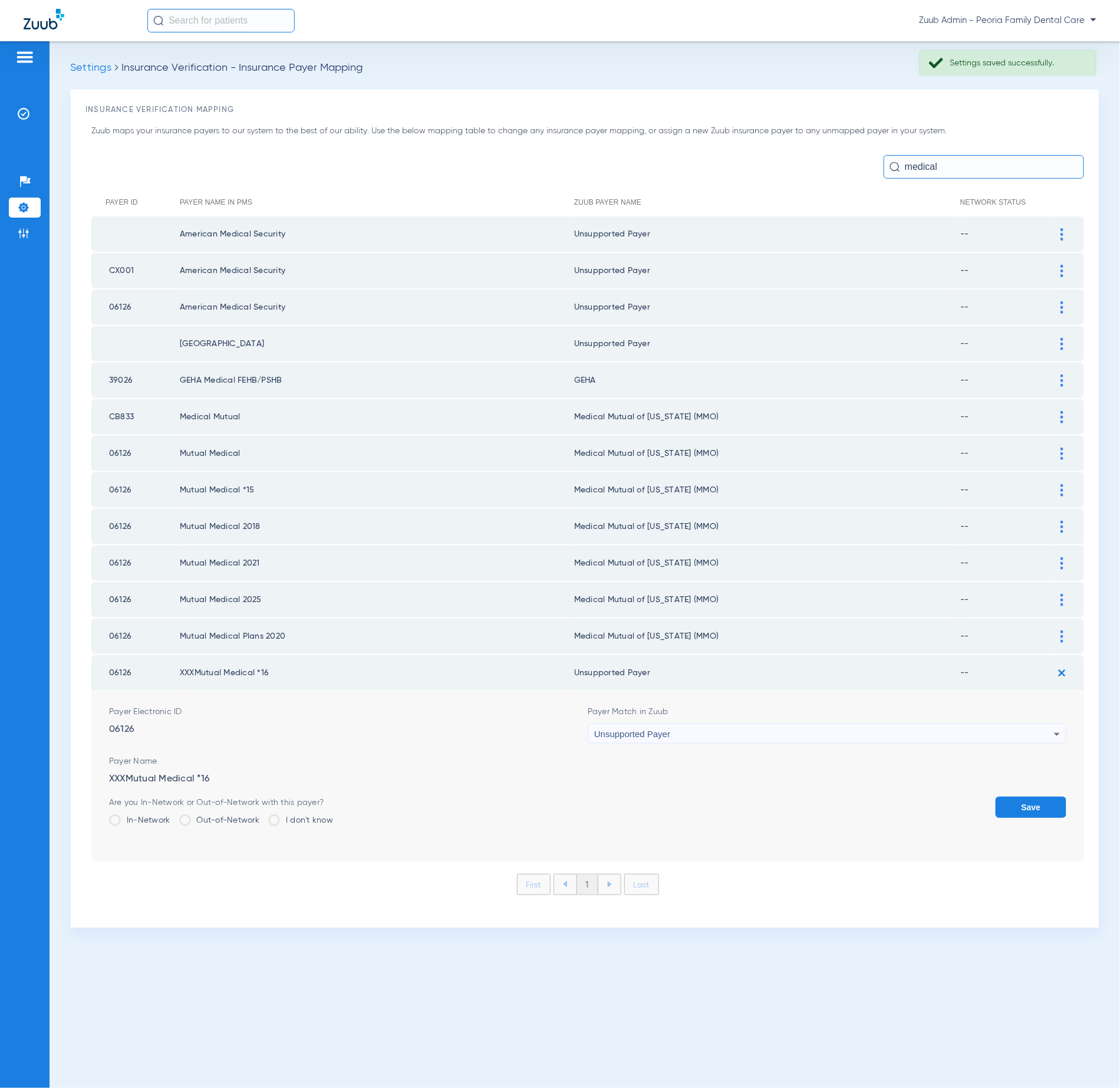
click at [709, 728] on div "Unsupported Payer" at bounding box center [824, 734] width 460 height 20
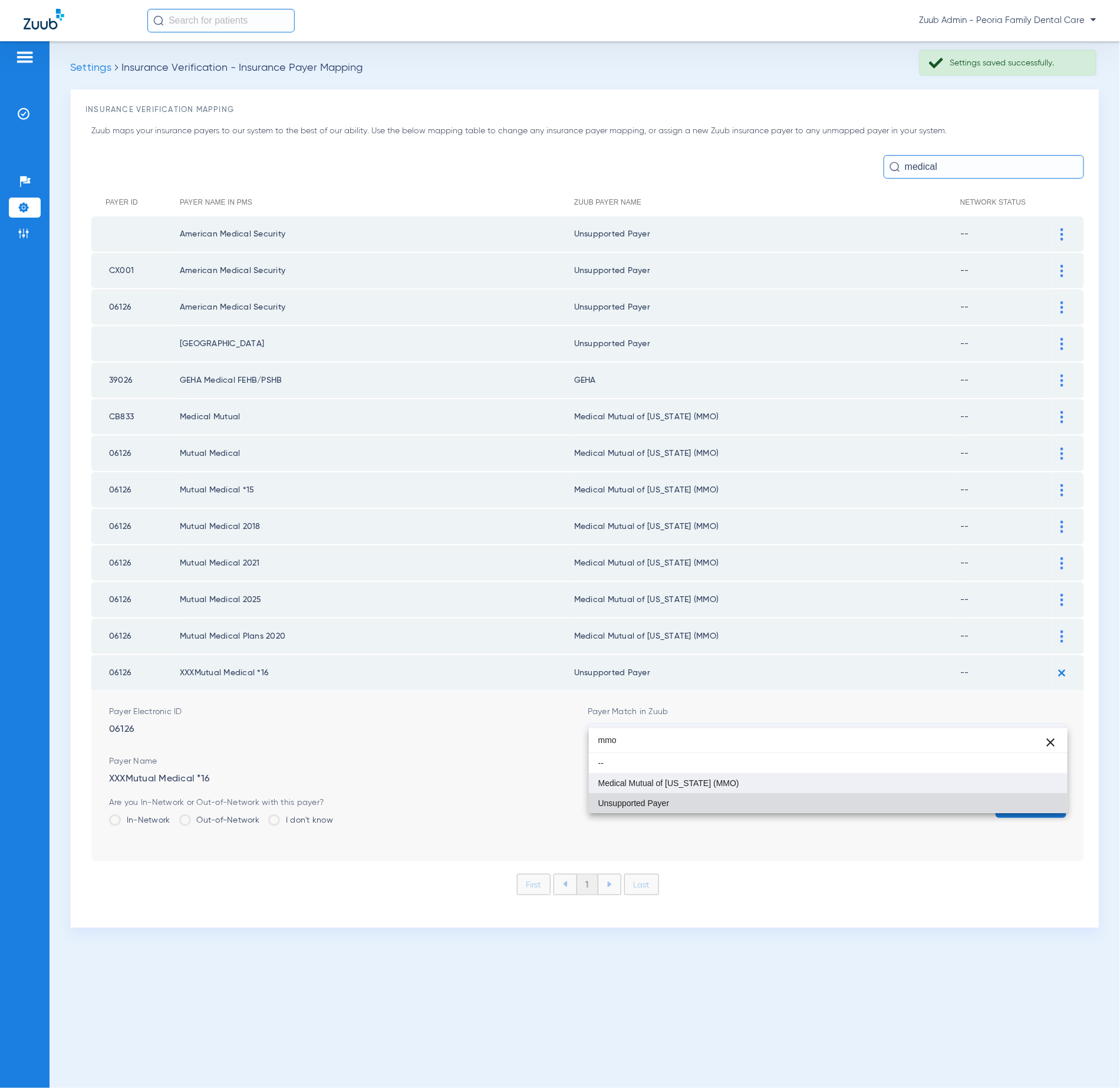
type input "mmo"
click at [807, 776] on mat-option "Medical Mutual of [US_STATE] (MMO)" at bounding box center [828, 782] width 479 height 20
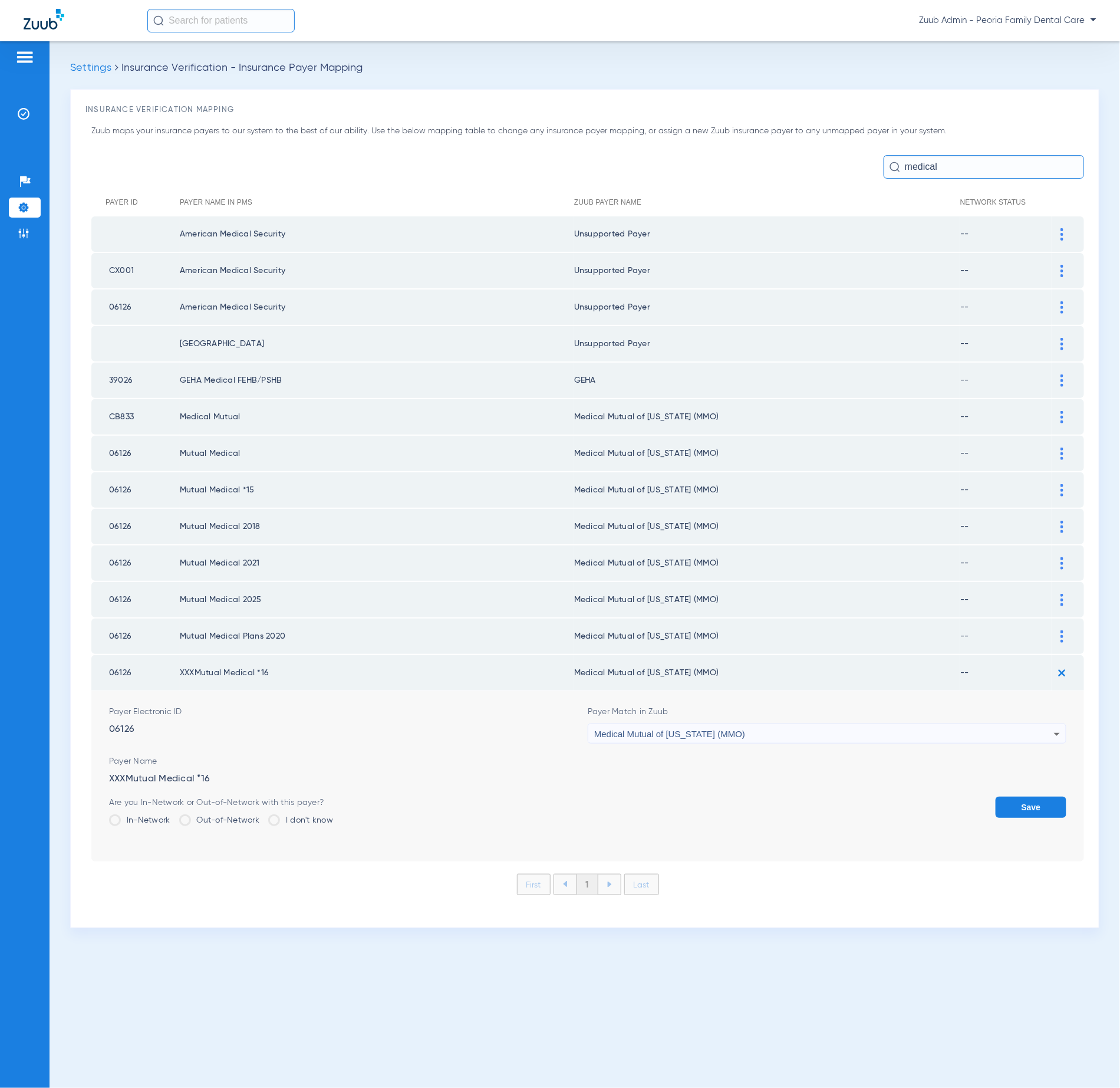
click at [1043, 797] on button "Save" at bounding box center [1032, 807] width 71 height 22
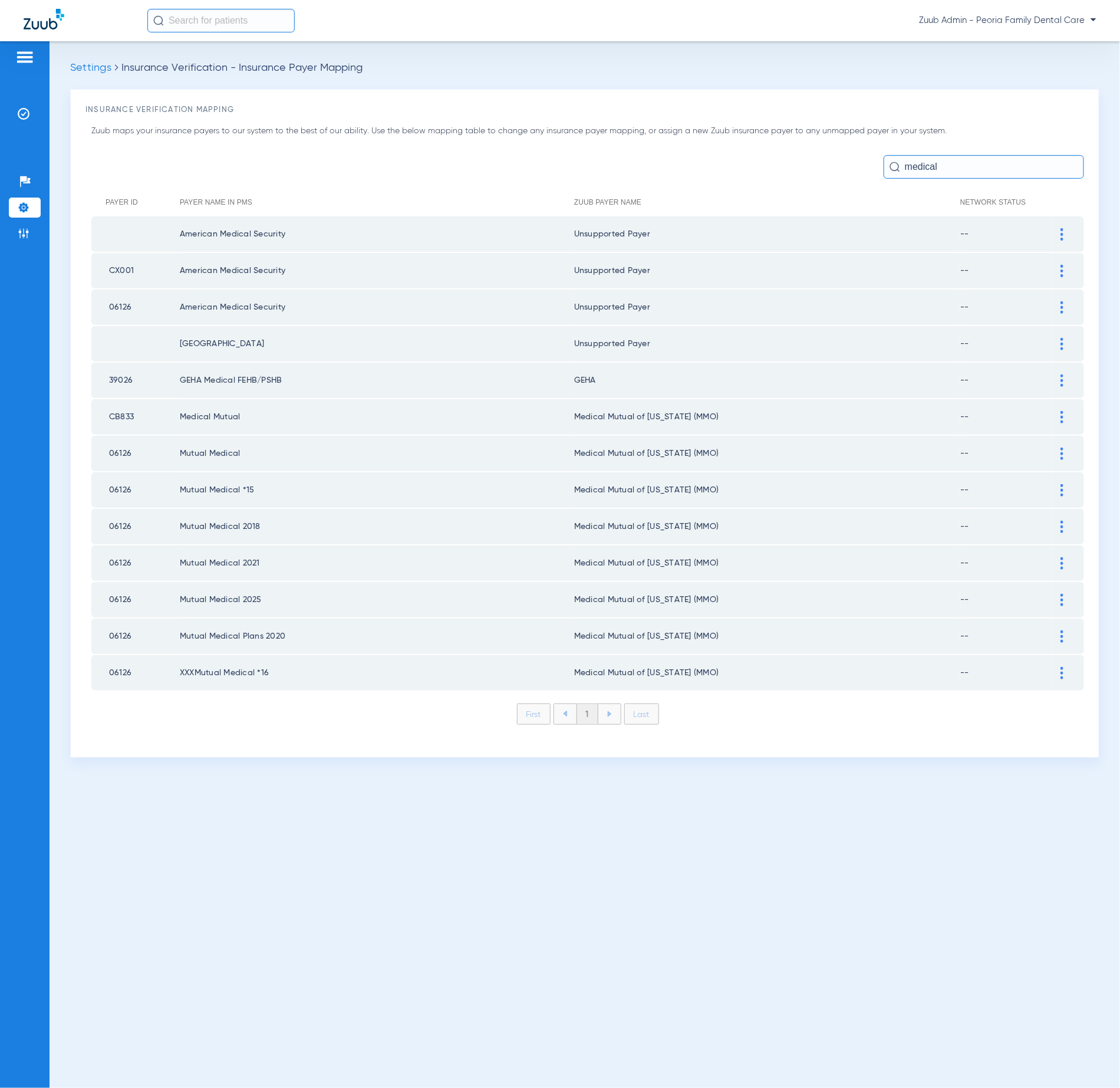
click at [976, 172] on input "medical" at bounding box center [983, 166] width 200 height 23
type input "m"
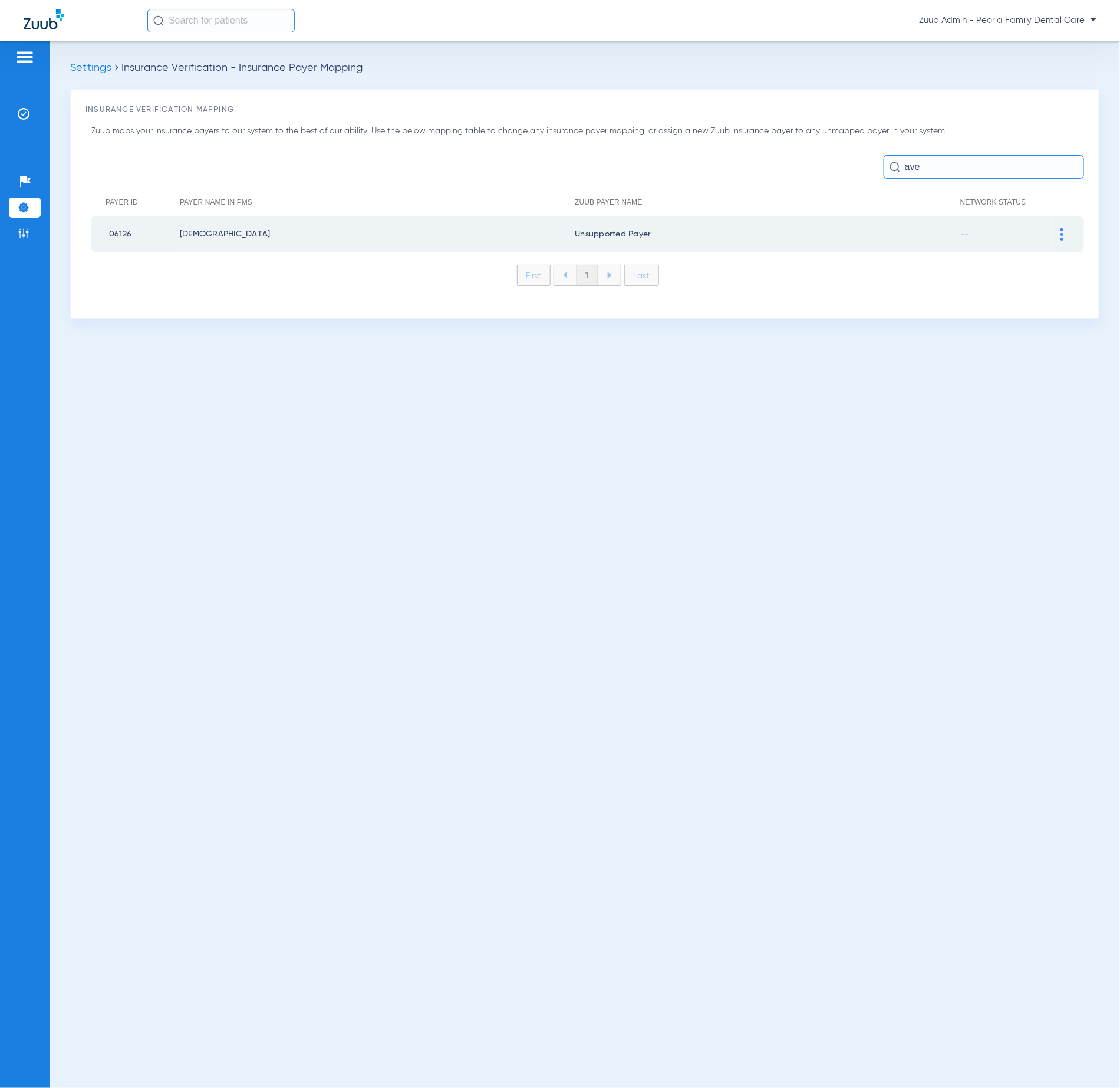
type input "ave"
click at [1063, 235] on img at bounding box center [1062, 234] width 3 height 12
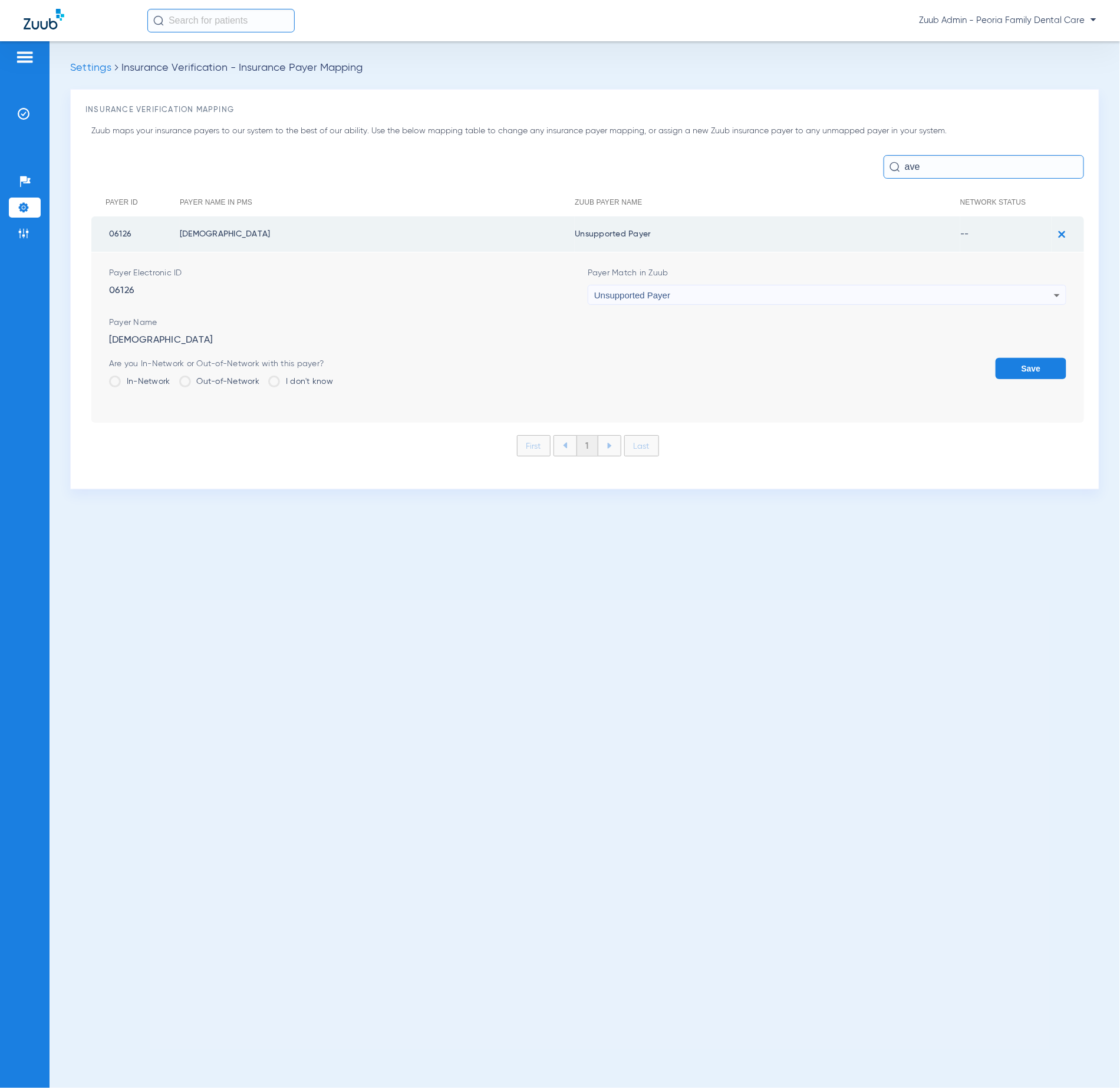
click at [674, 299] on div "Unsupported Payer" at bounding box center [824, 295] width 460 height 20
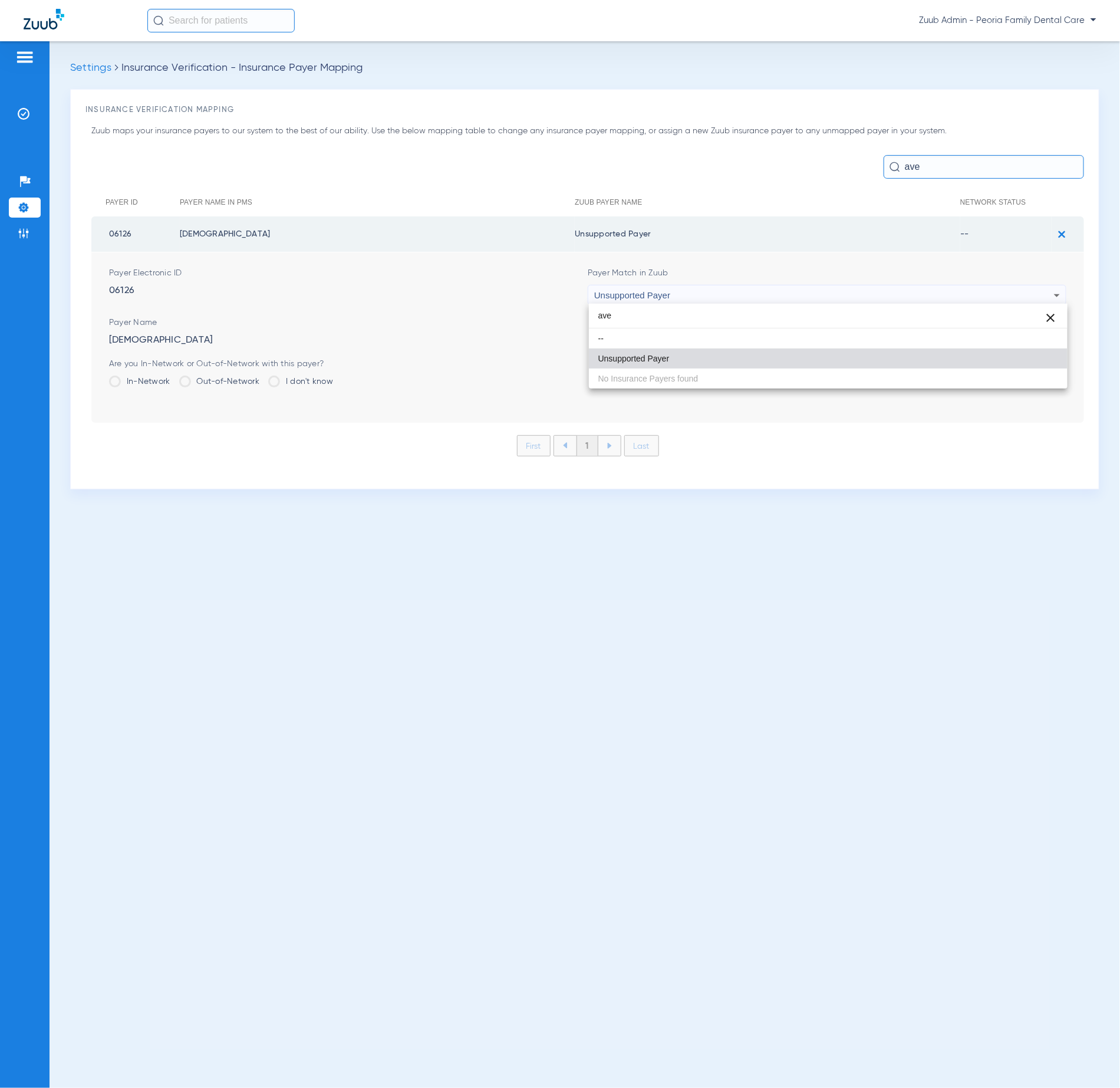
type input "ave"
click at [767, 361] on mat-option "Unsupported Payer" at bounding box center [828, 358] width 479 height 20
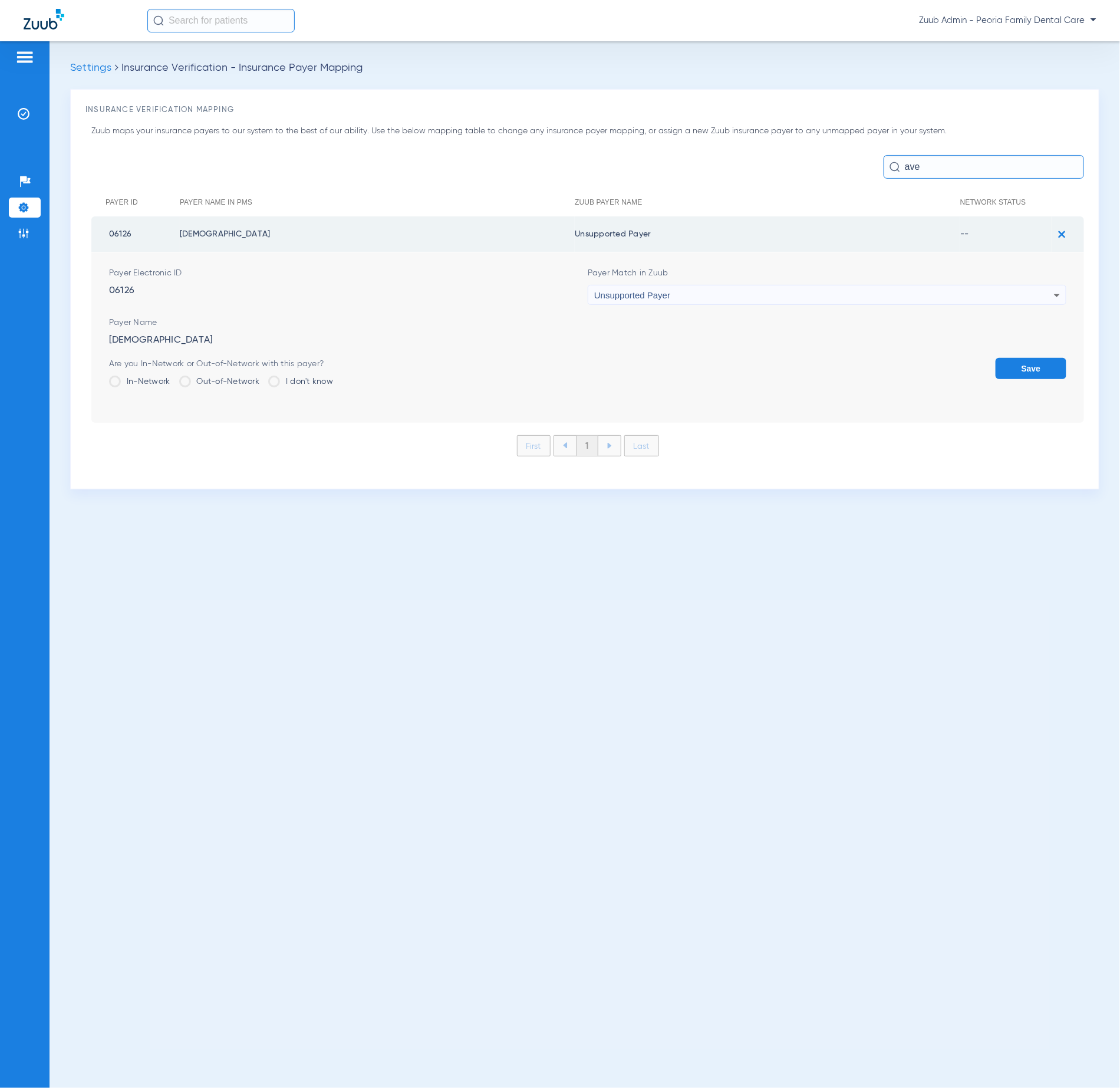
click at [1013, 371] on button "Save" at bounding box center [1032, 368] width 71 height 22
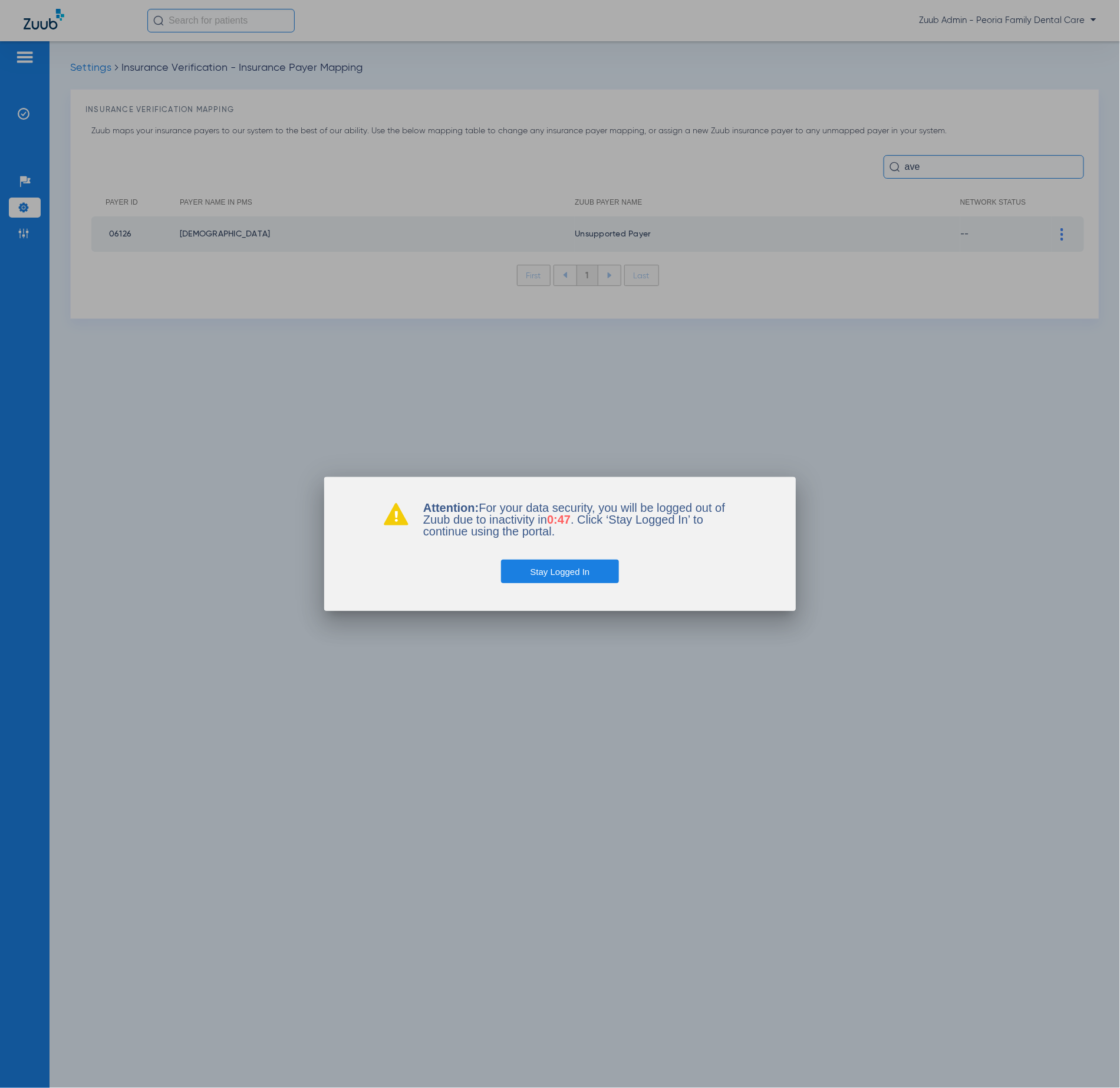
click at [568, 573] on button "Stay Logged In" at bounding box center [560, 571] width 119 height 23
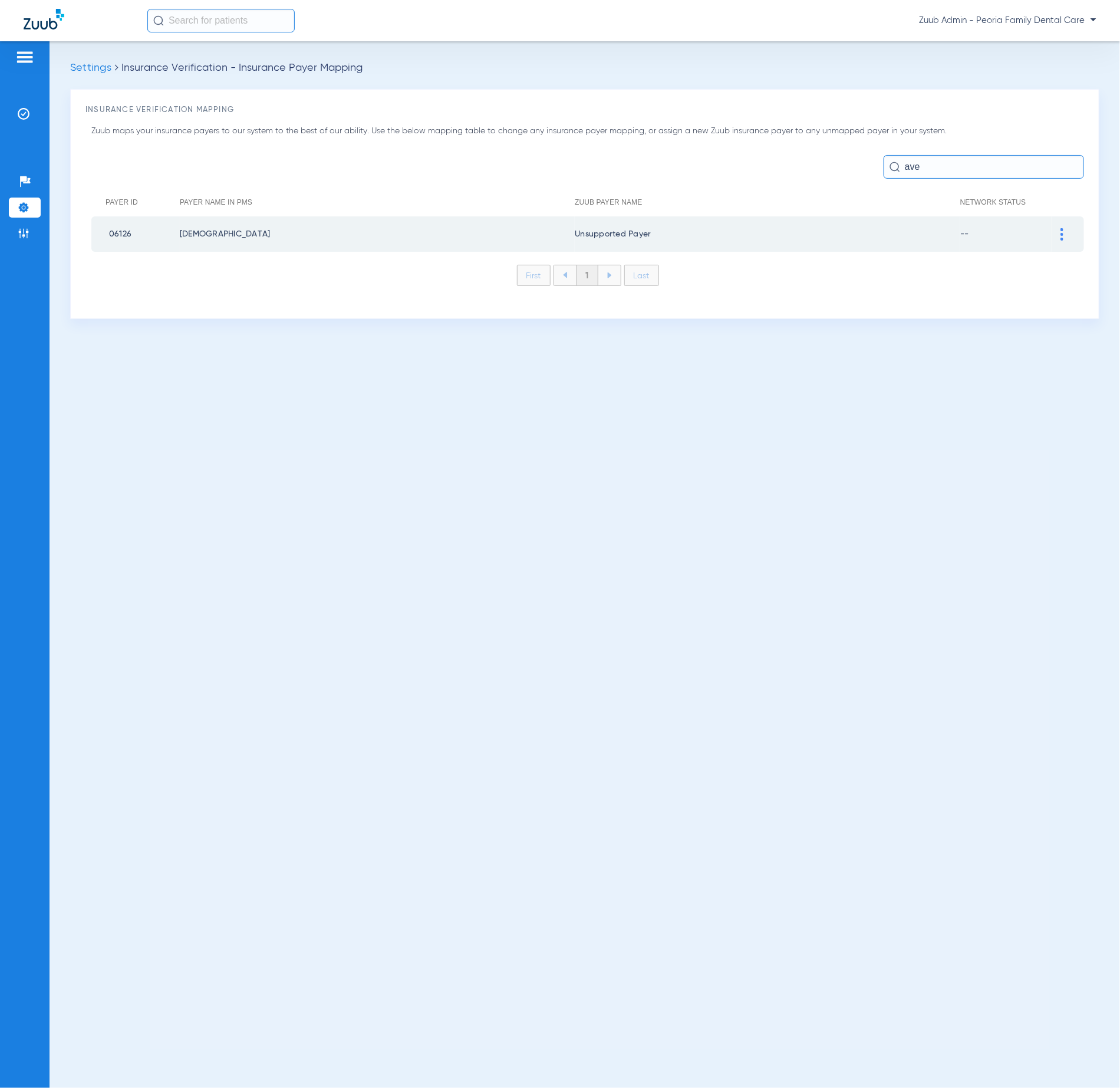
scroll to position [108, 0]
